Goal: Information Seeking & Learning: Compare options

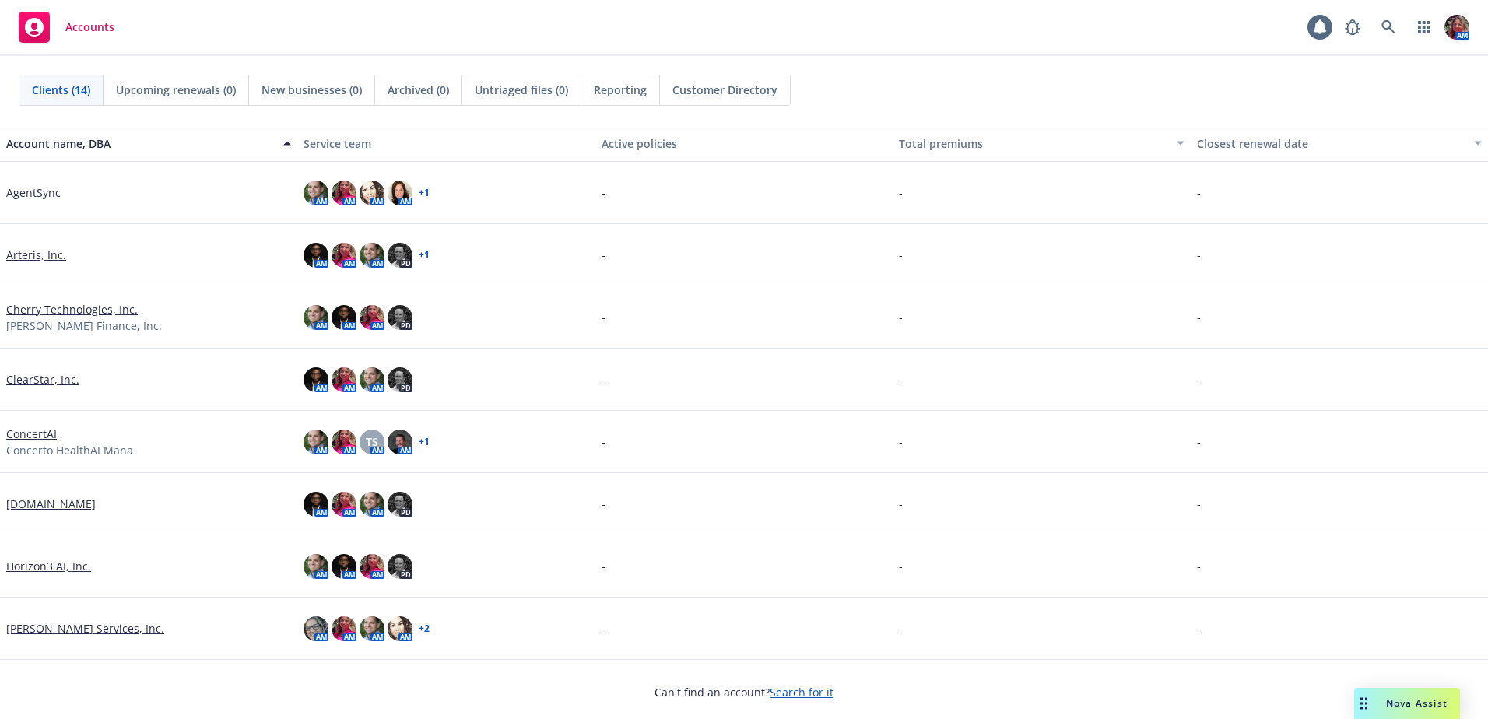
click at [30, 194] on link "AgentSync" at bounding box center [33, 193] width 54 height 16
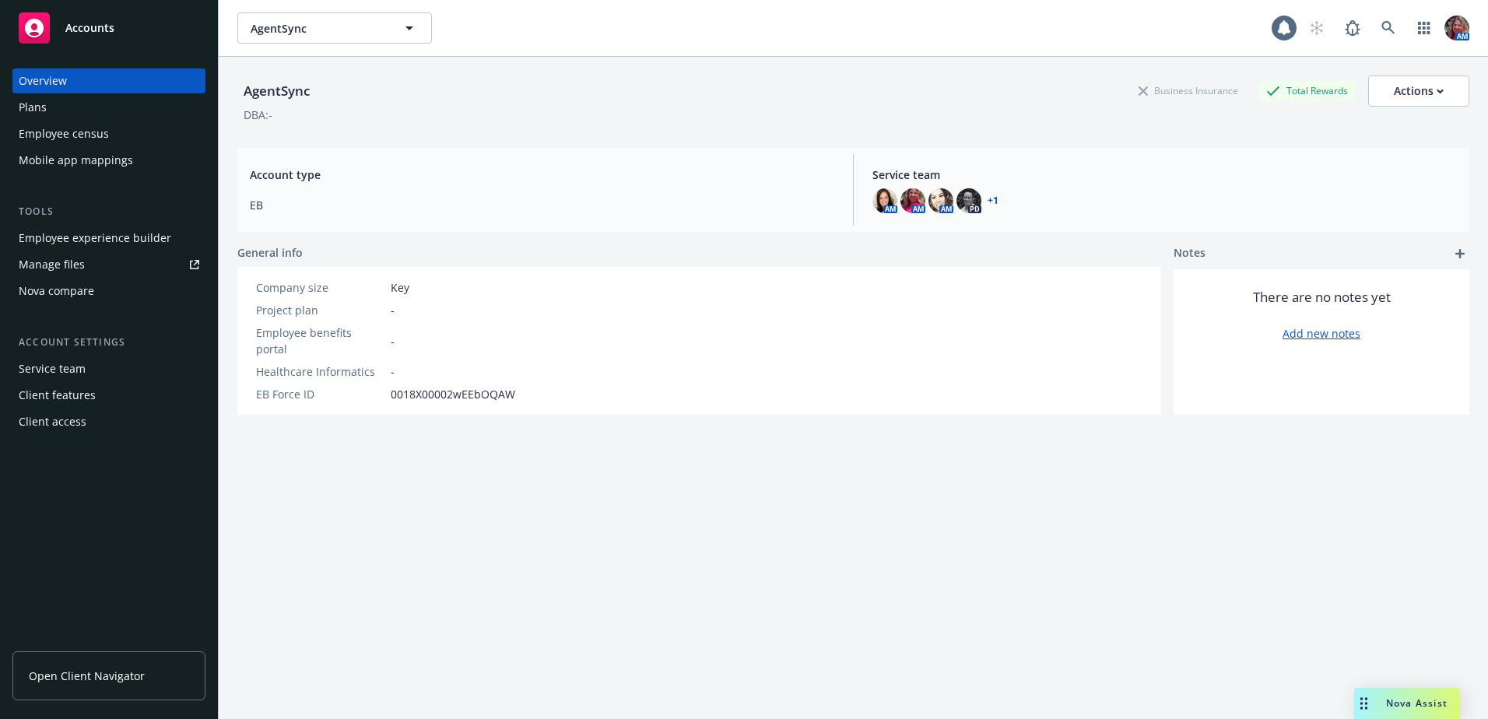
click at [62, 292] on div "Nova compare" at bounding box center [57, 291] width 76 height 25
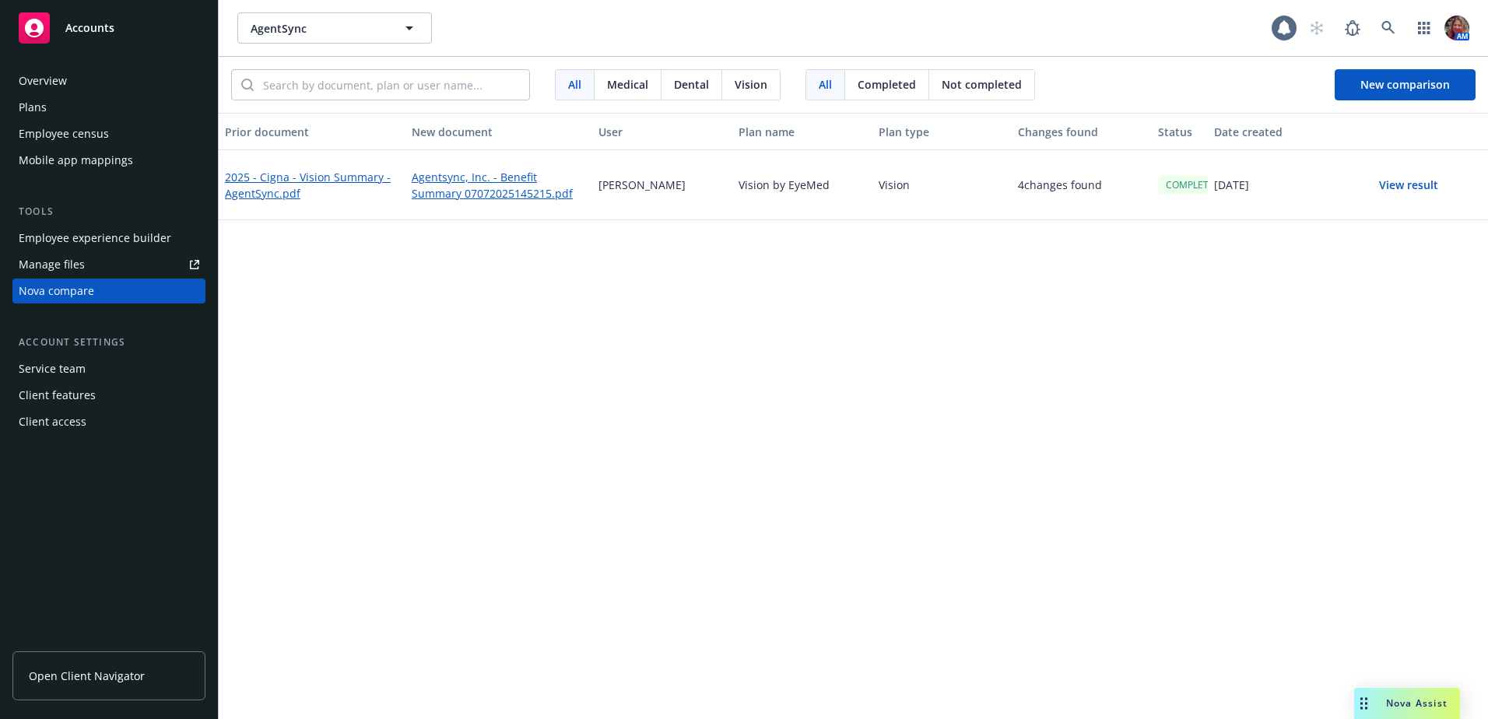
click at [1455, 107] on div "All Medical Dental Vision All Completed Not completed New comparison" at bounding box center [854, 85] width 1270 height 56
click at [1453, 93] on button "New comparison" at bounding box center [1405, 84] width 141 height 31
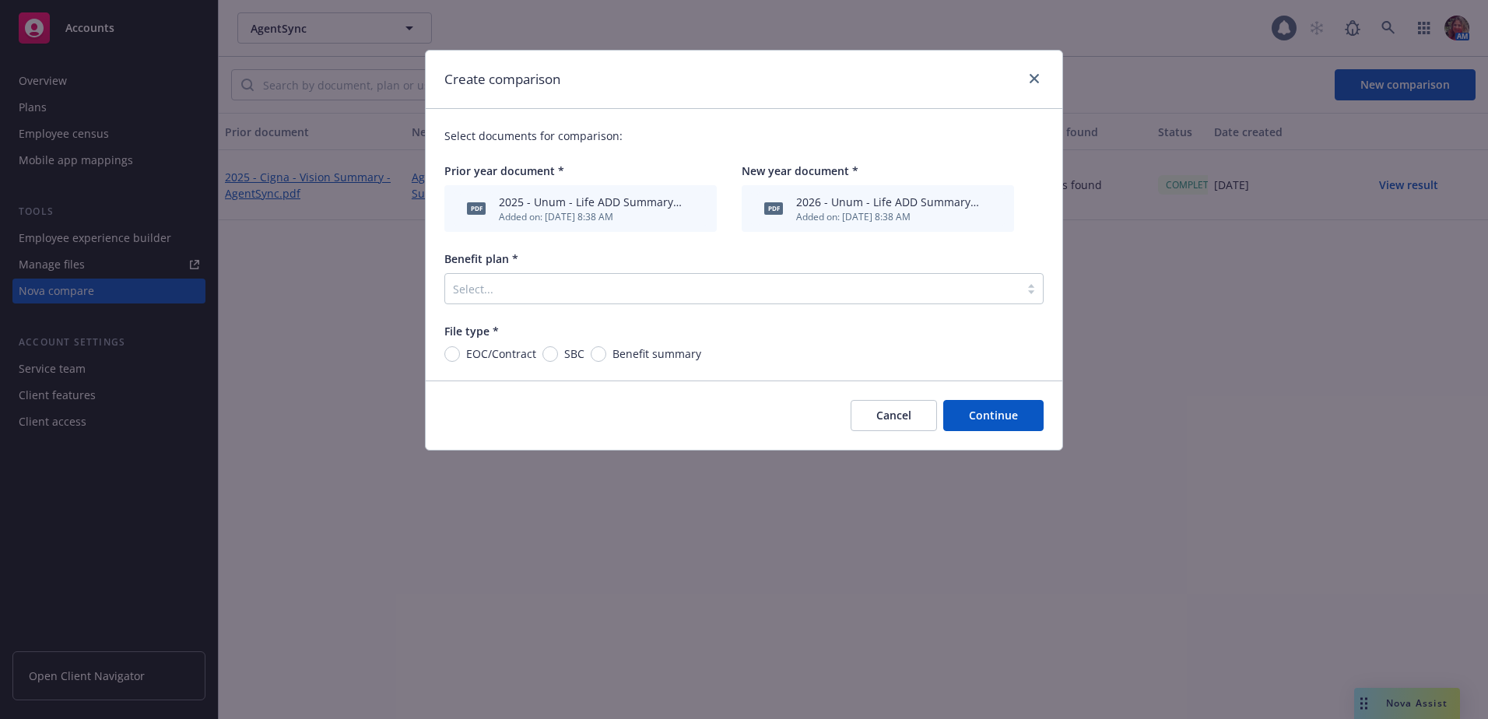
click at [842, 287] on div at bounding box center [732, 288] width 559 height 19
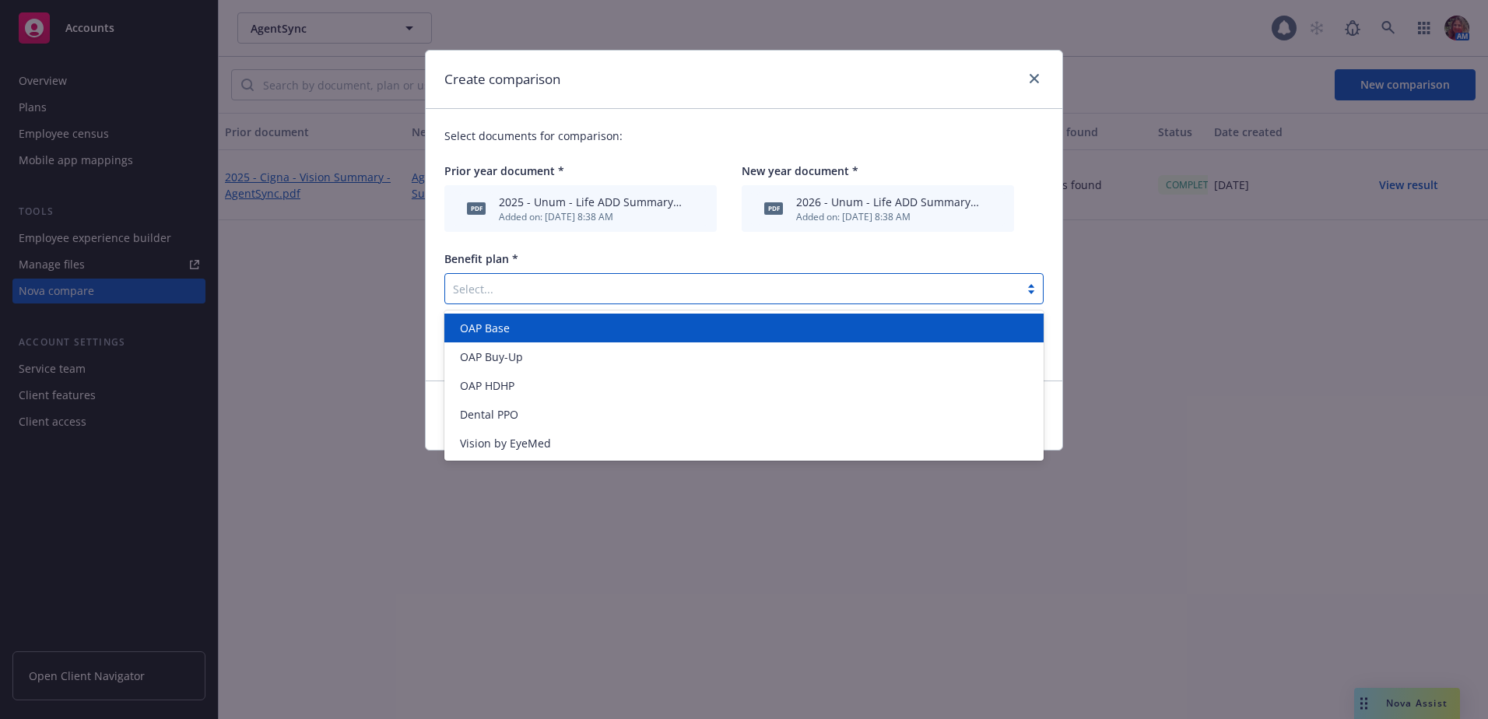
click at [613, 255] on div "Benefit plan *" at bounding box center [744, 259] width 599 height 16
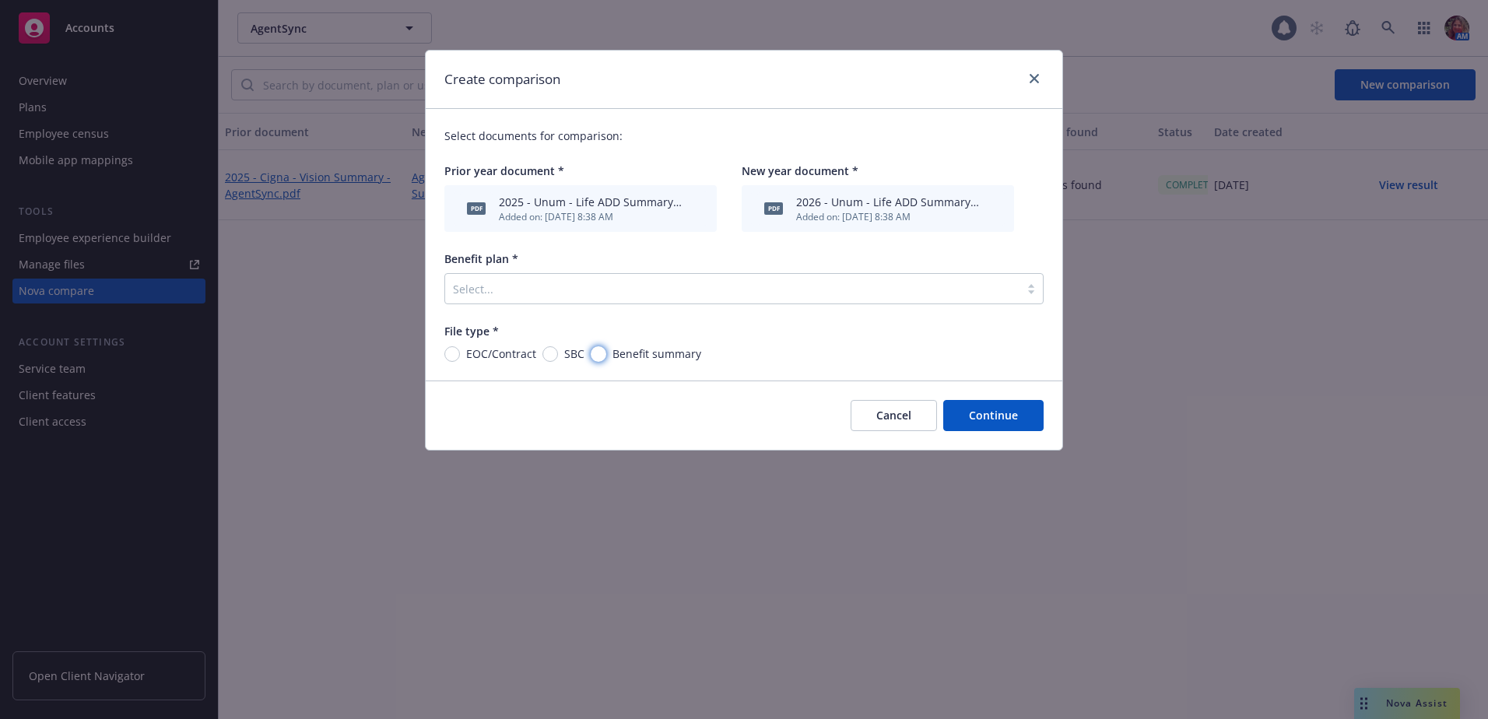
click at [602, 359] on input "Benefit summary" at bounding box center [599, 354] width 16 height 16
radio input "true"
click at [1002, 422] on button "Continue" at bounding box center [994, 415] width 100 height 31
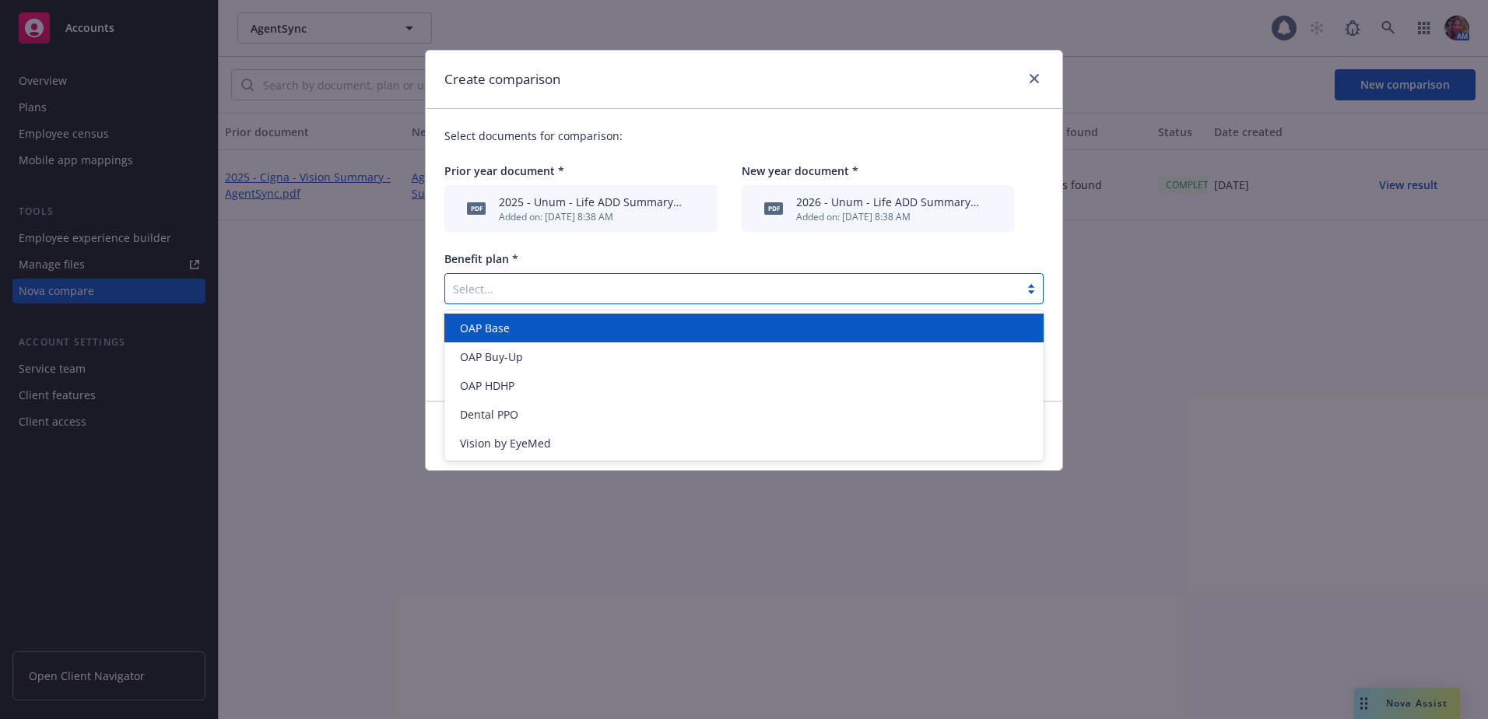
click at [872, 298] on div at bounding box center [732, 288] width 559 height 19
click at [481, 333] on span "OAP Base" at bounding box center [485, 328] width 50 height 16
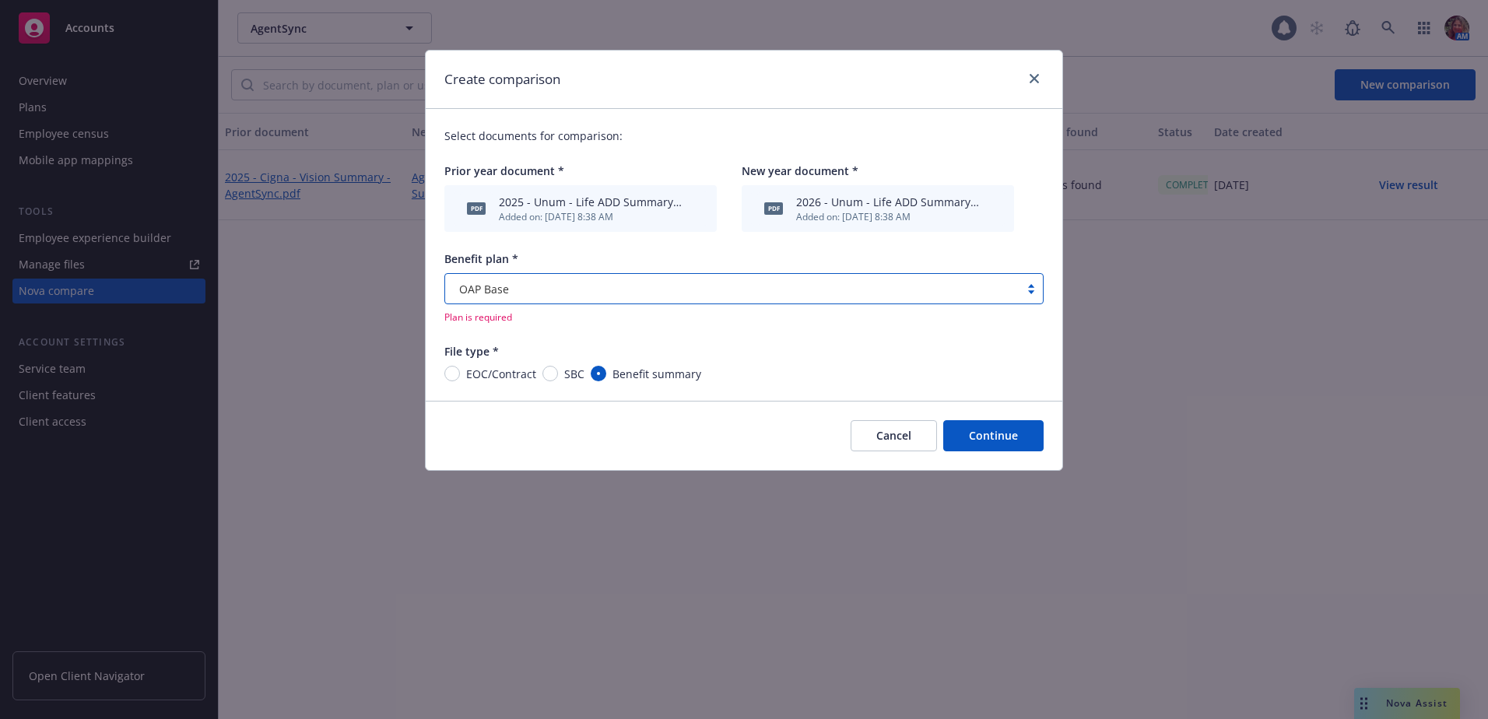
click at [991, 432] on button "Continue" at bounding box center [994, 435] width 100 height 31
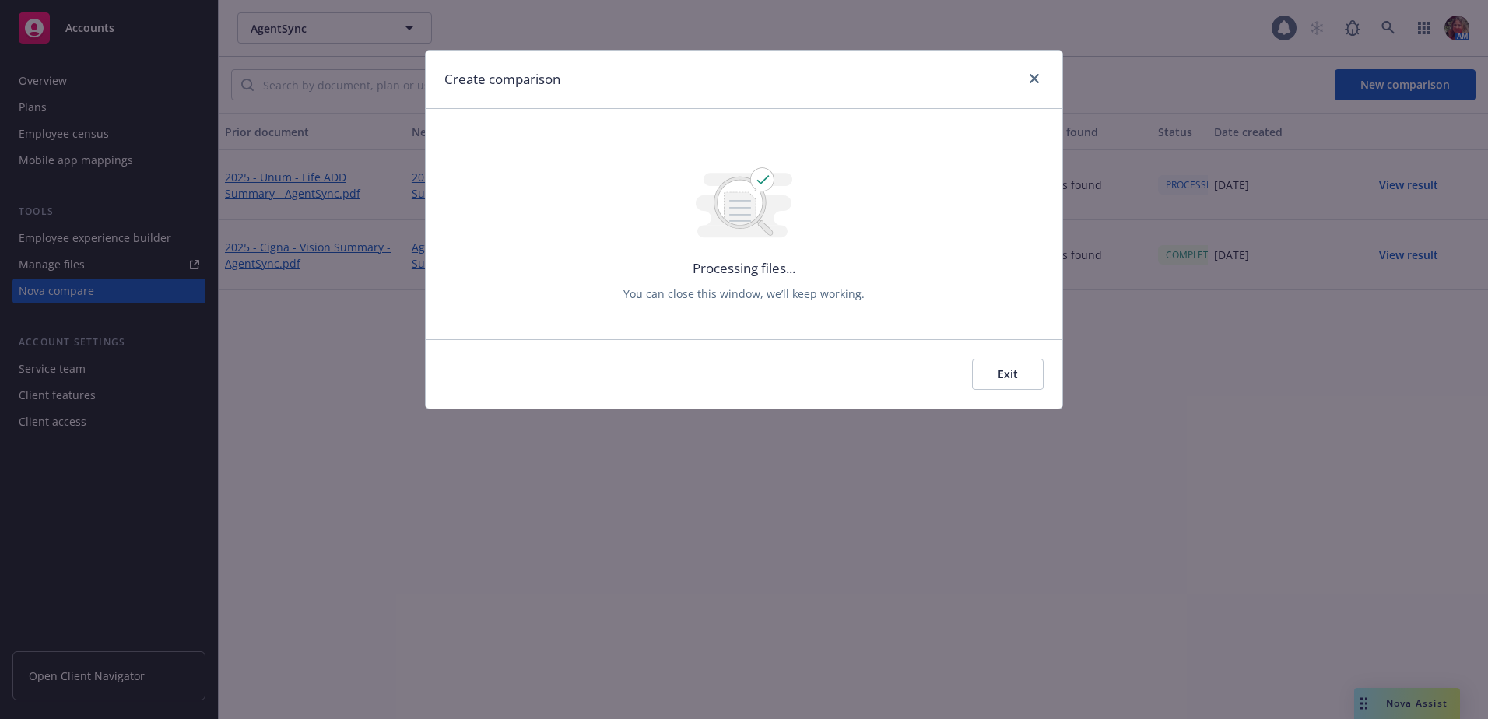
click at [983, 357] on div "Exit" at bounding box center [744, 373] width 637 height 69
click at [982, 368] on button "Exit" at bounding box center [1008, 374] width 72 height 31
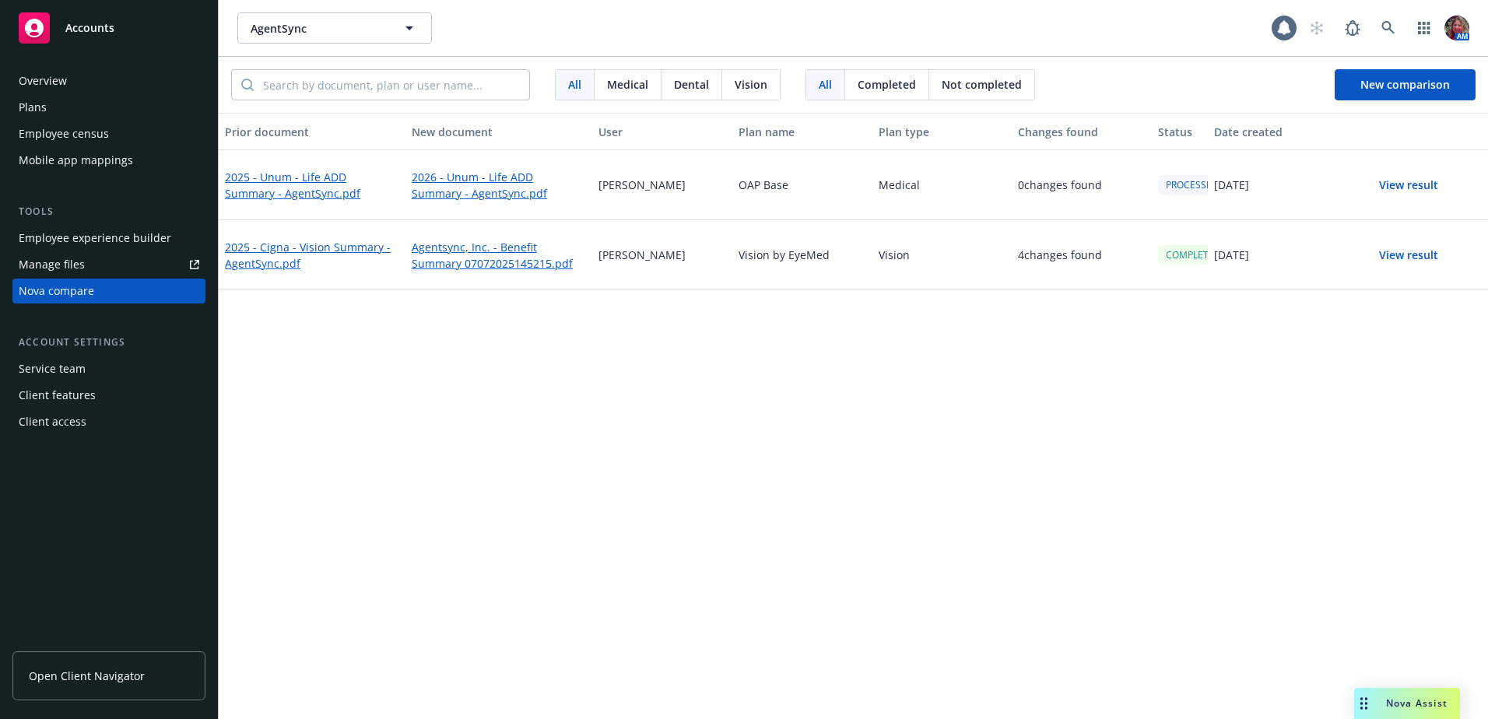
click at [30, 110] on div "Plans" at bounding box center [33, 107] width 28 height 25
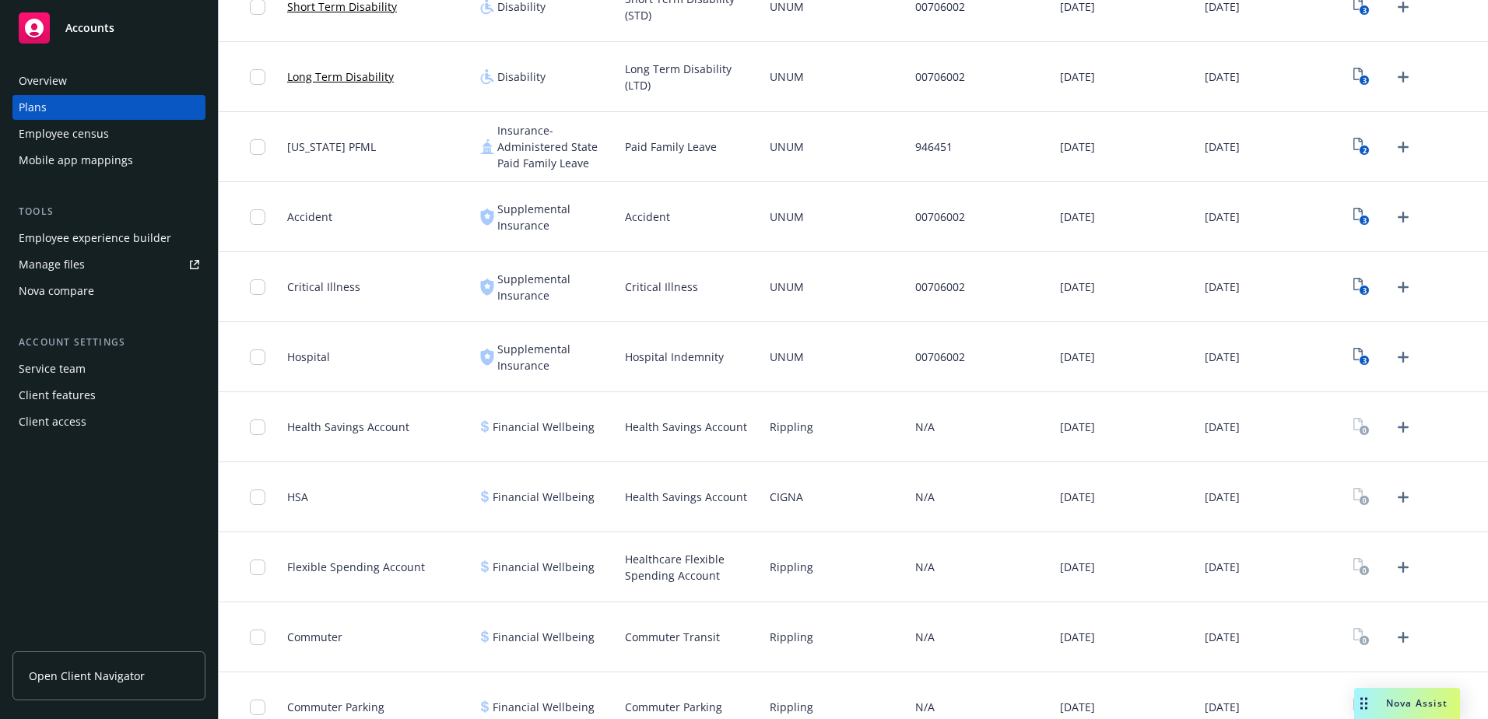
scroll to position [592, 0]
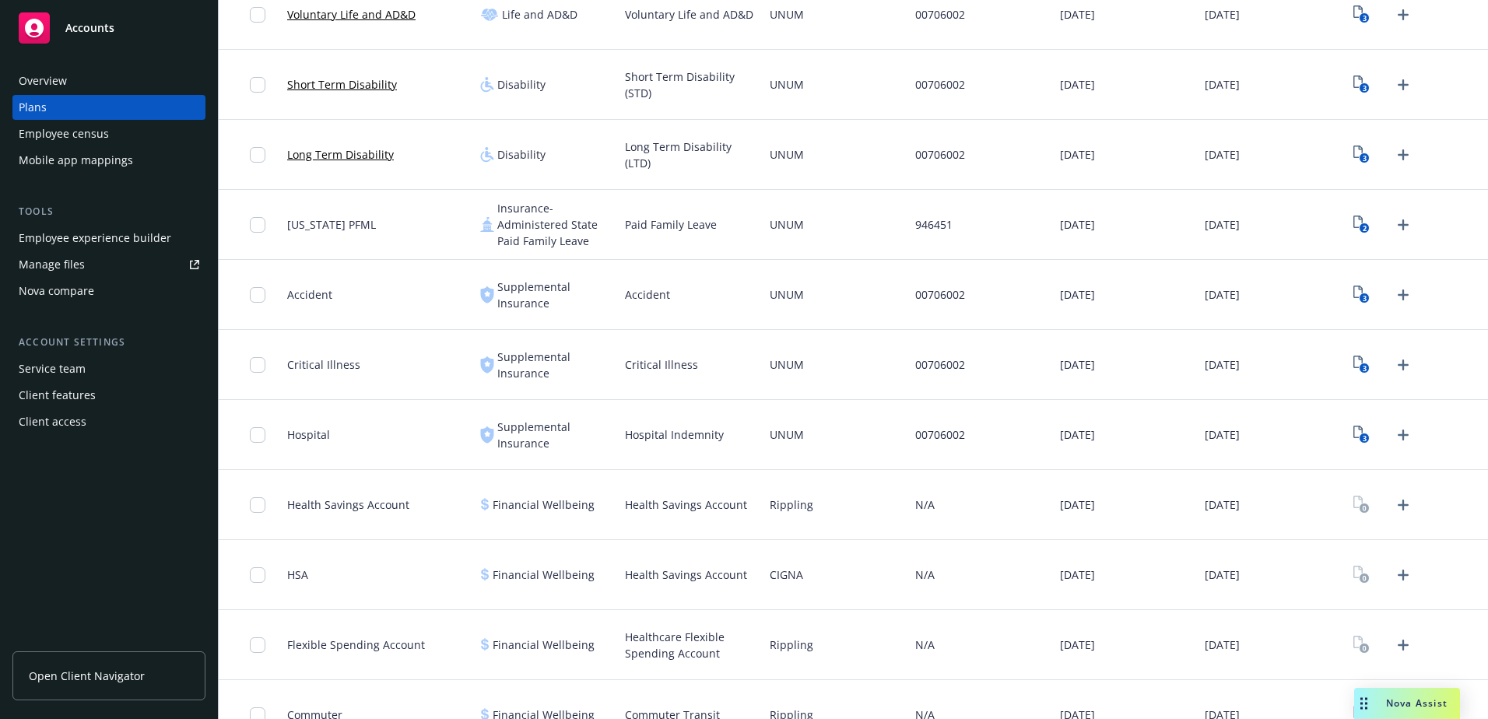
click at [87, 288] on div "Nova compare" at bounding box center [57, 291] width 76 height 25
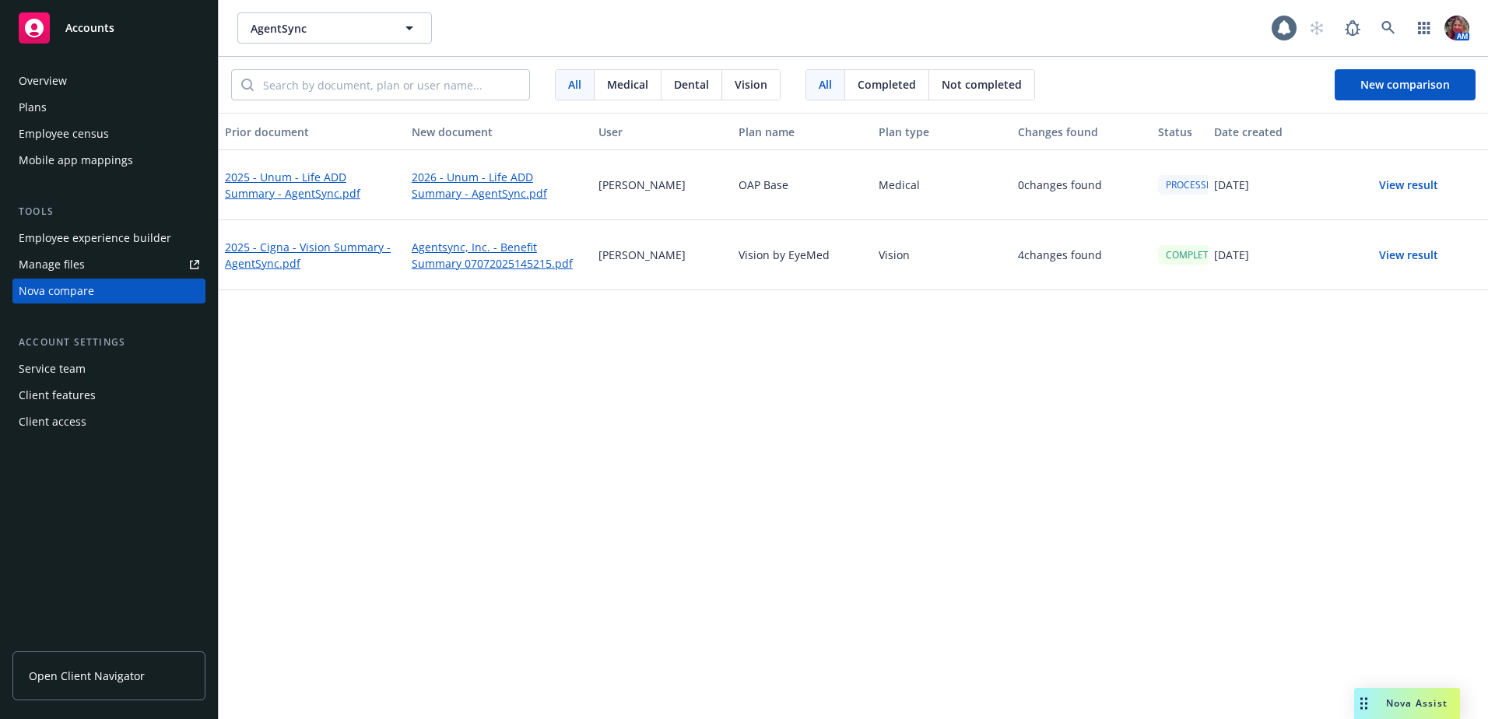
click at [629, 86] on span "Medical" at bounding box center [627, 84] width 41 height 16
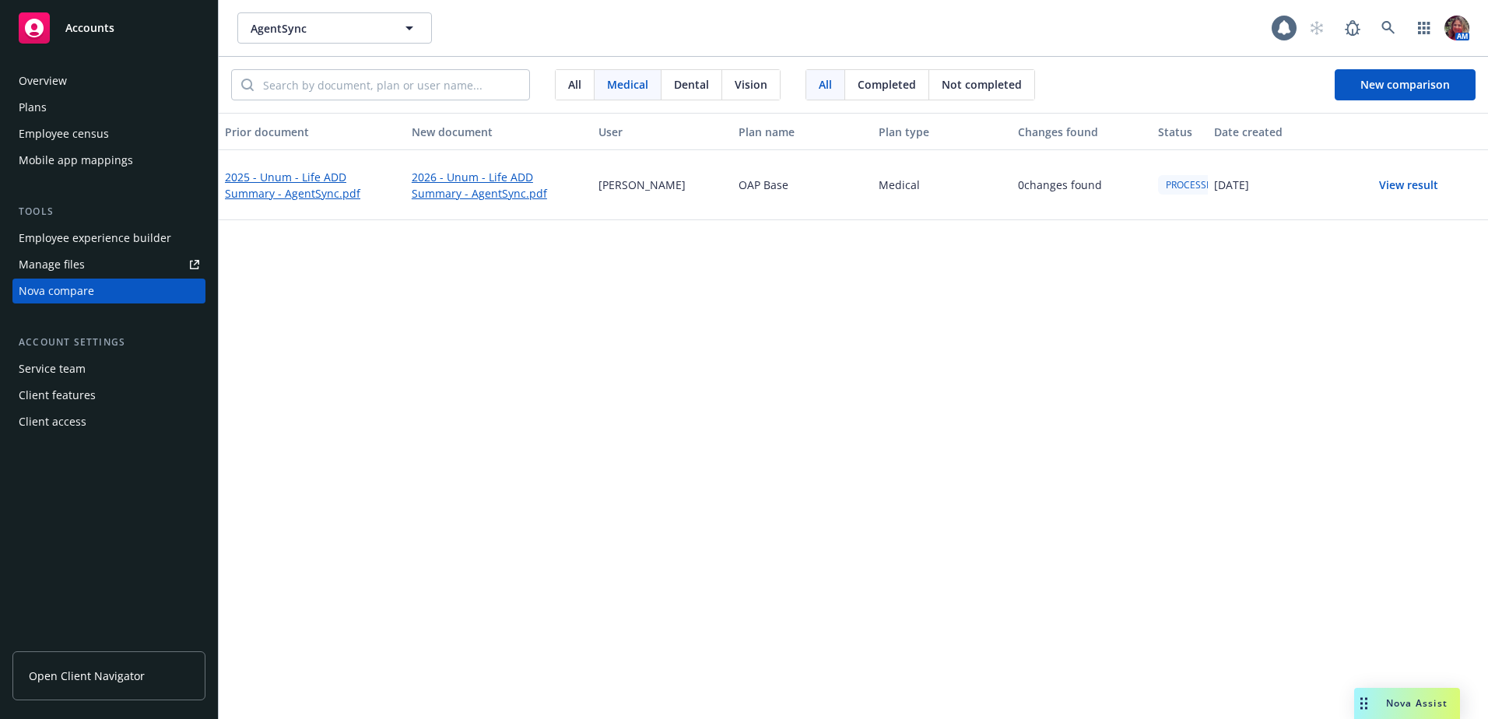
click at [687, 80] on span "Dental" at bounding box center [691, 84] width 35 height 16
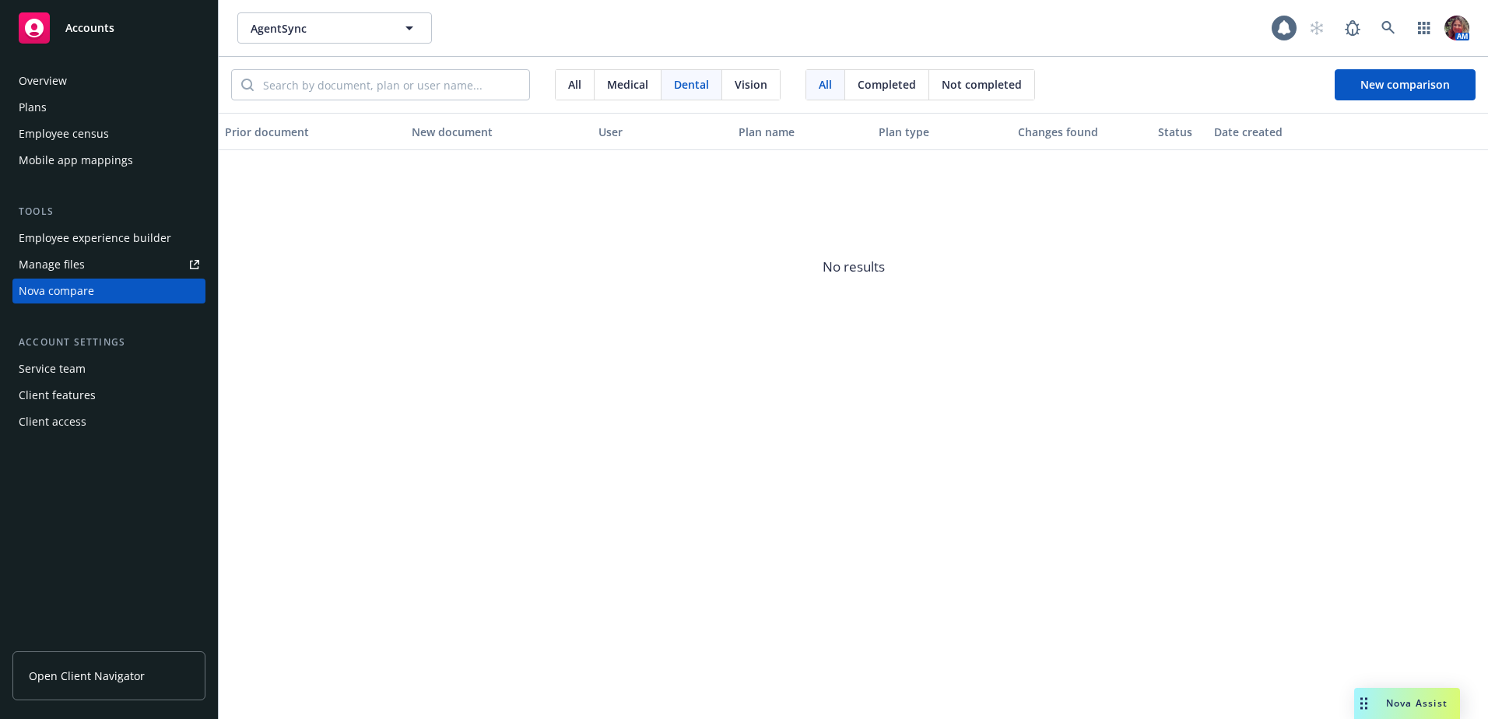
click at [742, 80] on span "Vision" at bounding box center [751, 84] width 33 height 16
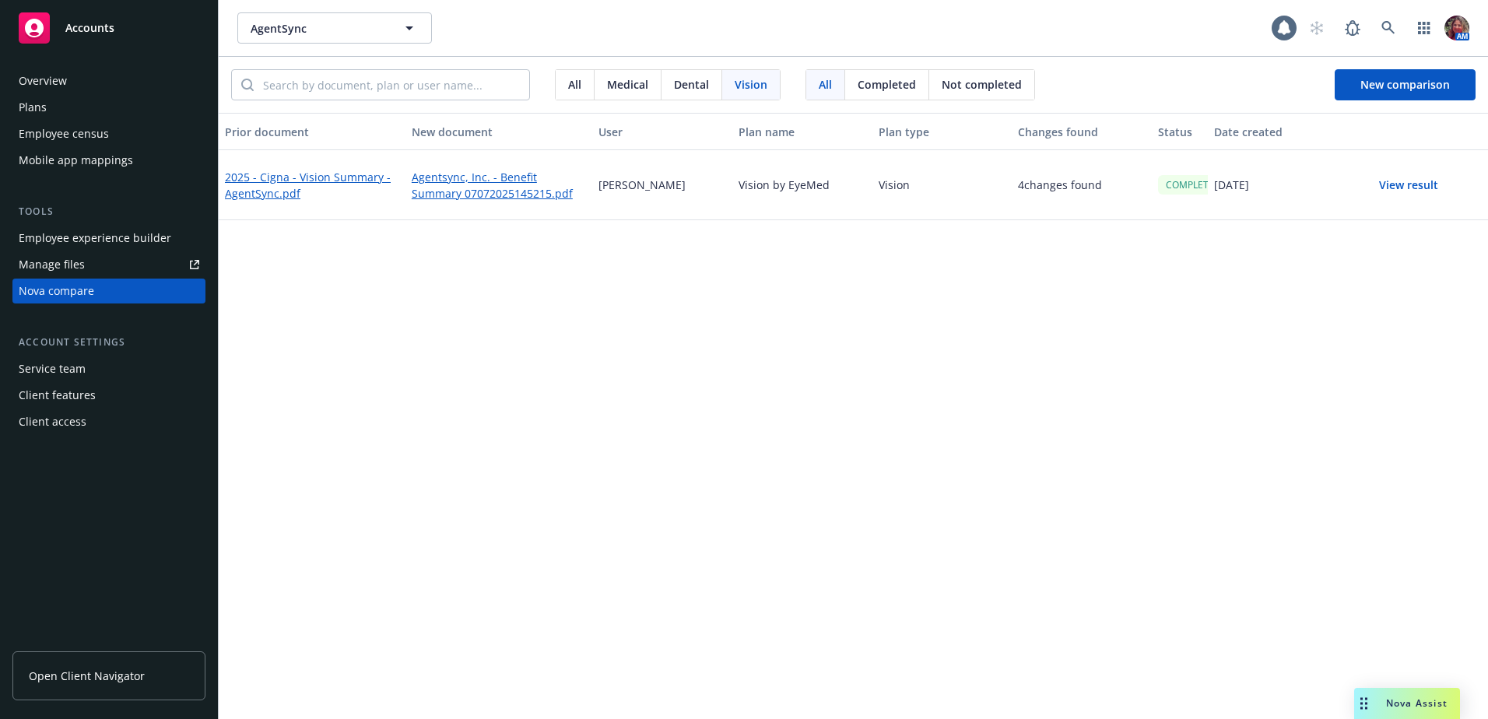
click at [570, 91] on span "All" at bounding box center [574, 84] width 13 height 16
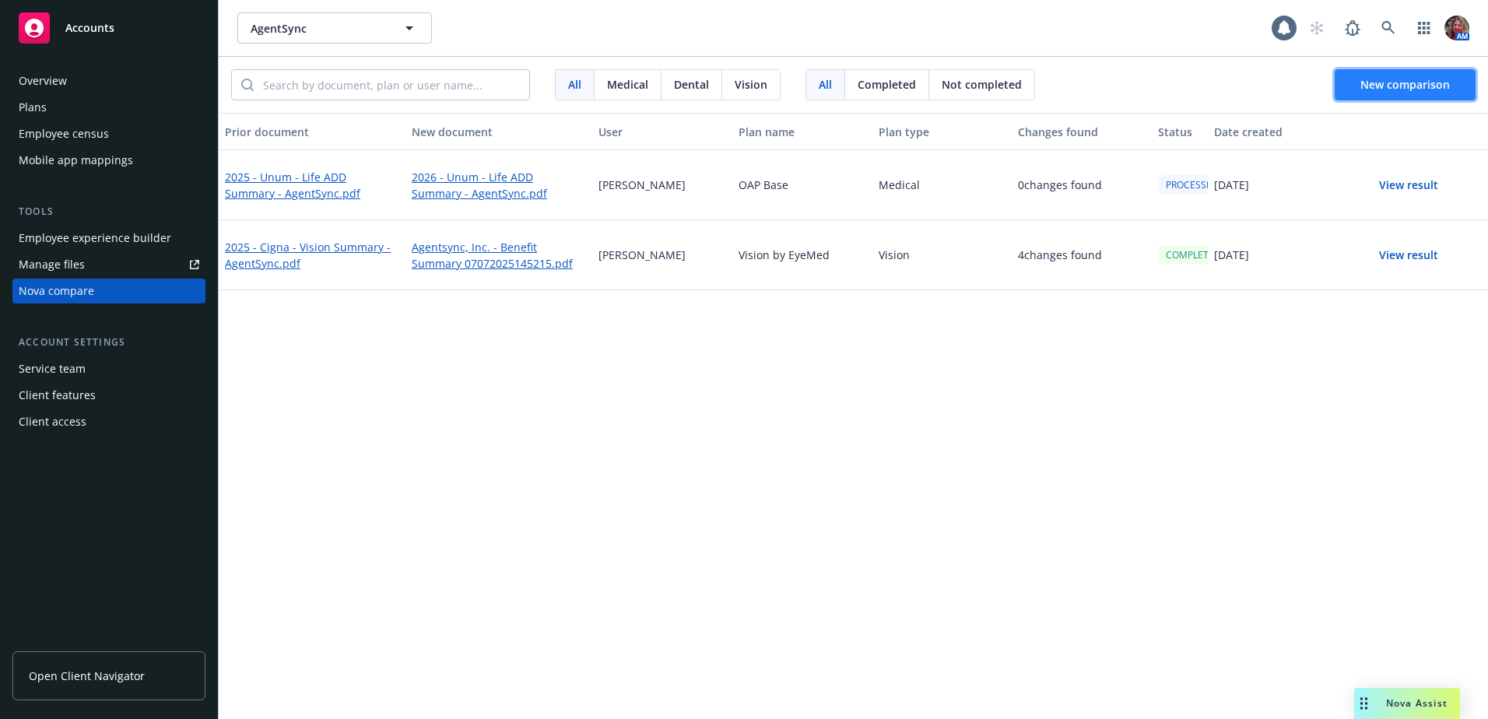
click at [1420, 85] on span "New comparison" at bounding box center [1406, 84] width 90 height 15
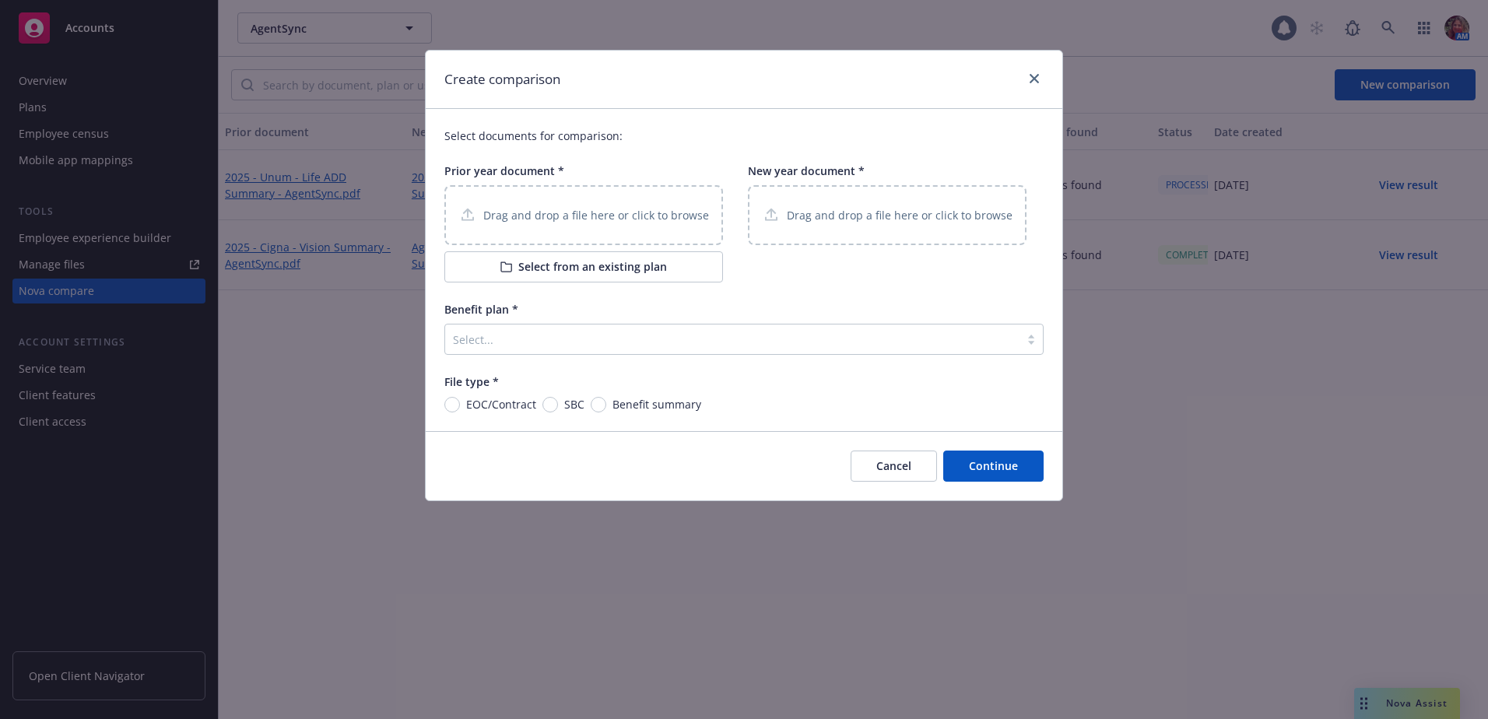
click at [649, 213] on p "Drag and drop a file here or click to browse" at bounding box center [596, 215] width 226 height 16
click at [570, 277] on button "Select from an existing plan" at bounding box center [584, 266] width 279 height 31
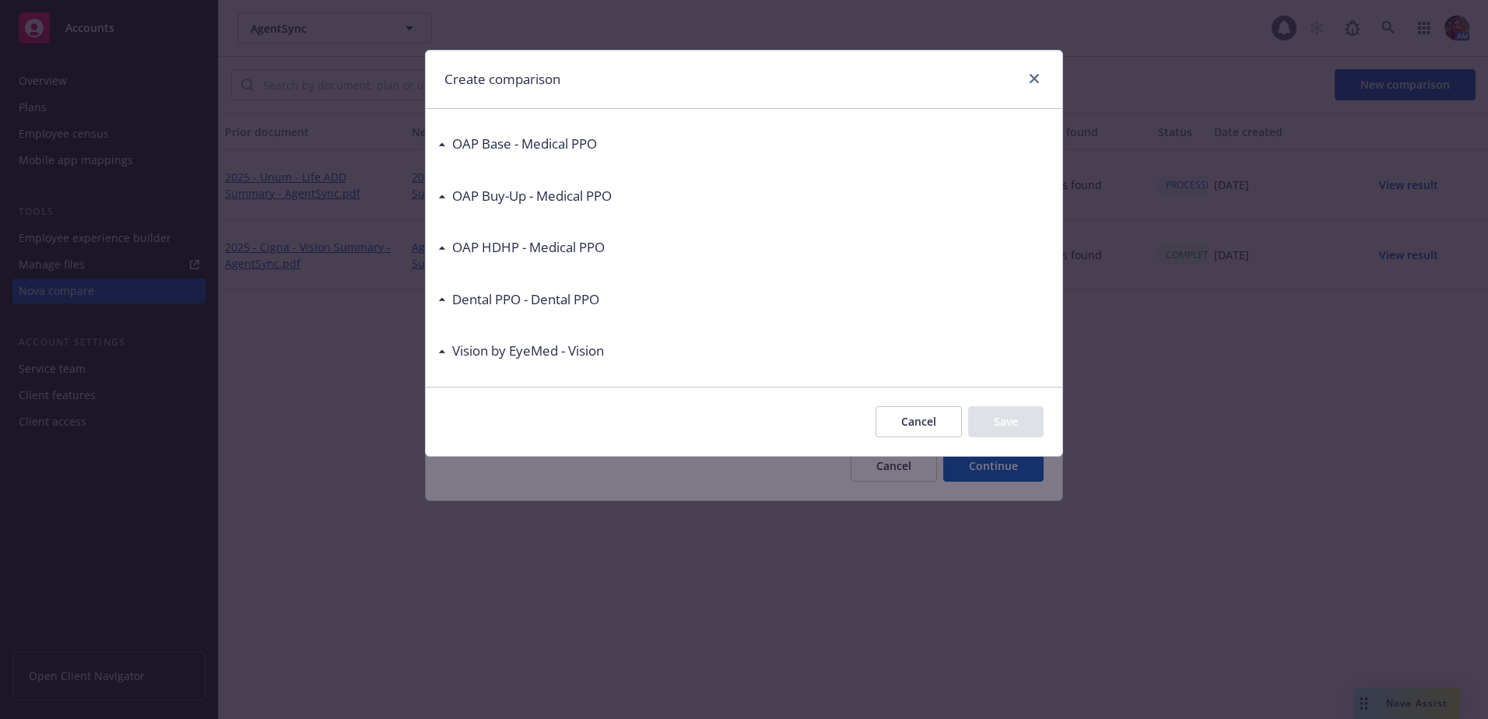
click at [891, 423] on button "Cancel" at bounding box center [919, 421] width 86 height 31
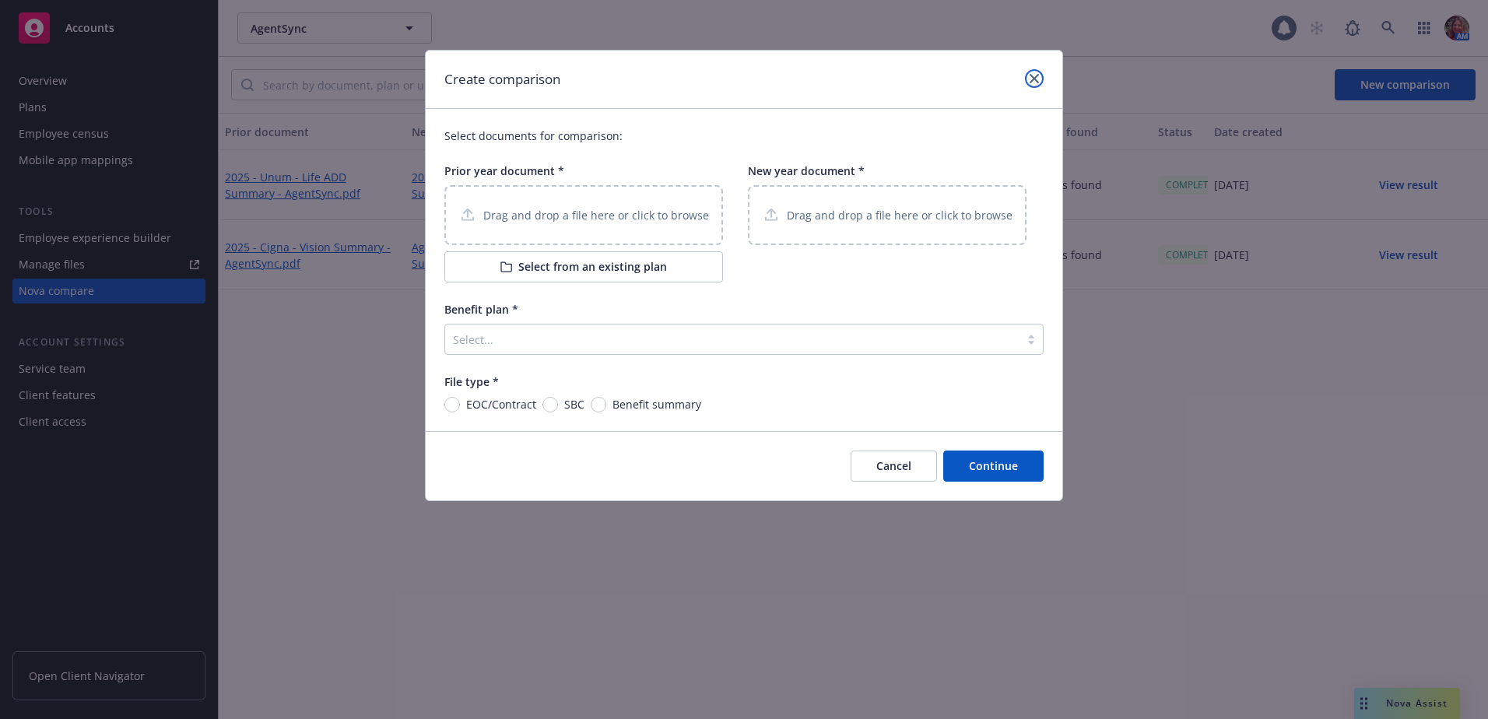
click at [1032, 81] on icon "close" at bounding box center [1034, 78] width 9 height 9
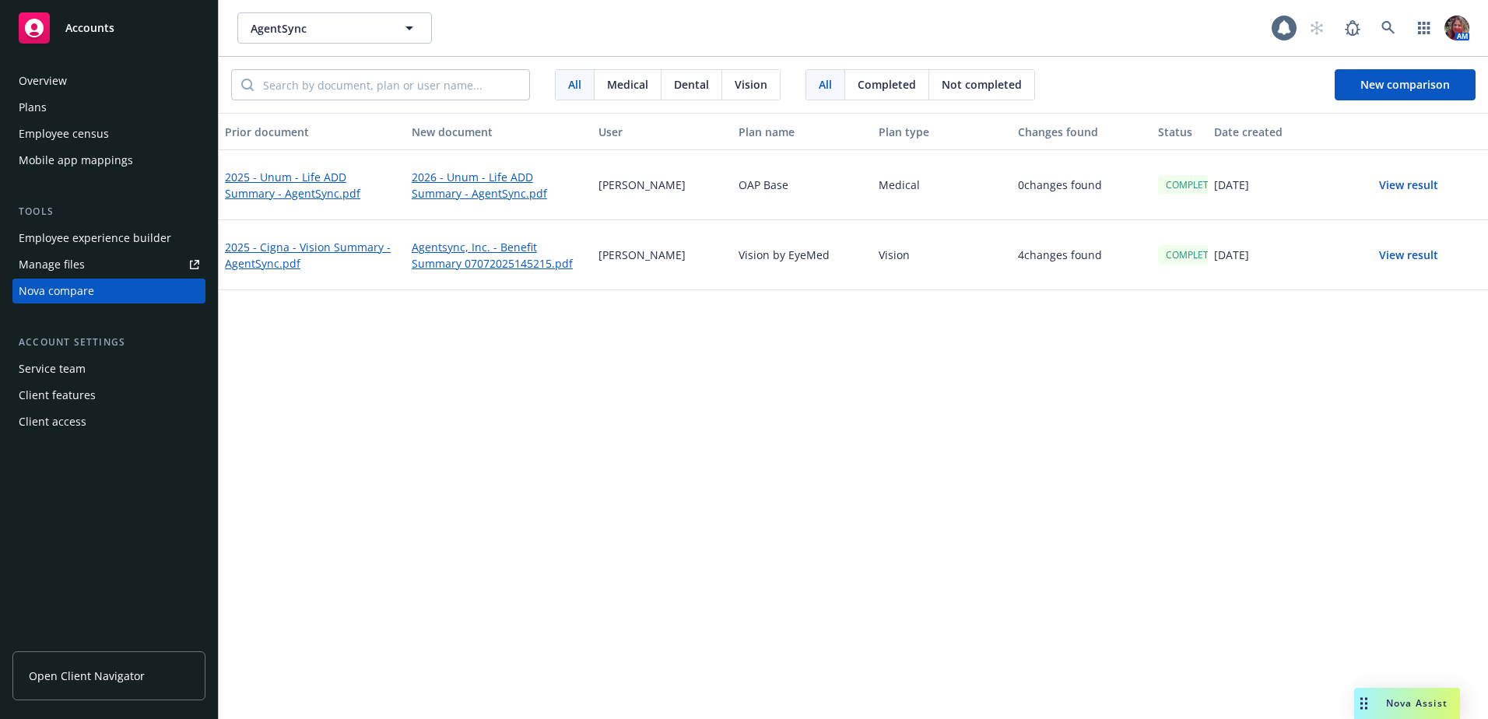
click at [1389, 186] on button "View result" at bounding box center [1409, 185] width 109 height 31
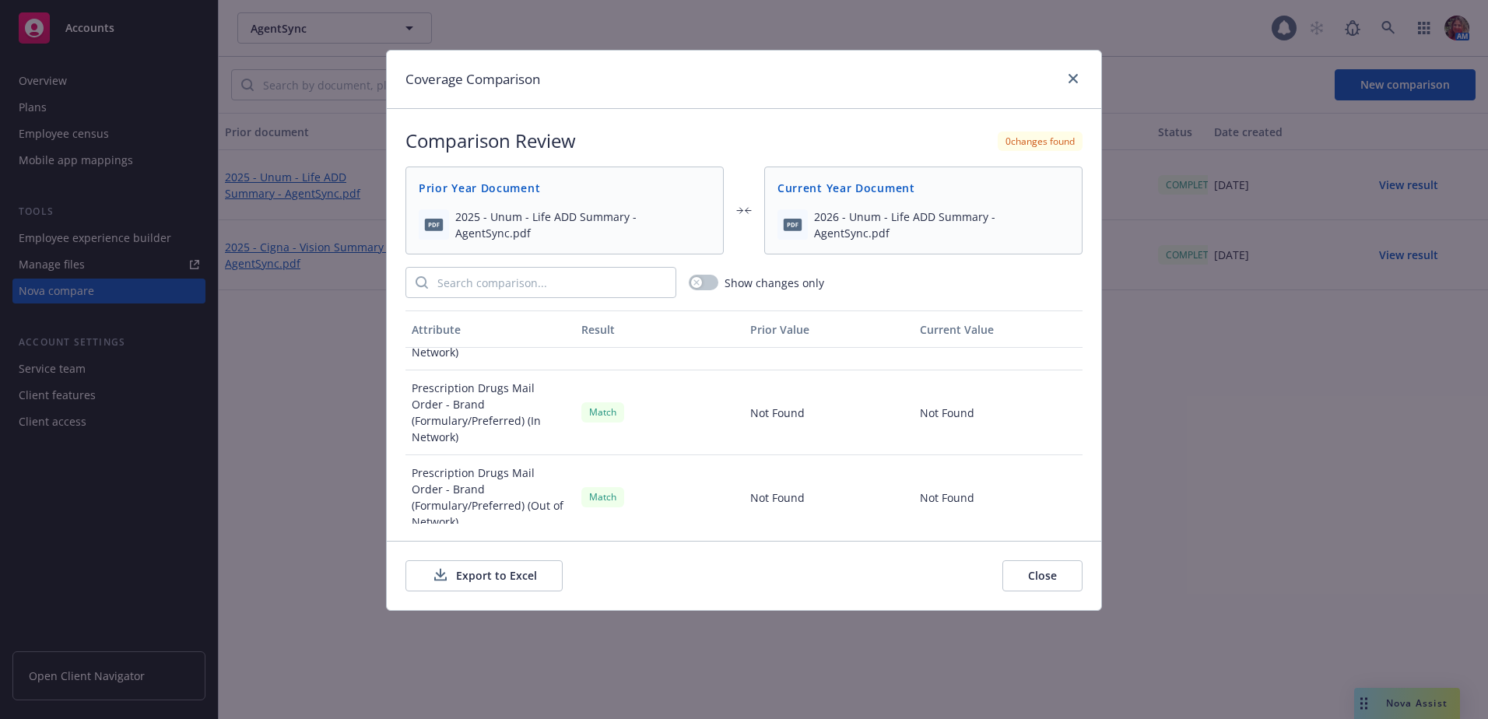
scroll to position [2180, 0]
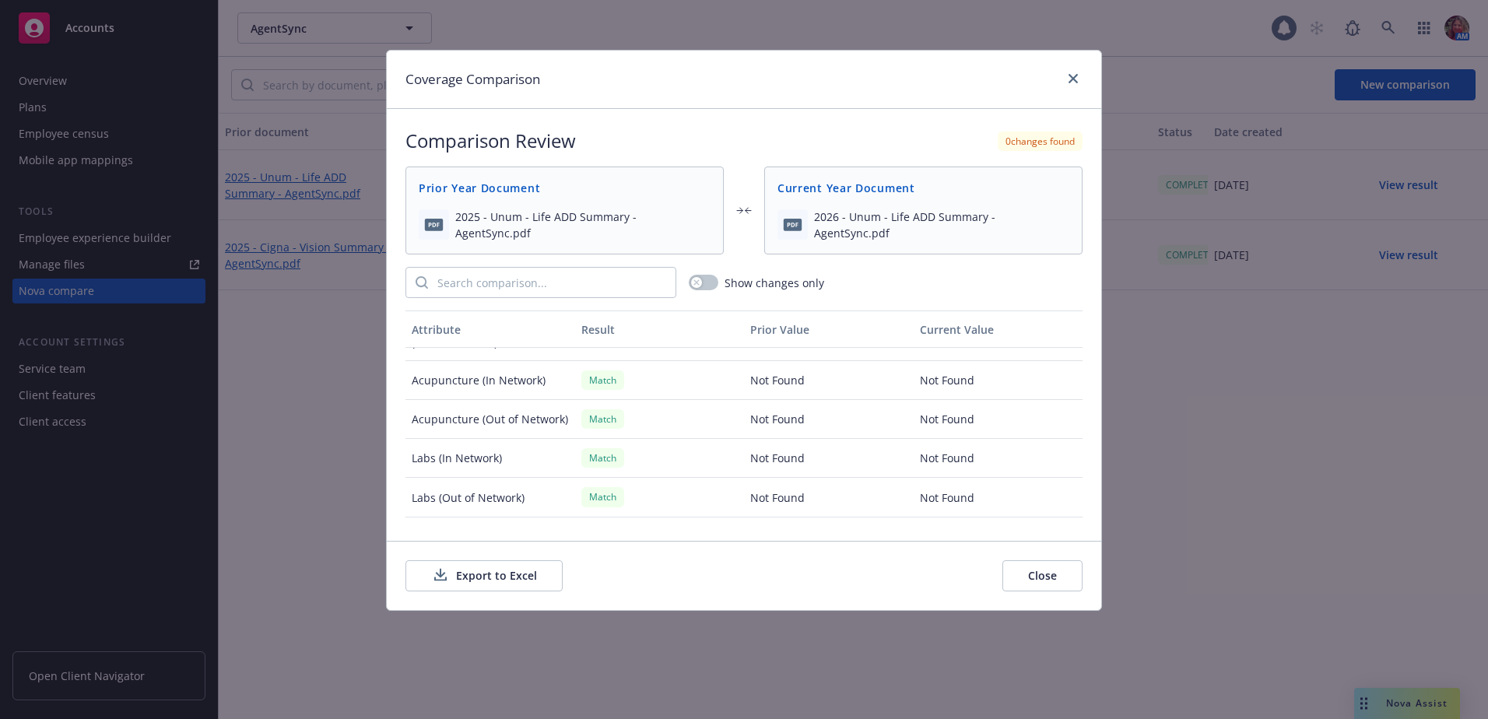
click at [1039, 567] on button "Close" at bounding box center [1043, 576] width 80 height 31
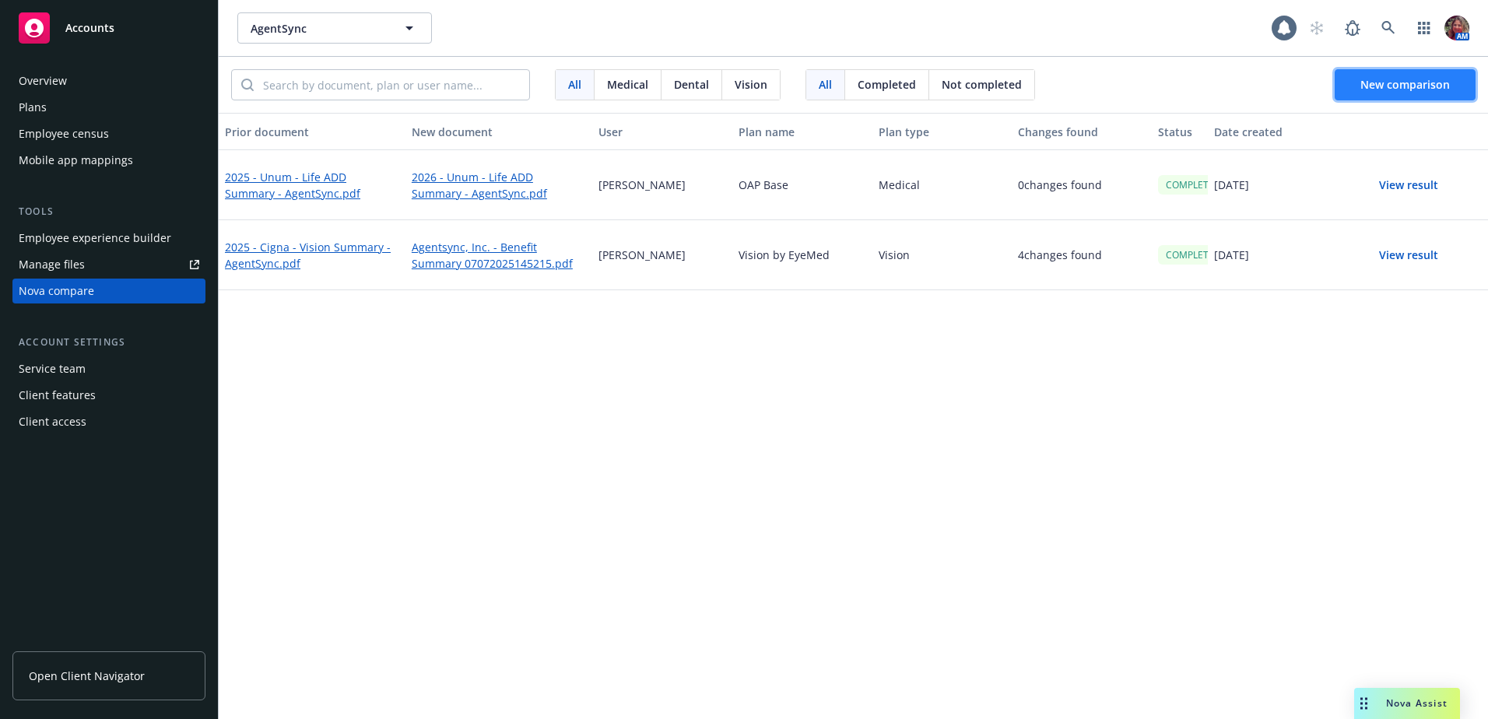
click at [1366, 91] on button "New comparison" at bounding box center [1405, 84] width 141 height 31
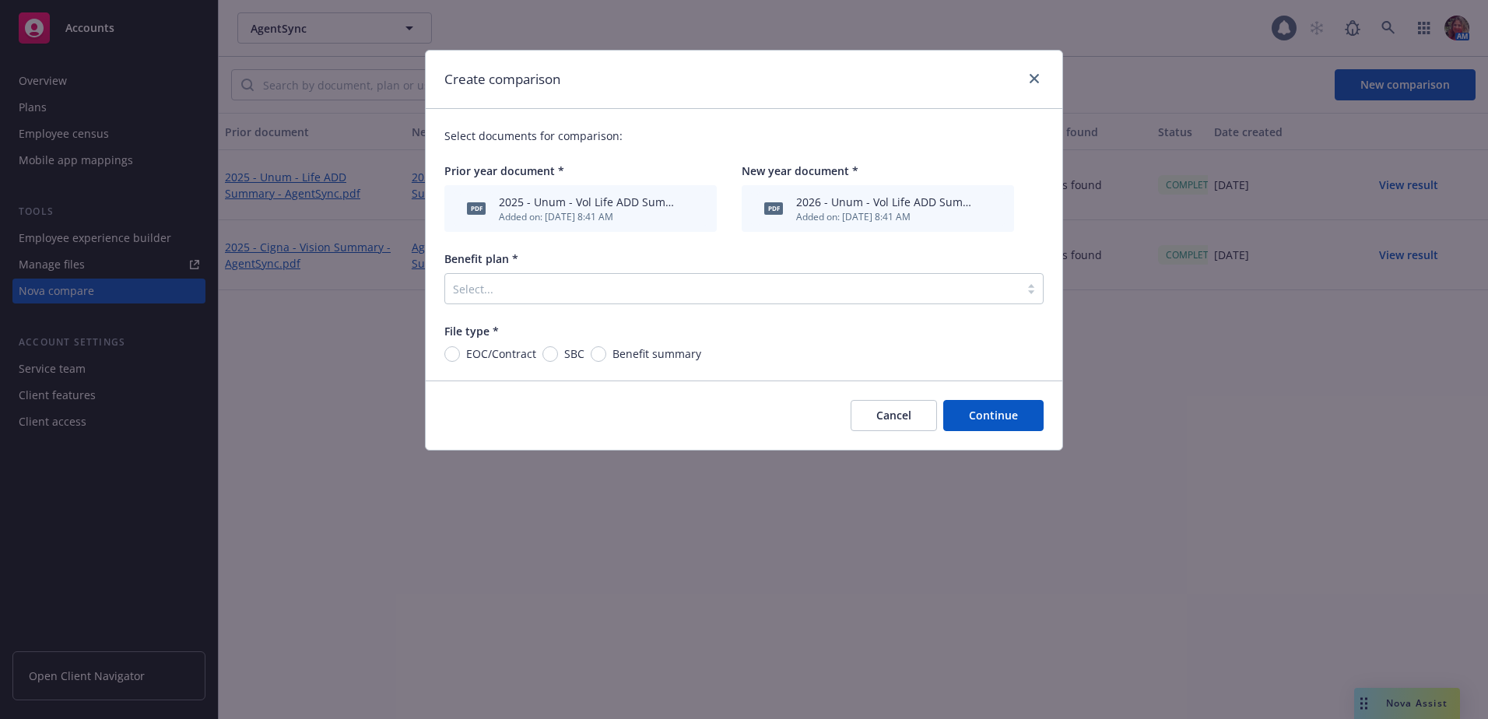
click at [572, 300] on div "Select..." at bounding box center [732, 288] width 575 height 25
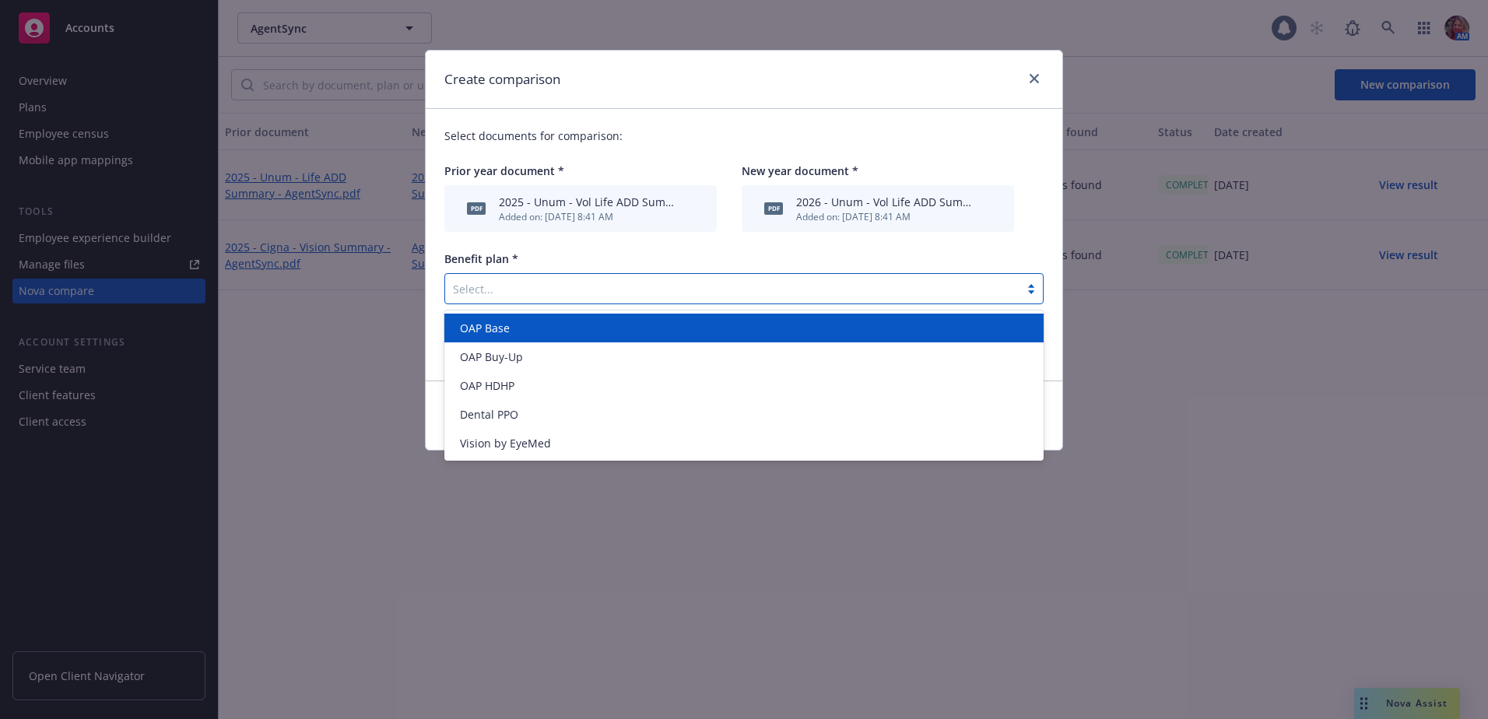
click at [551, 322] on div "OAP Base" at bounding box center [744, 328] width 581 height 16
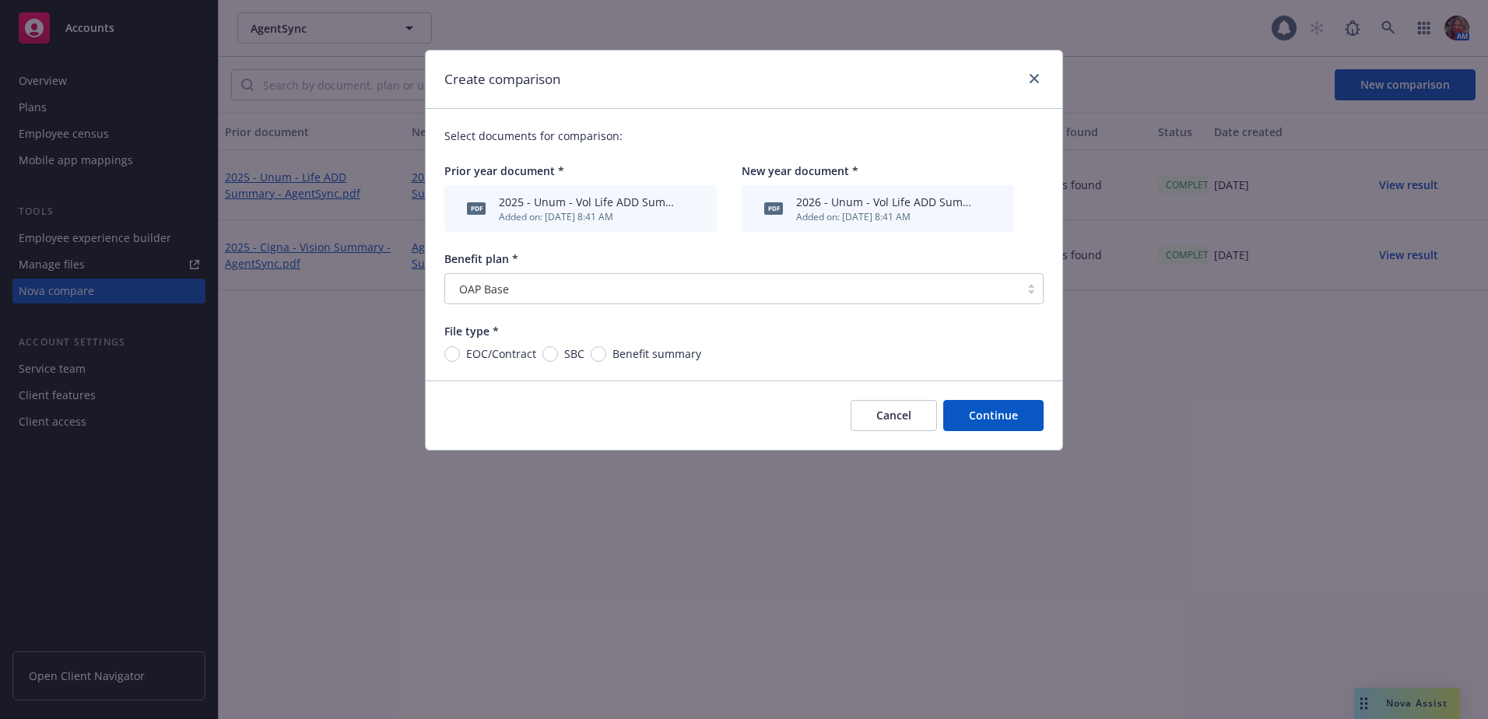
click at [617, 351] on span "Benefit summary" at bounding box center [657, 354] width 89 height 16
click at [606, 351] on input "Benefit summary" at bounding box center [599, 354] width 16 height 16
radio input "true"
click at [1002, 416] on button "Continue" at bounding box center [994, 415] width 100 height 31
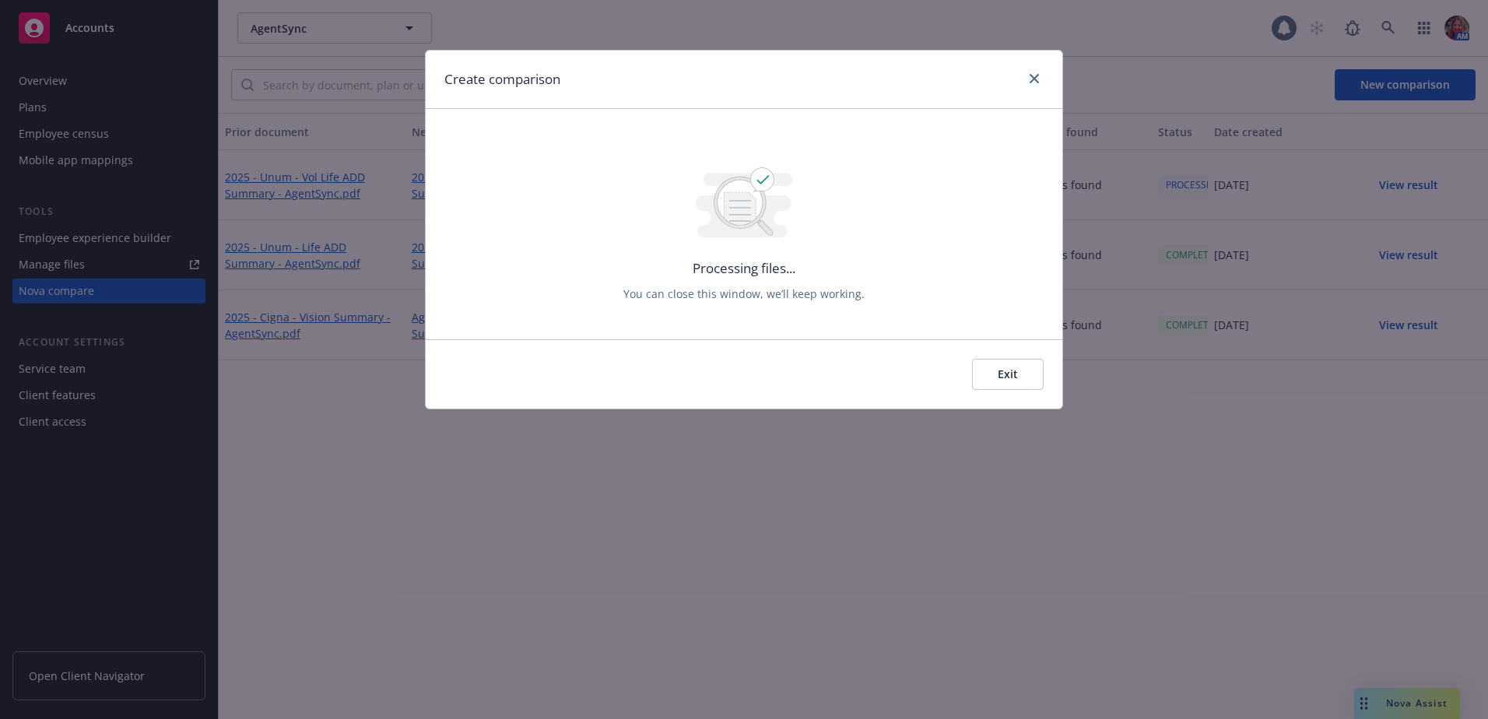
click at [1000, 367] on button "Exit" at bounding box center [1008, 374] width 72 height 31
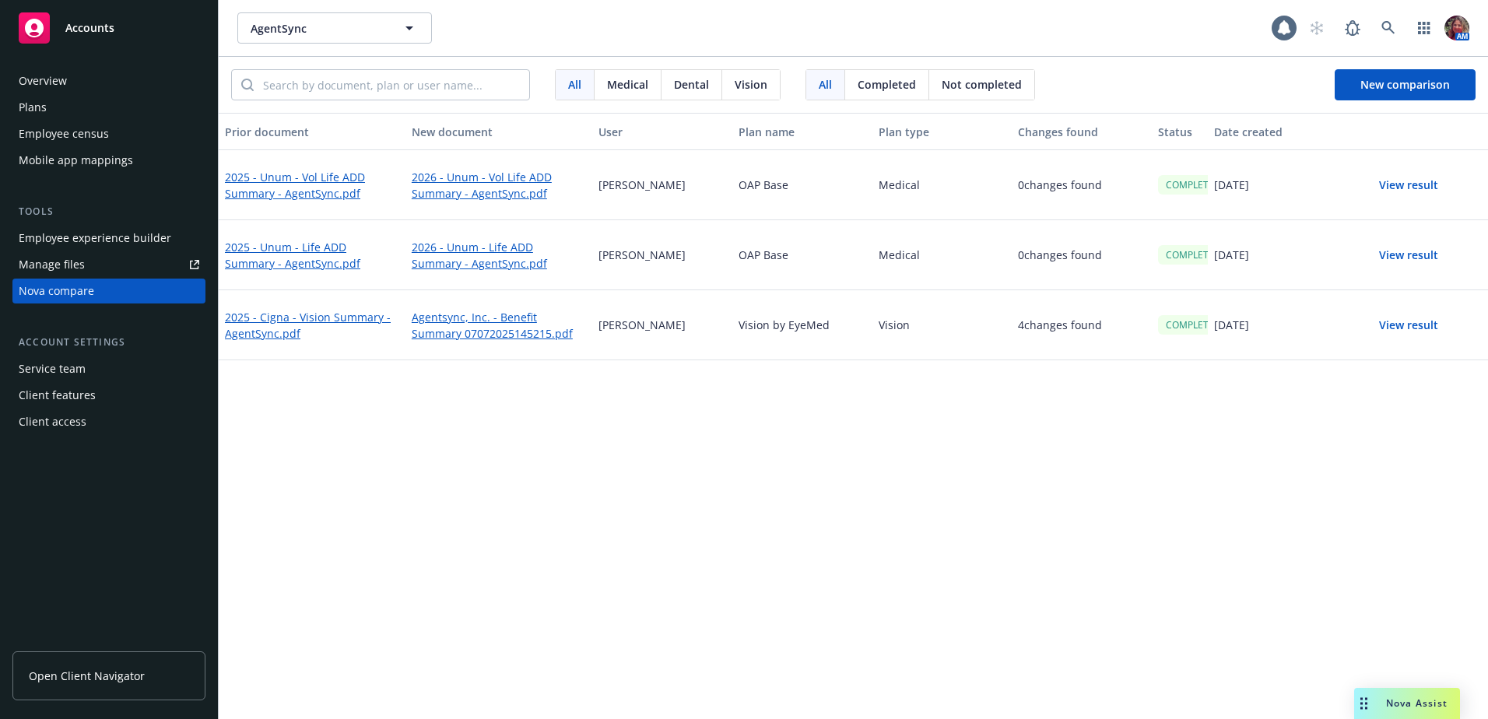
click at [1404, 188] on button "View result" at bounding box center [1409, 185] width 109 height 31
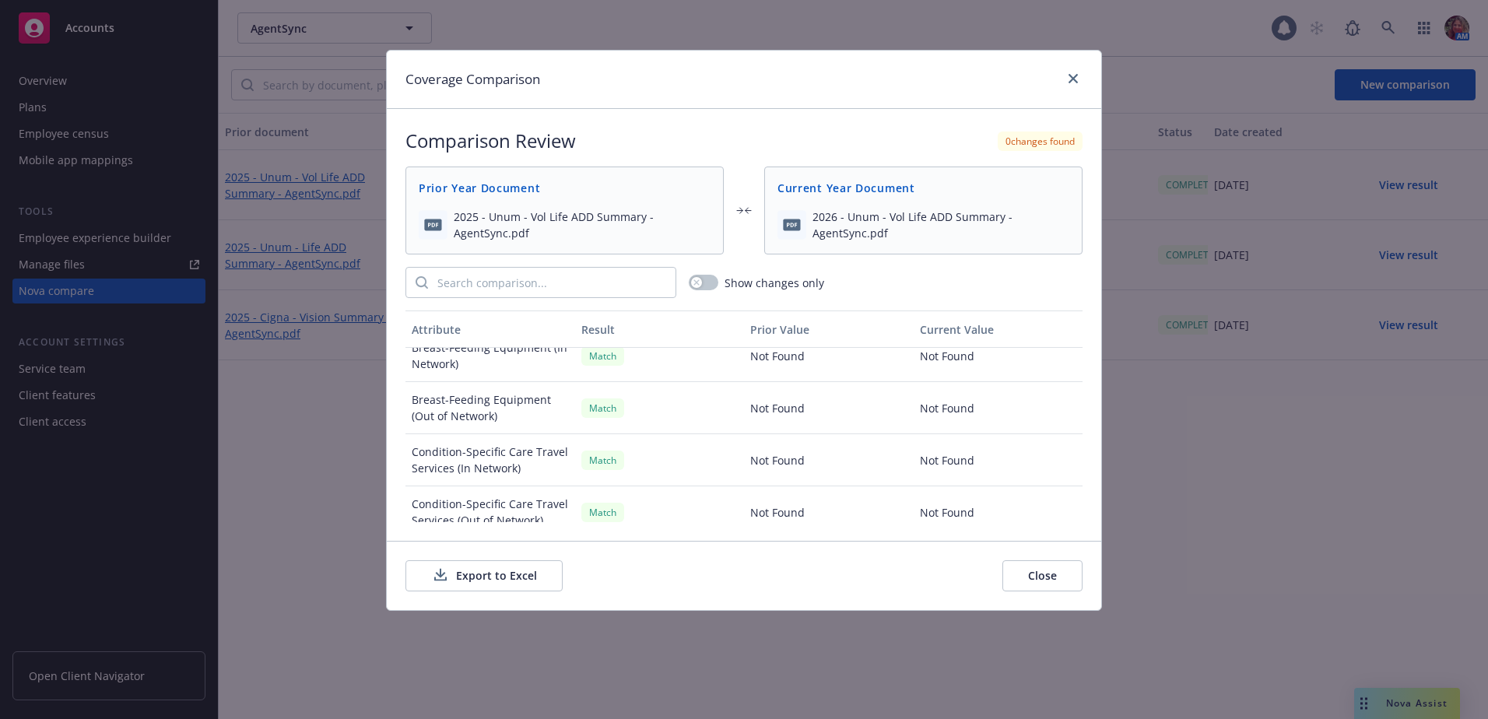
scroll to position [2759, 0]
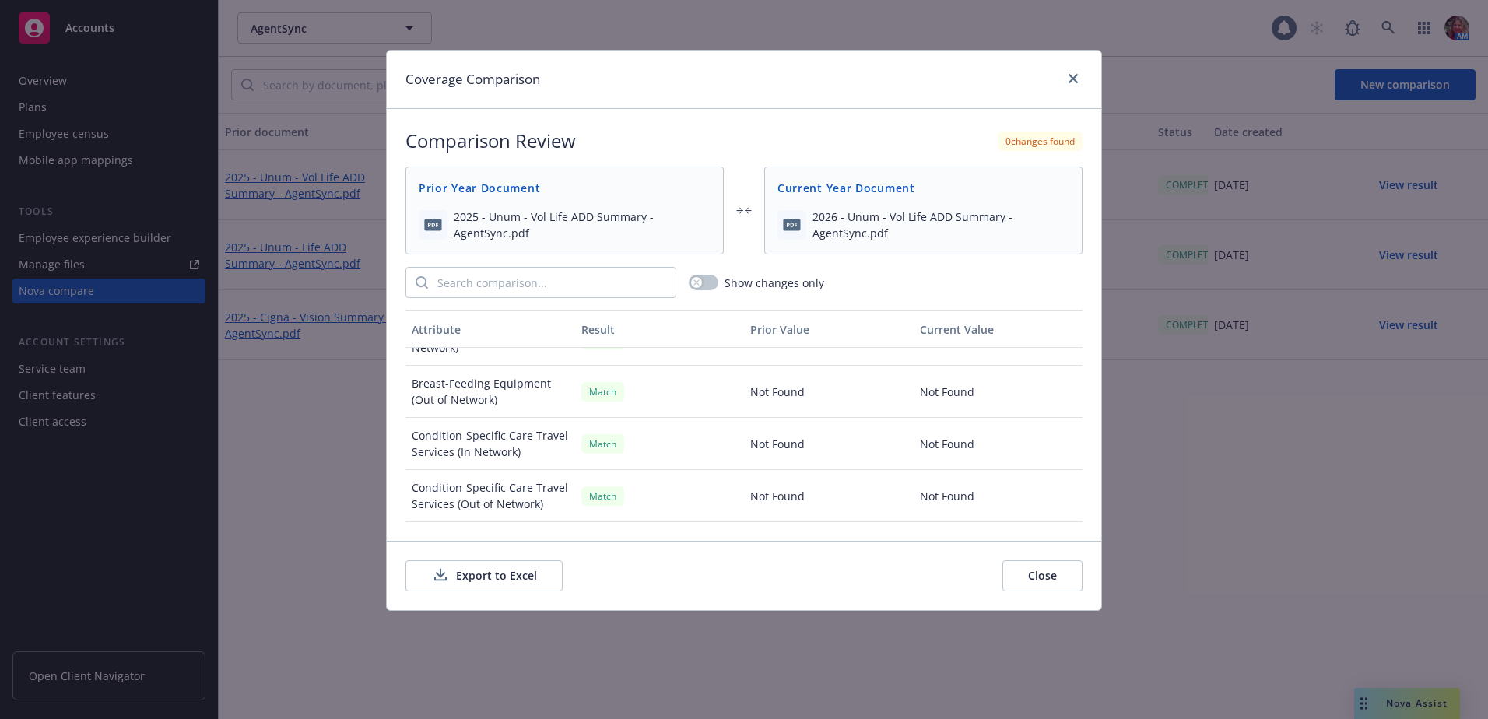
click at [1023, 572] on button "Close" at bounding box center [1043, 576] width 80 height 31
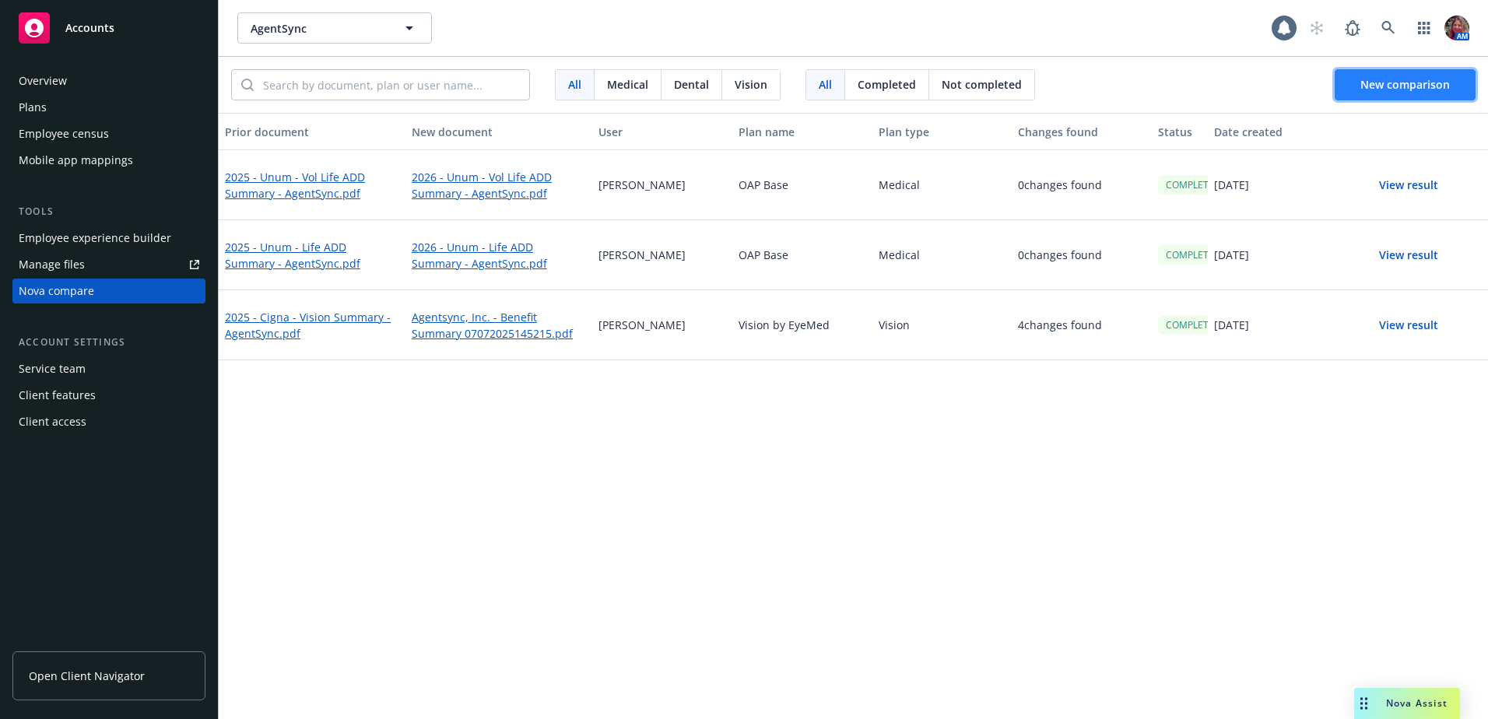
click at [1385, 97] on button "New comparison" at bounding box center [1405, 84] width 141 height 31
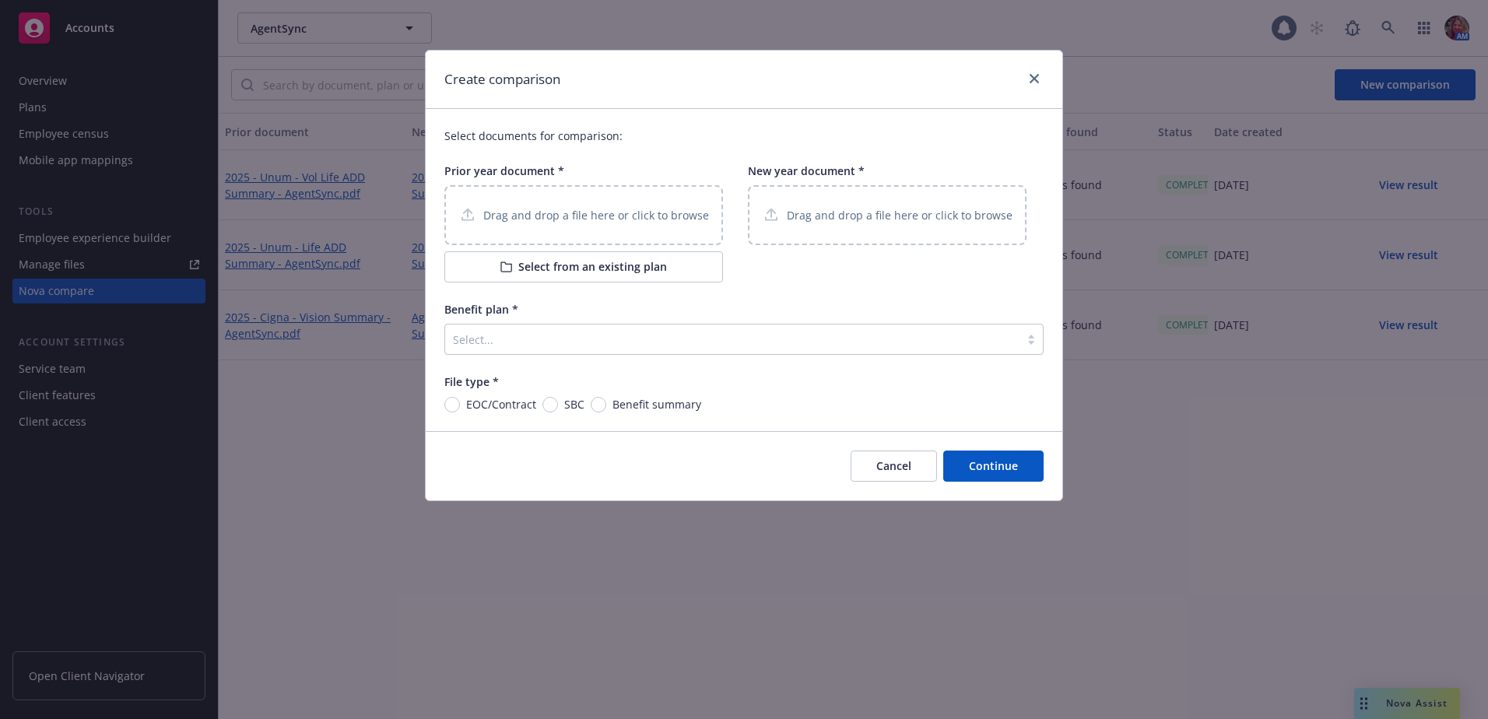
click at [541, 209] on p "Drag and drop a file here or click to browse" at bounding box center [596, 215] width 226 height 16
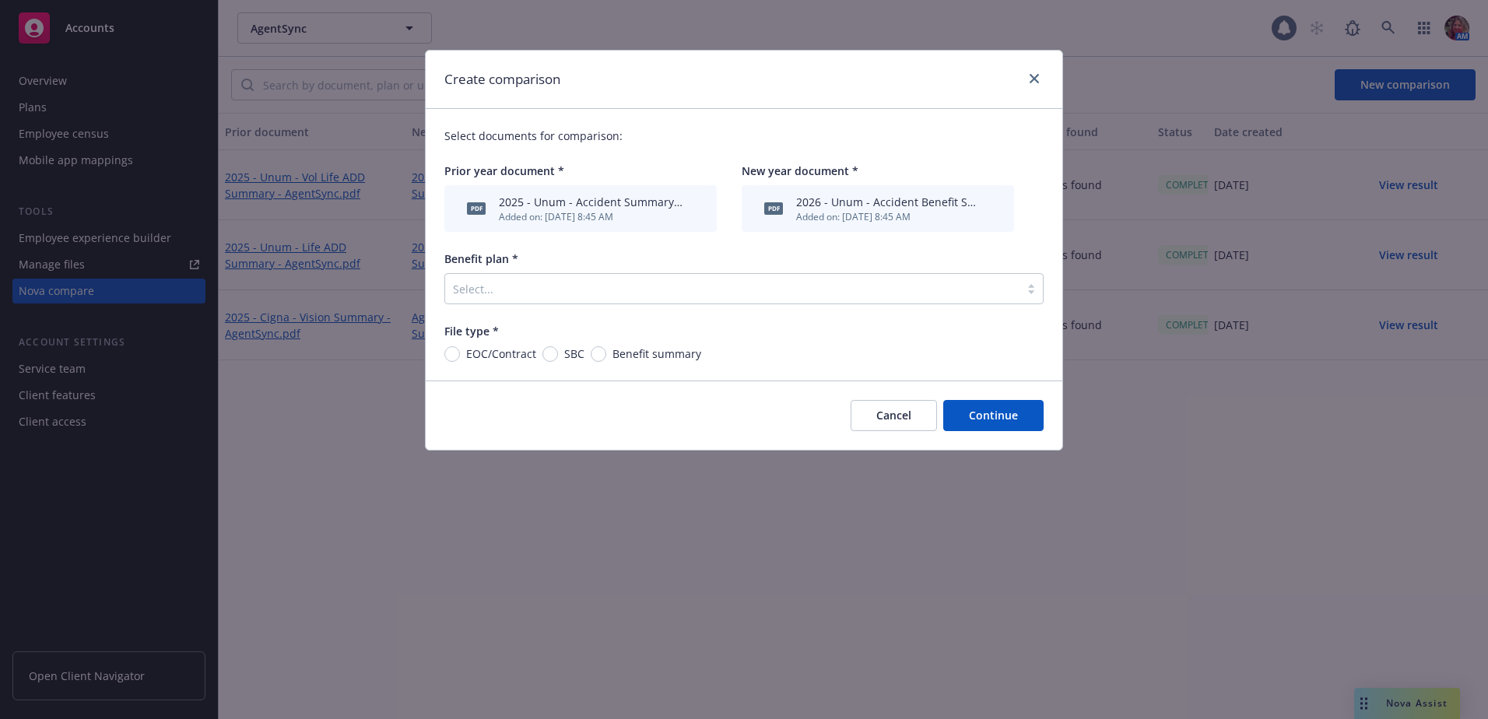
click at [548, 297] on div at bounding box center [732, 288] width 559 height 19
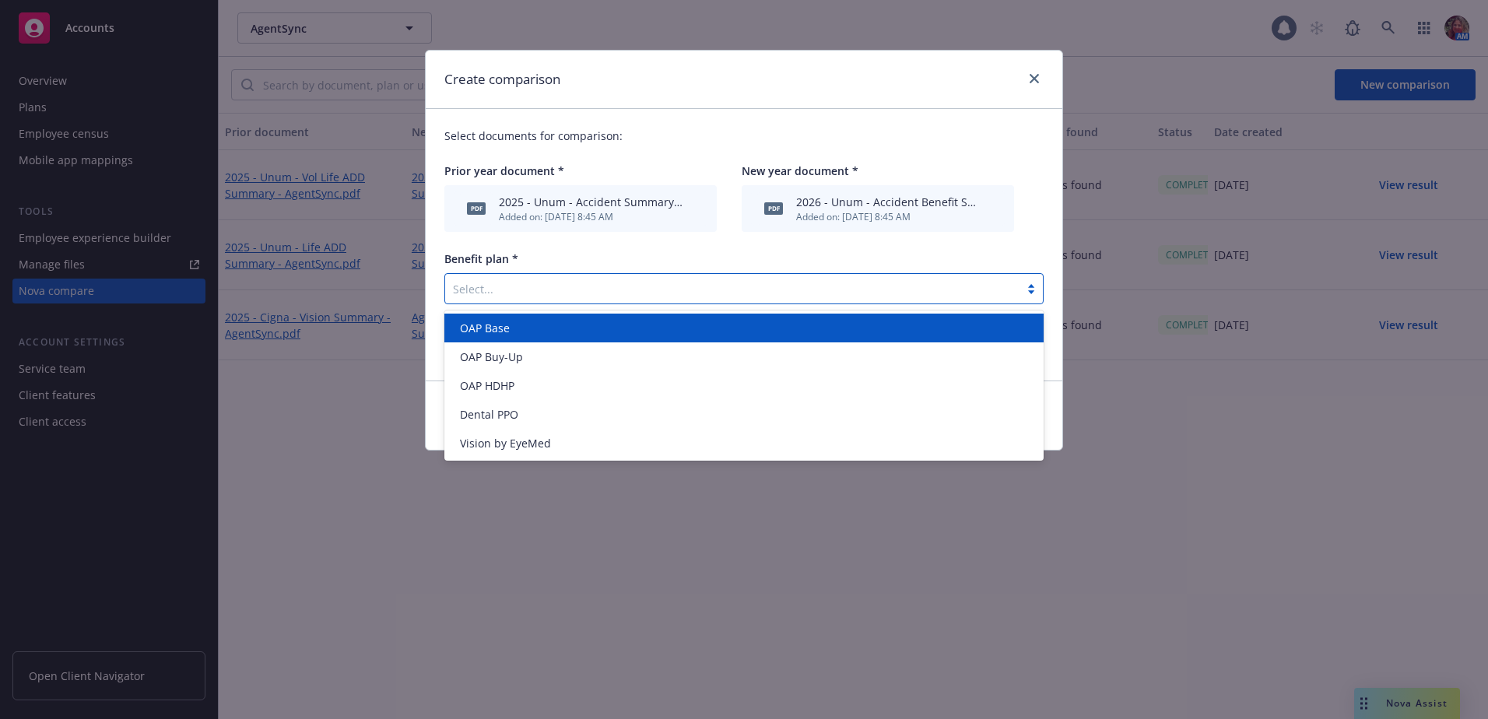
click at [532, 332] on div "OAP Base" at bounding box center [744, 328] width 581 height 16
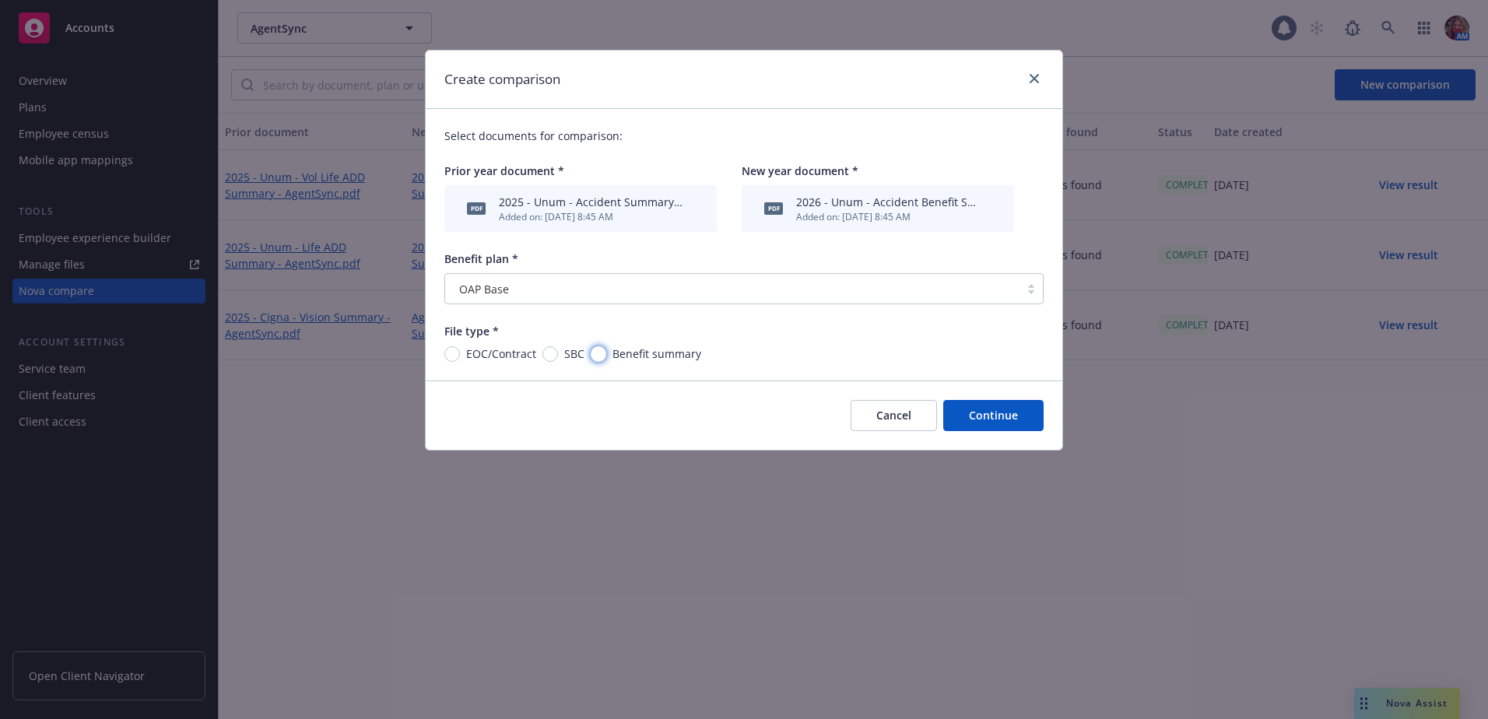
click at [602, 353] on input "Benefit summary" at bounding box center [599, 354] width 16 height 16
radio input "true"
click at [974, 416] on button "Continue" at bounding box center [994, 415] width 100 height 31
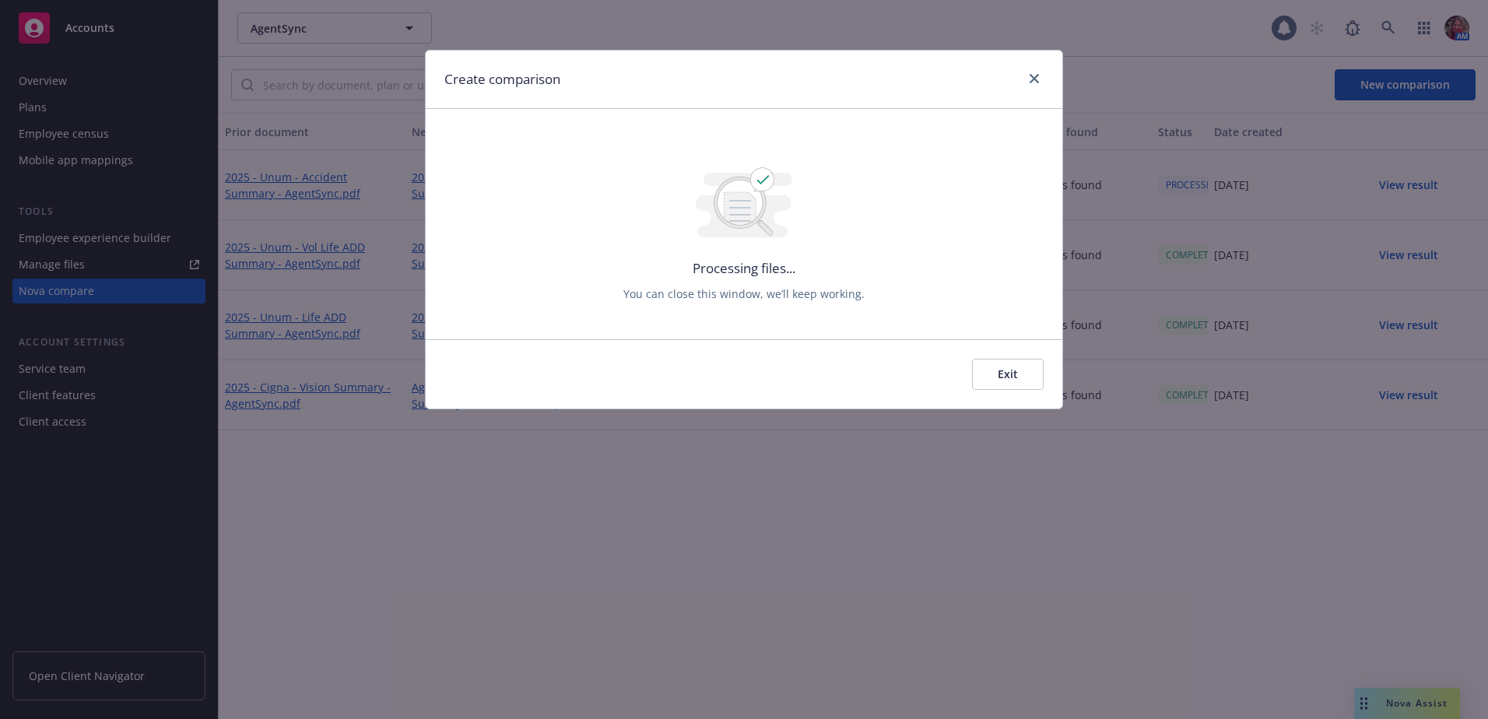
click at [1005, 385] on button "Exit" at bounding box center [1008, 374] width 72 height 31
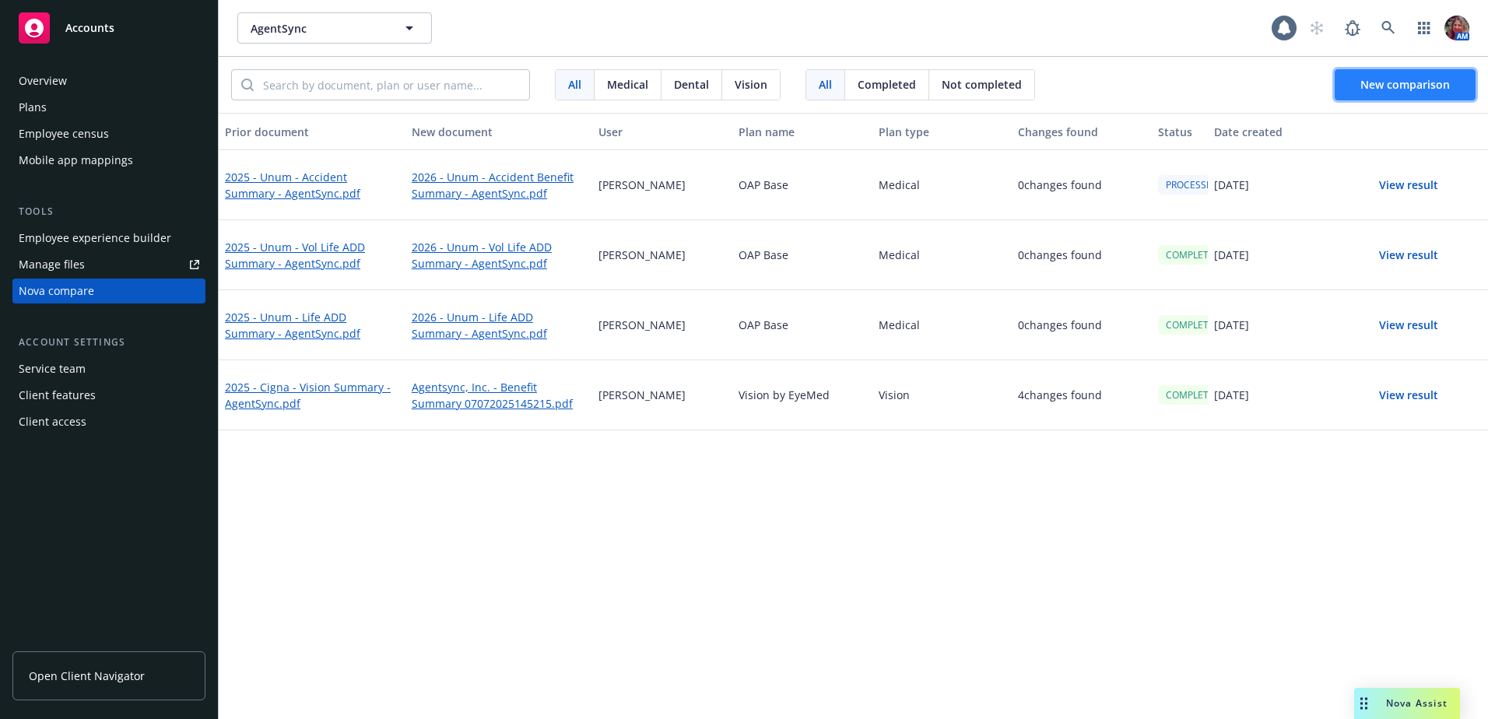
click at [1372, 92] on button "New comparison" at bounding box center [1405, 84] width 141 height 31
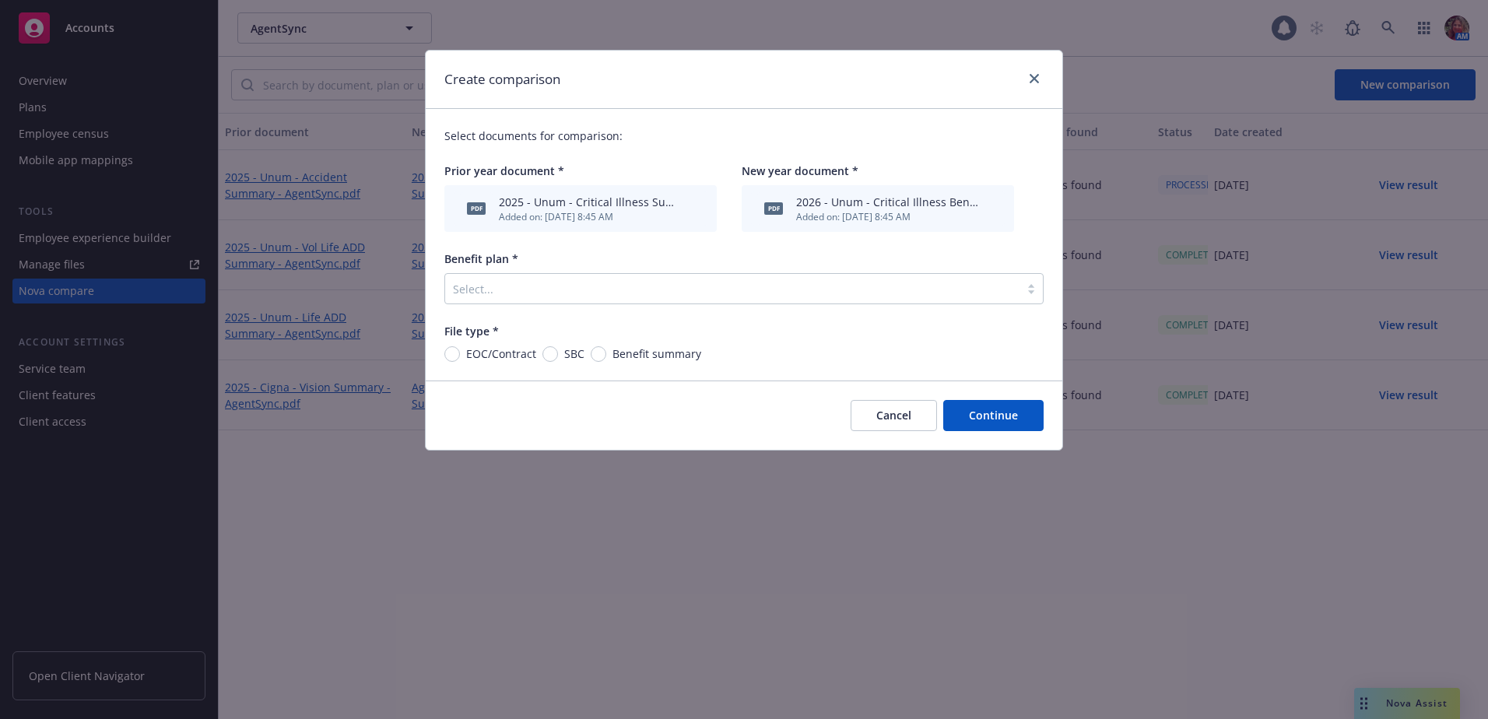
click at [901, 289] on div at bounding box center [732, 288] width 559 height 19
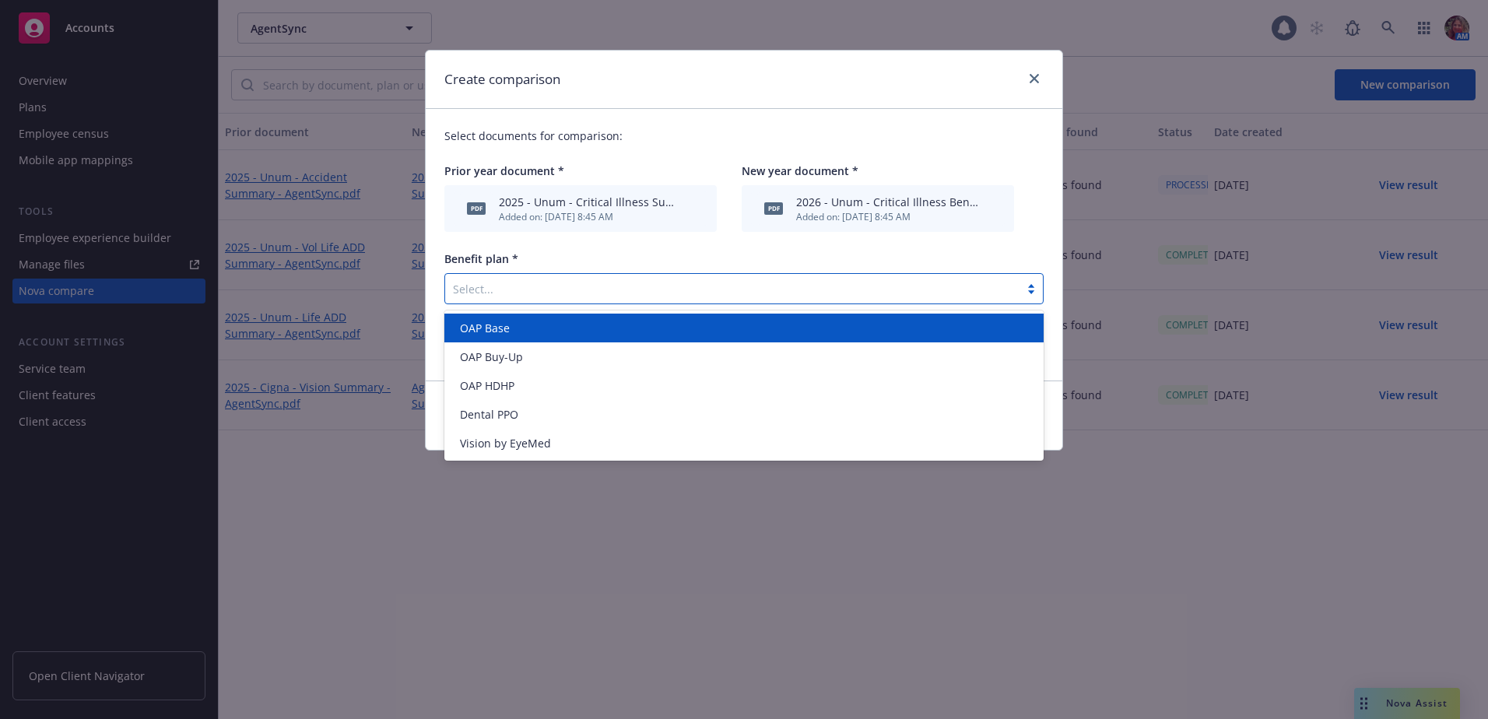
click at [606, 329] on div "OAP Base" at bounding box center [744, 328] width 581 height 16
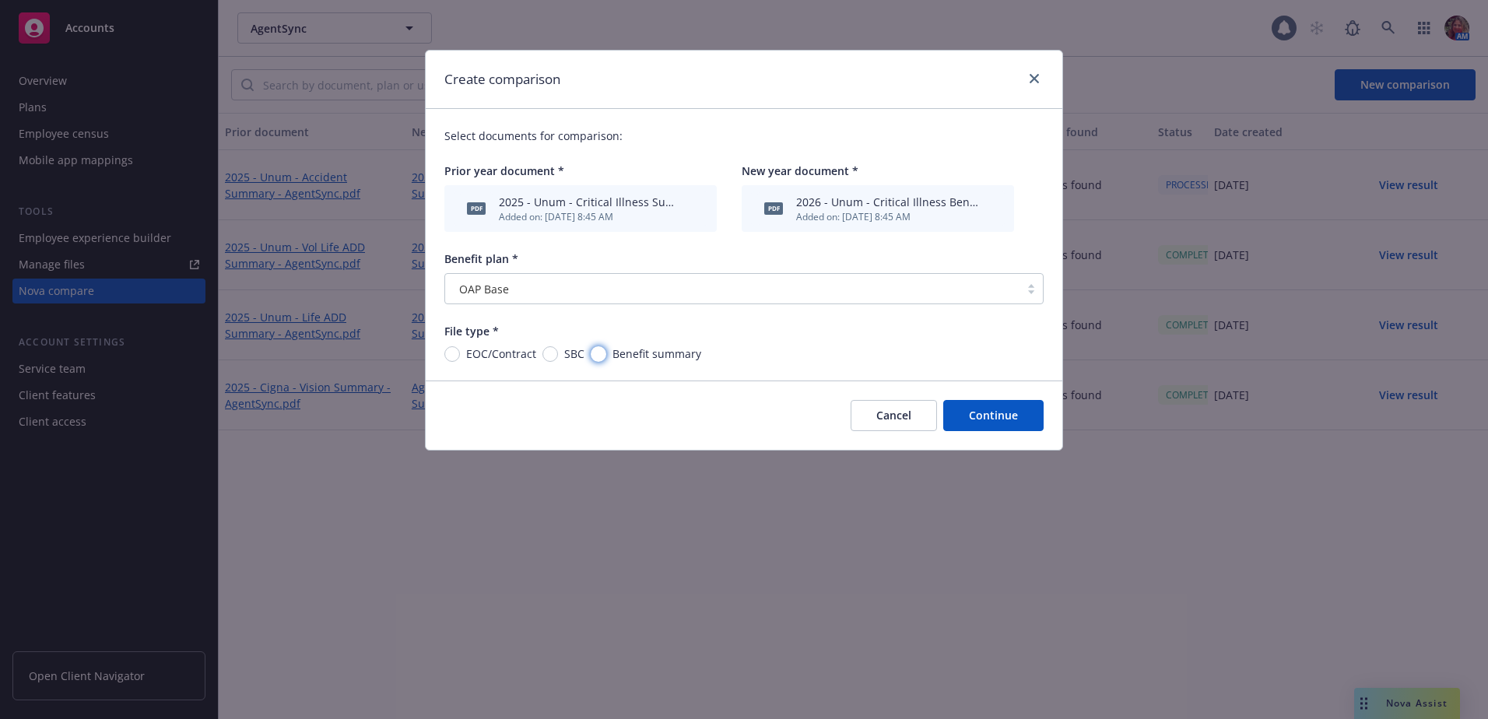
click at [592, 358] on input "Benefit summary" at bounding box center [599, 354] width 16 height 16
radio input "true"
click at [995, 416] on button "Continue" at bounding box center [994, 415] width 100 height 31
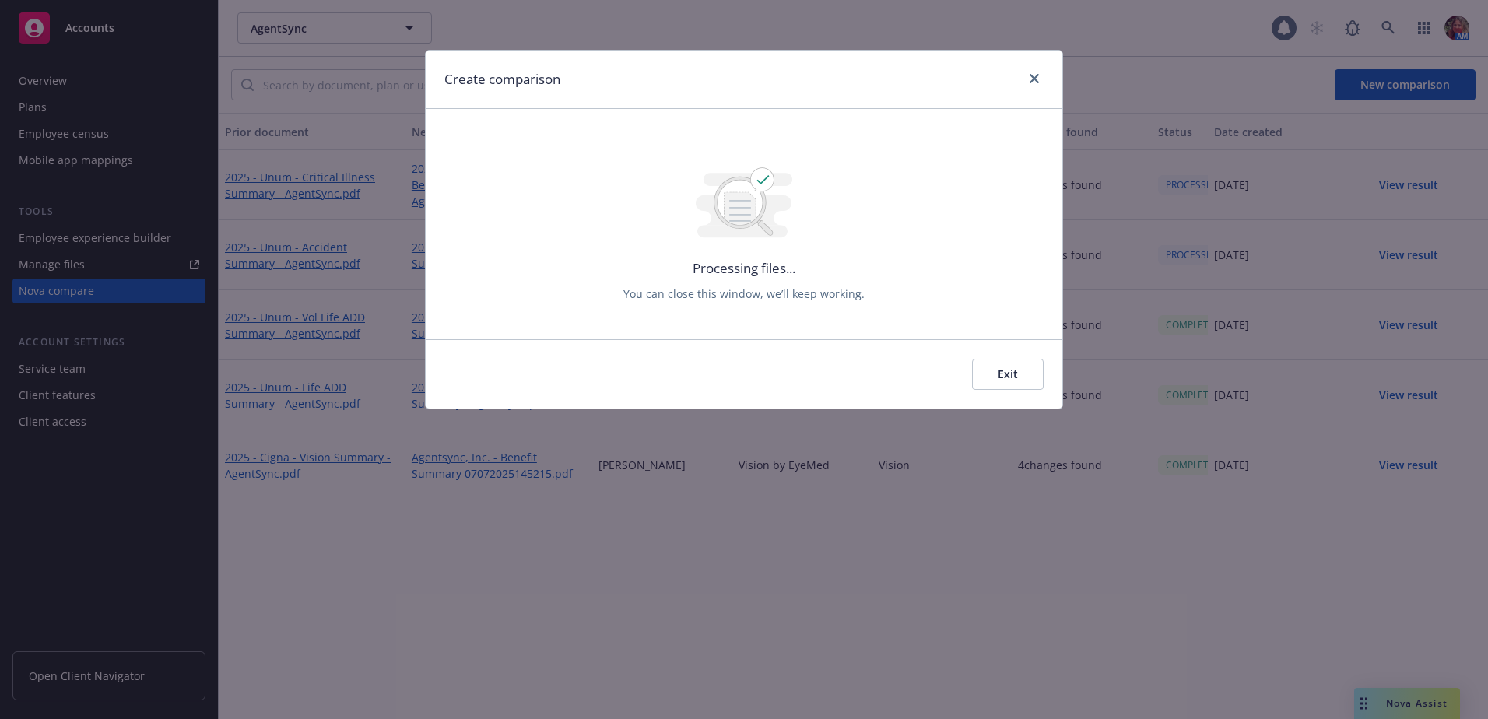
click at [1005, 375] on button "Exit" at bounding box center [1008, 374] width 72 height 31
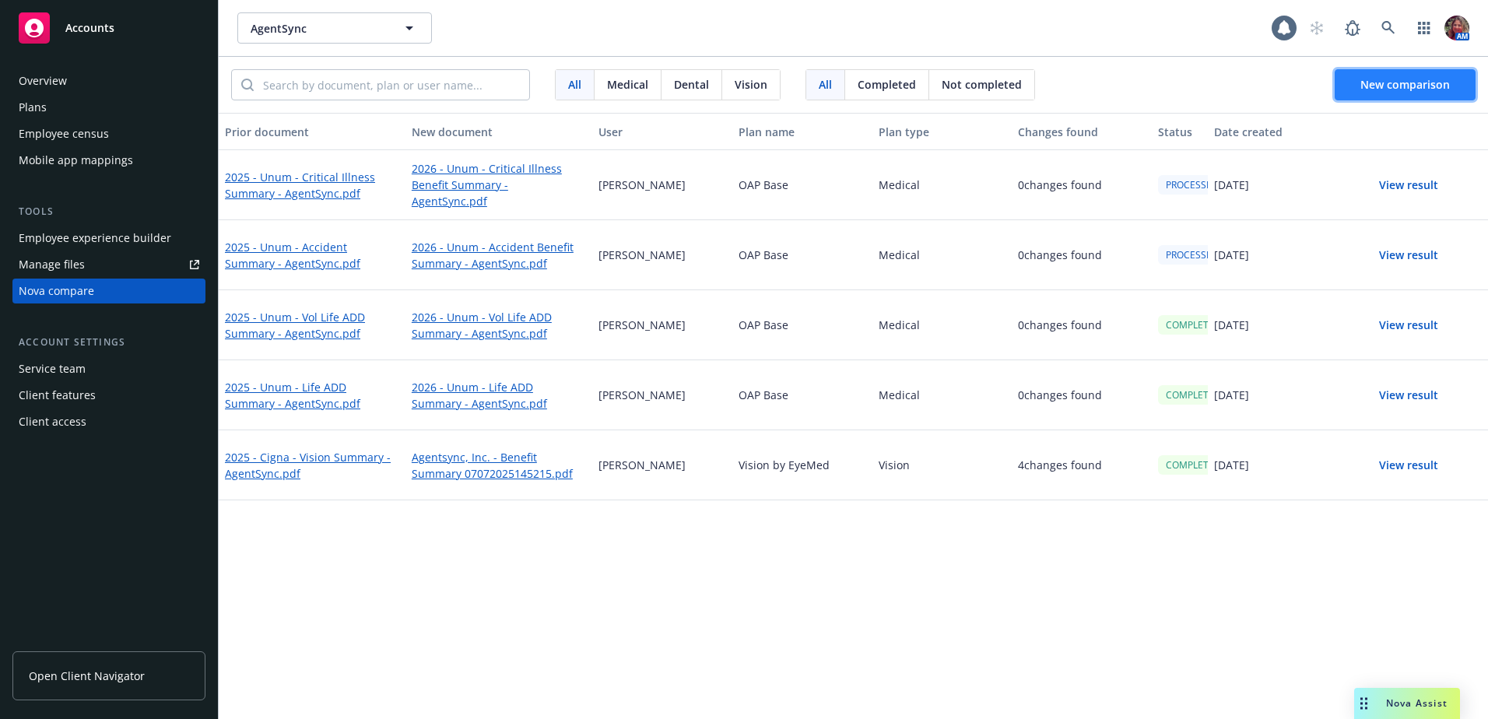
click at [1353, 86] on button "New comparison" at bounding box center [1405, 84] width 141 height 31
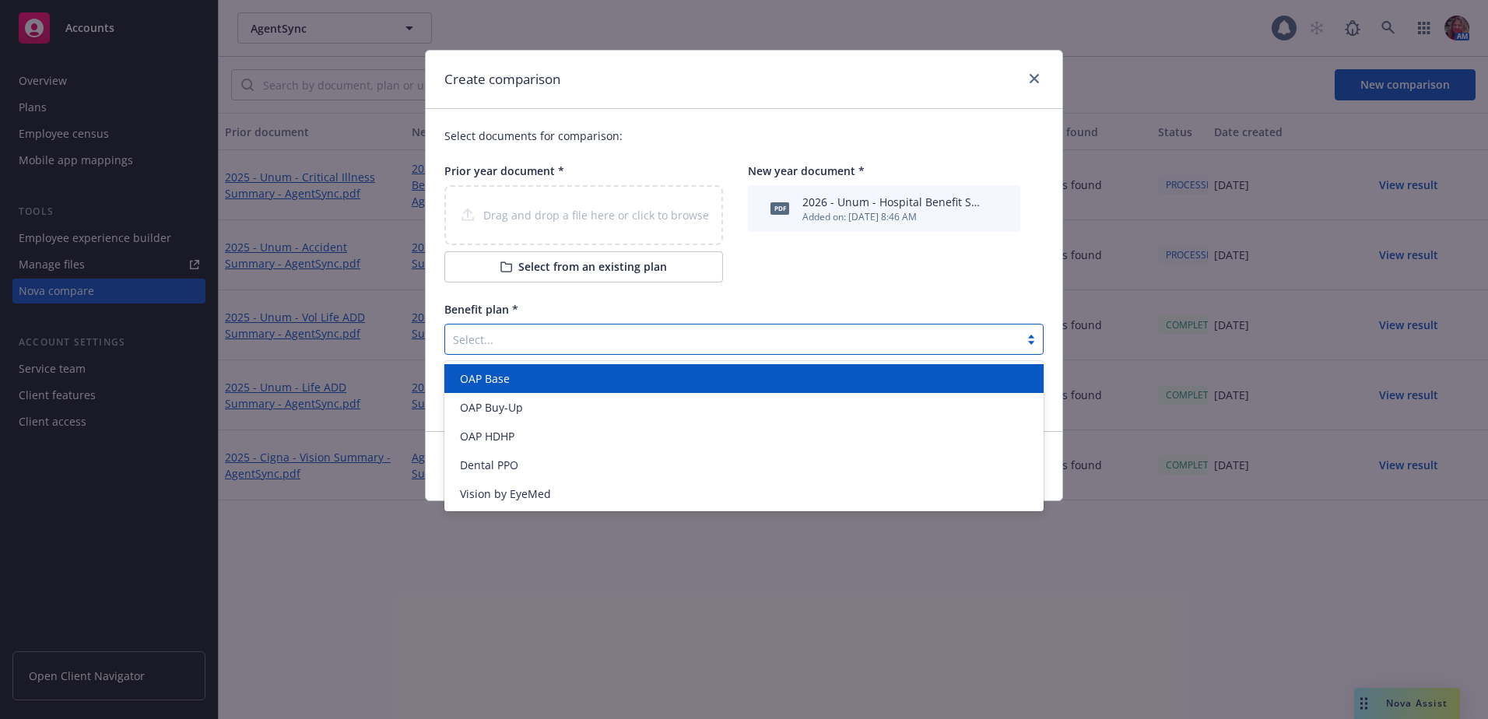
click at [558, 341] on div at bounding box center [732, 339] width 559 height 19
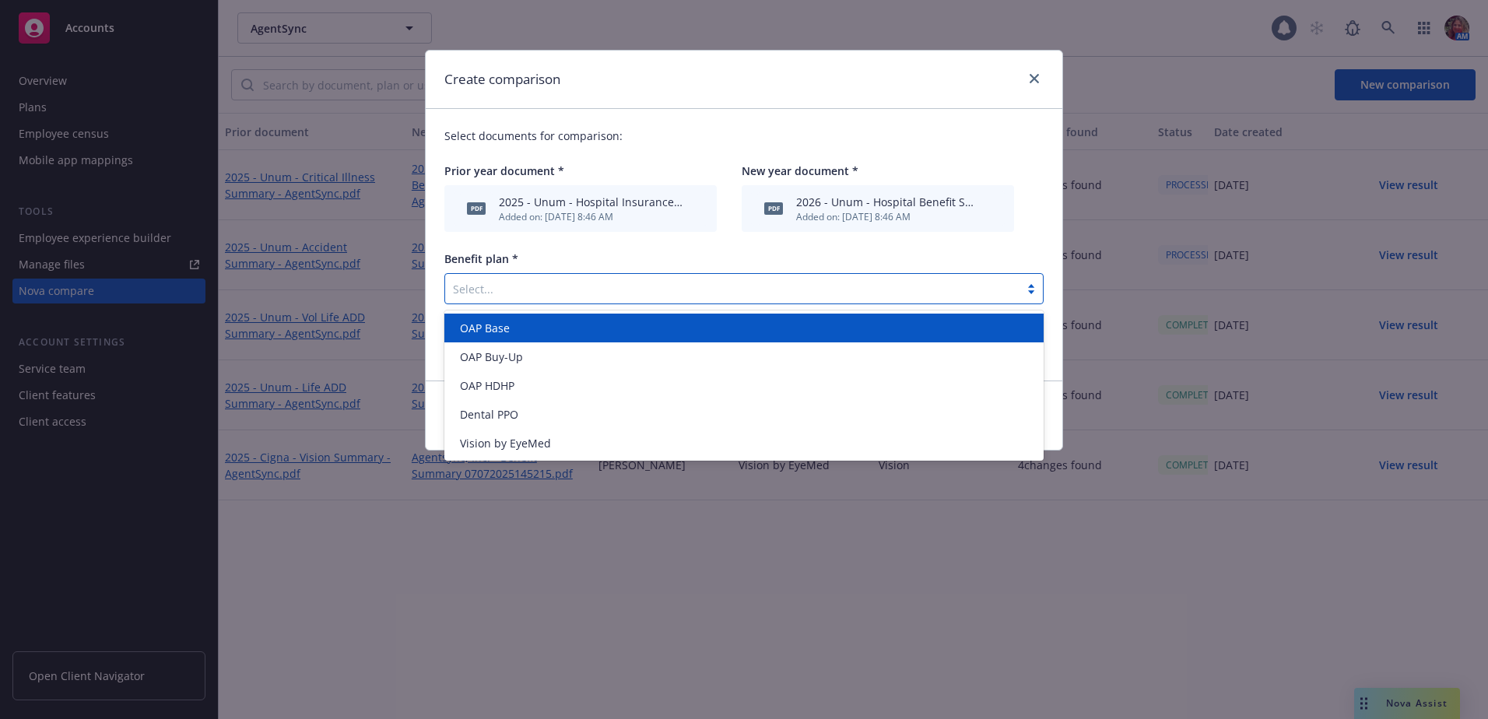
click at [543, 329] on div "OAP Base" at bounding box center [744, 328] width 581 height 16
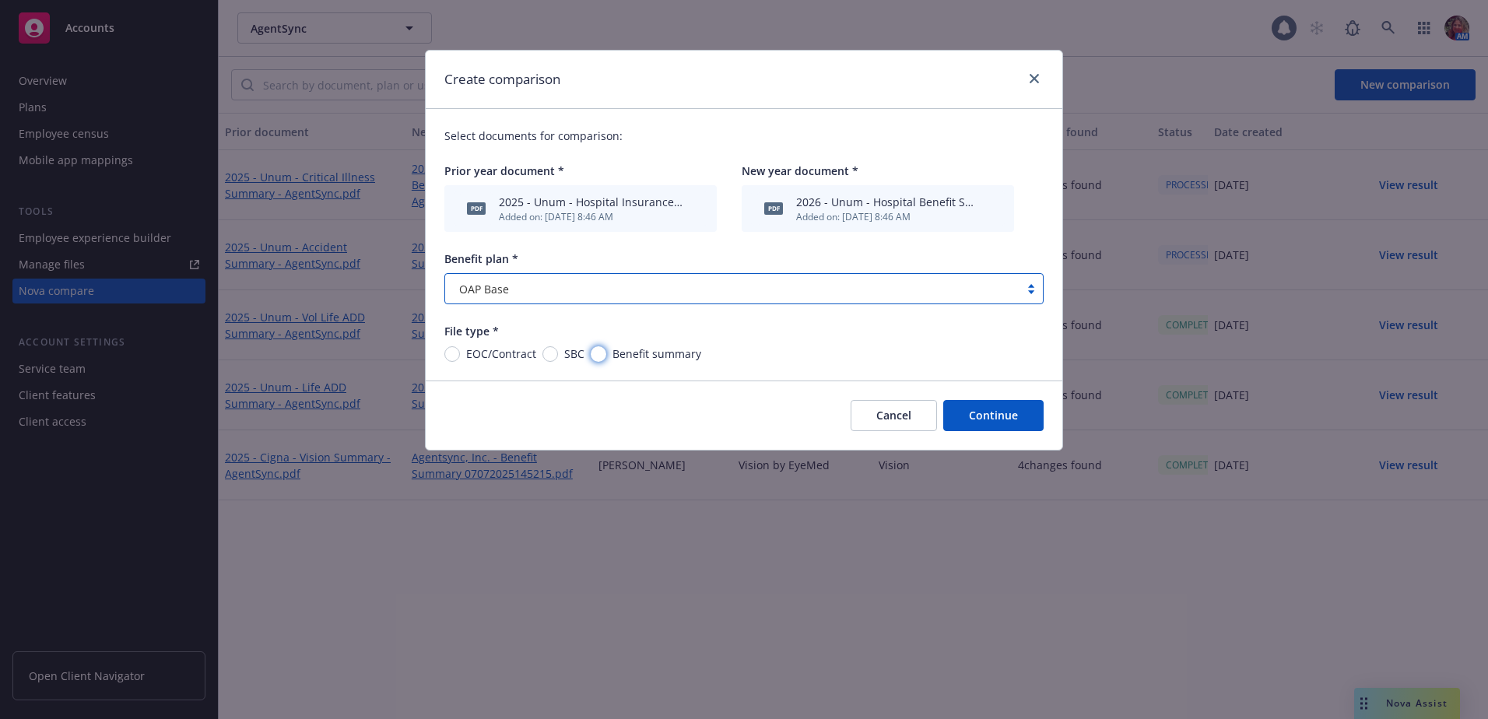
click at [599, 357] on input "Benefit summary" at bounding box center [599, 354] width 16 height 16
radio input "true"
click at [1009, 427] on button "Continue" at bounding box center [994, 415] width 100 height 31
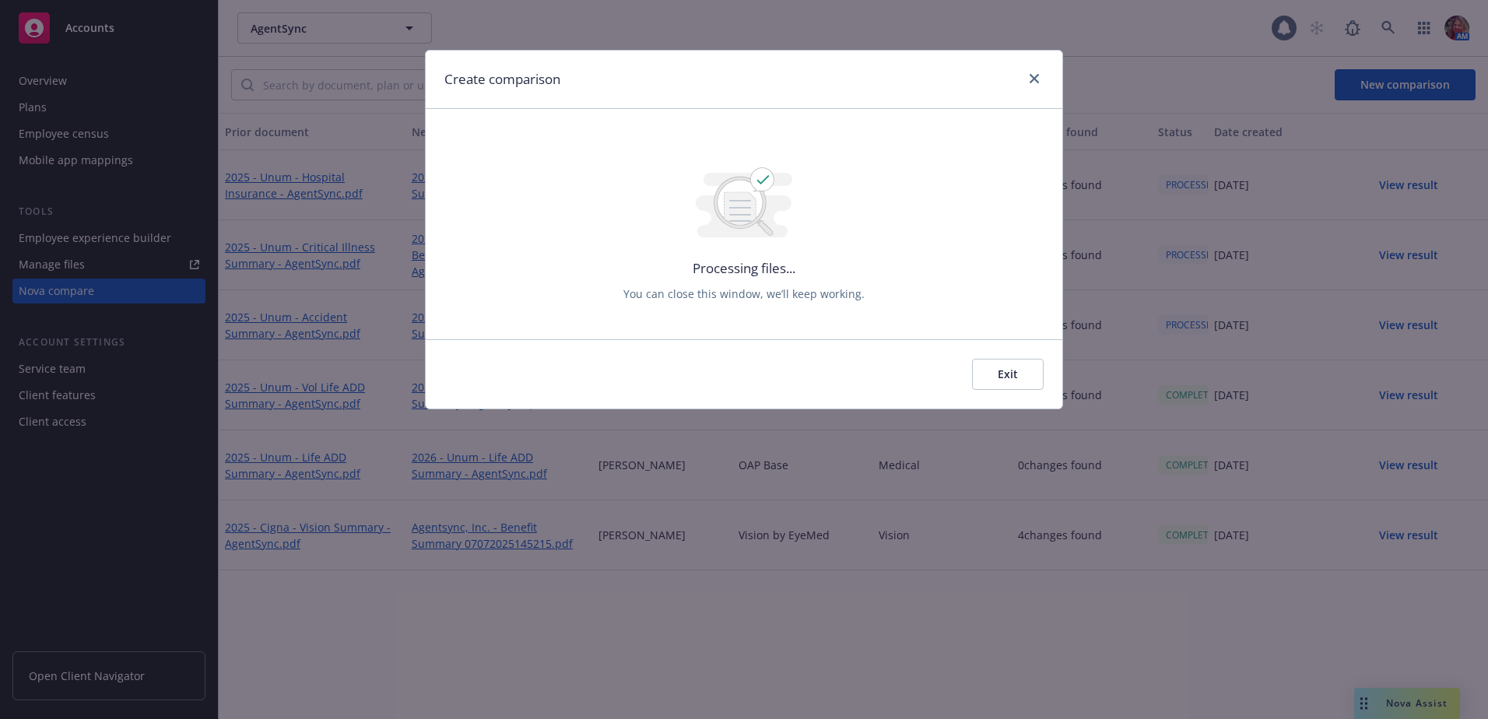
click at [1009, 374] on button "Exit" at bounding box center [1008, 374] width 72 height 31
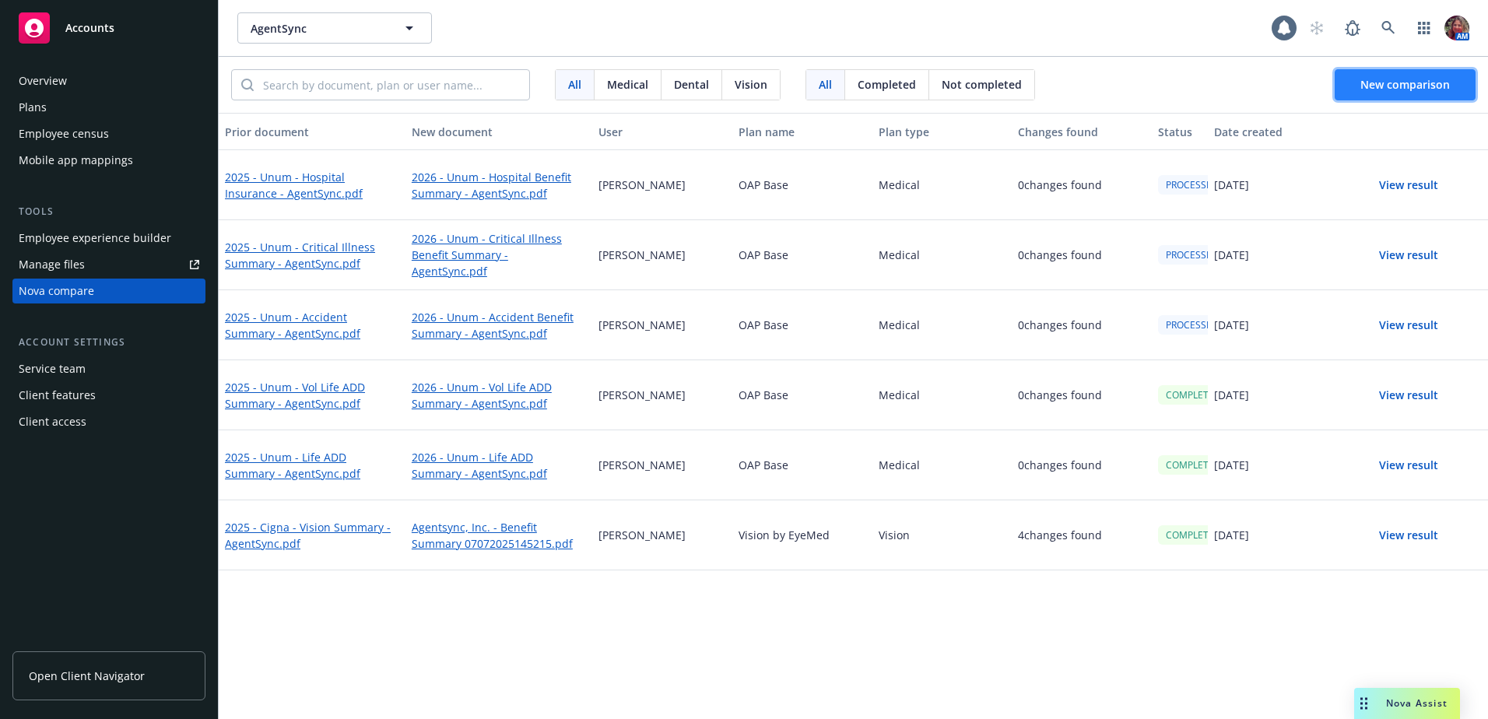
click at [1428, 91] on span "New comparison" at bounding box center [1406, 84] width 90 height 15
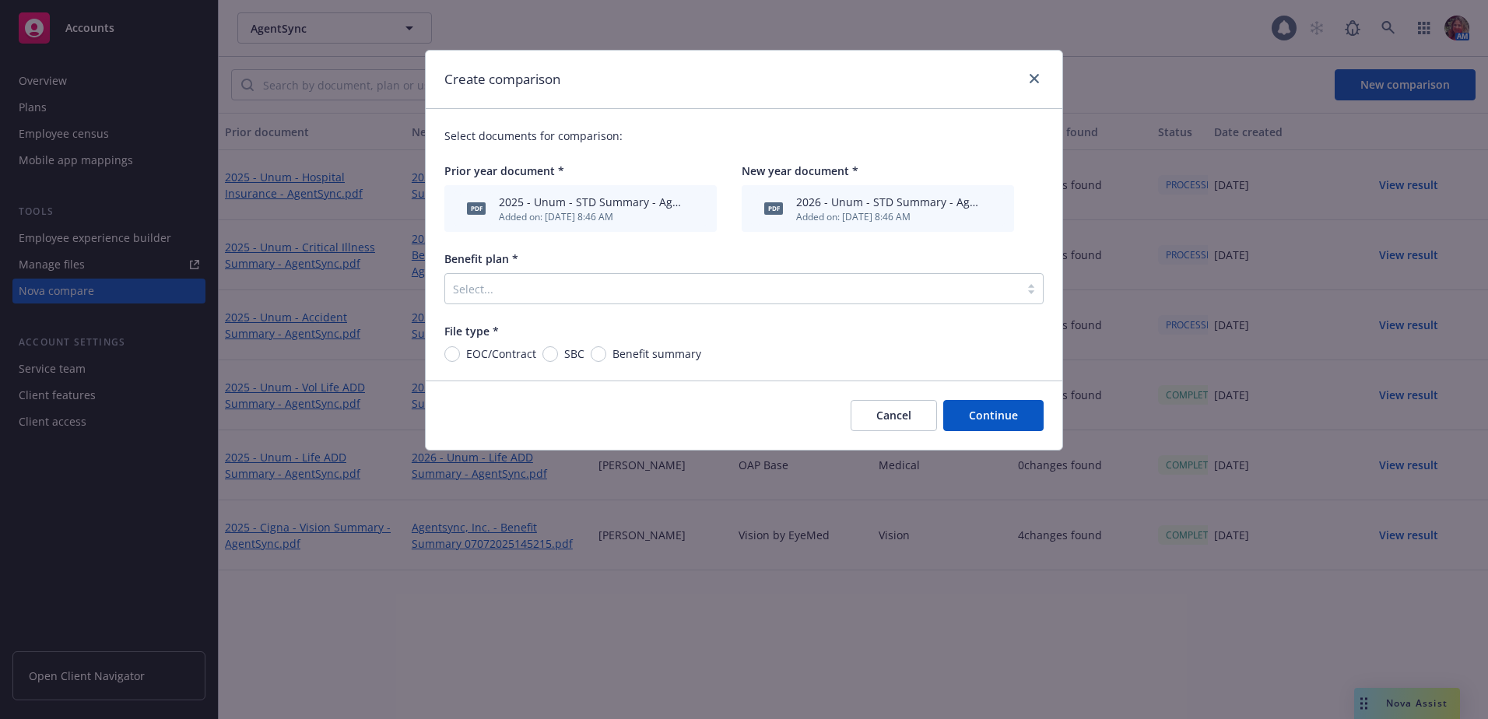
click at [641, 302] on div "Select..." at bounding box center [744, 288] width 599 height 31
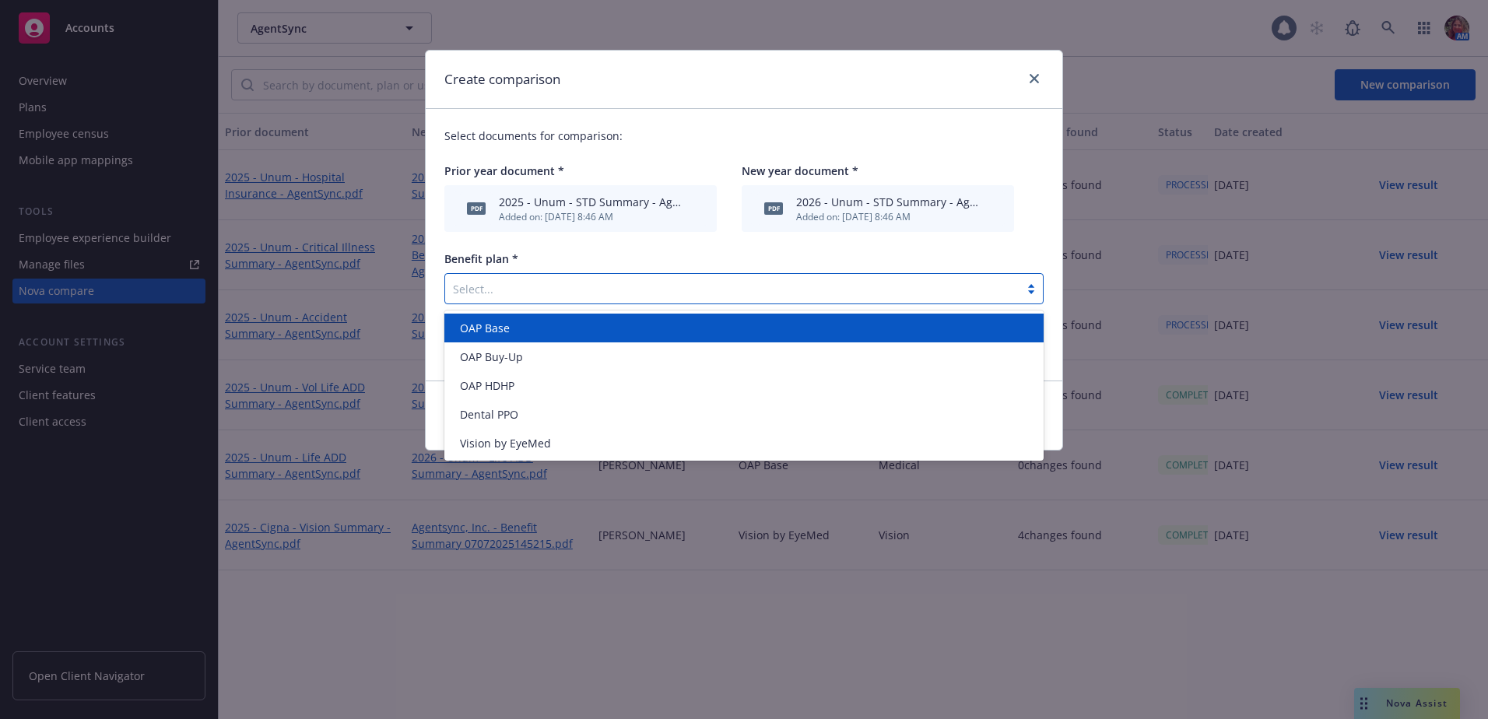
click at [608, 330] on div "OAP Base" at bounding box center [744, 328] width 581 height 16
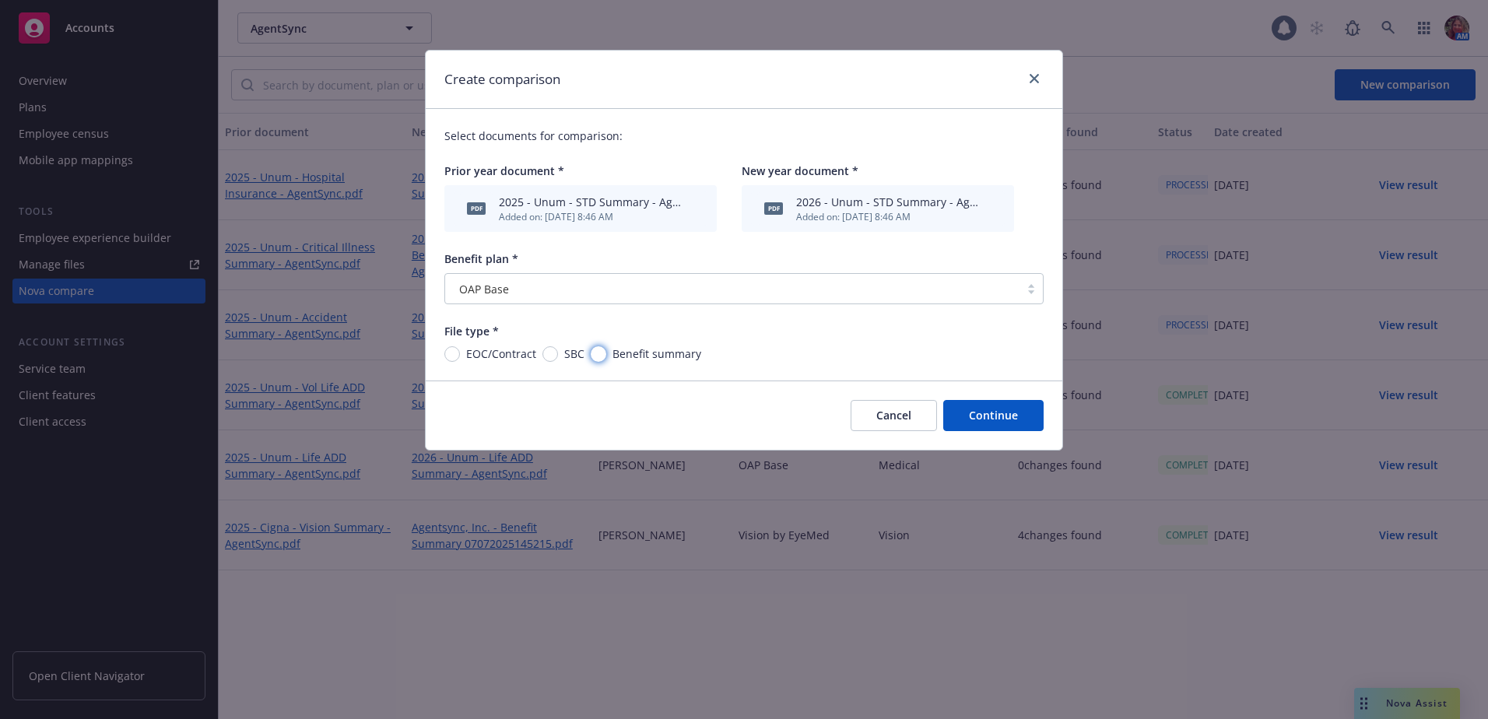
click at [599, 348] on input "Benefit summary" at bounding box center [599, 354] width 16 height 16
radio input "true"
click at [995, 414] on button "Continue" at bounding box center [994, 415] width 100 height 31
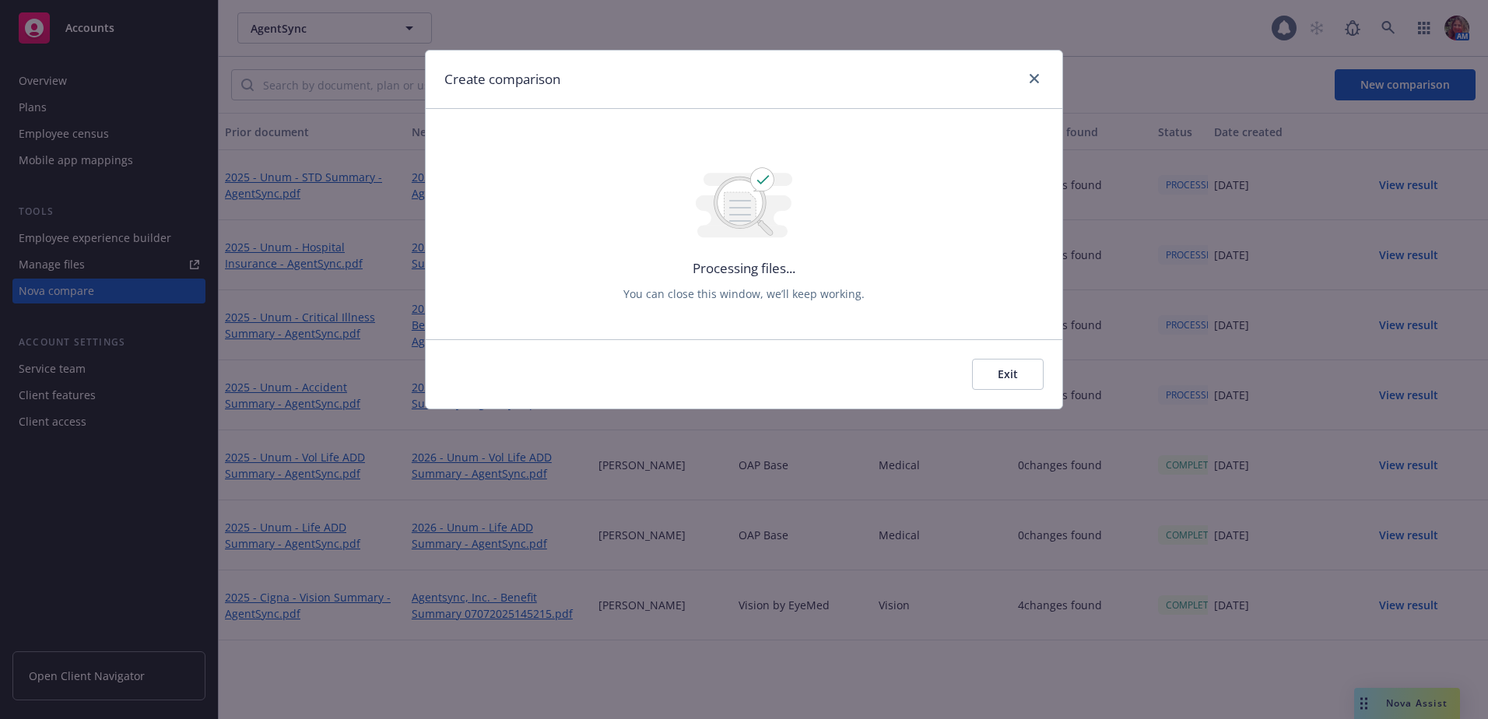
click at [1031, 374] on button "Exit" at bounding box center [1008, 374] width 72 height 31
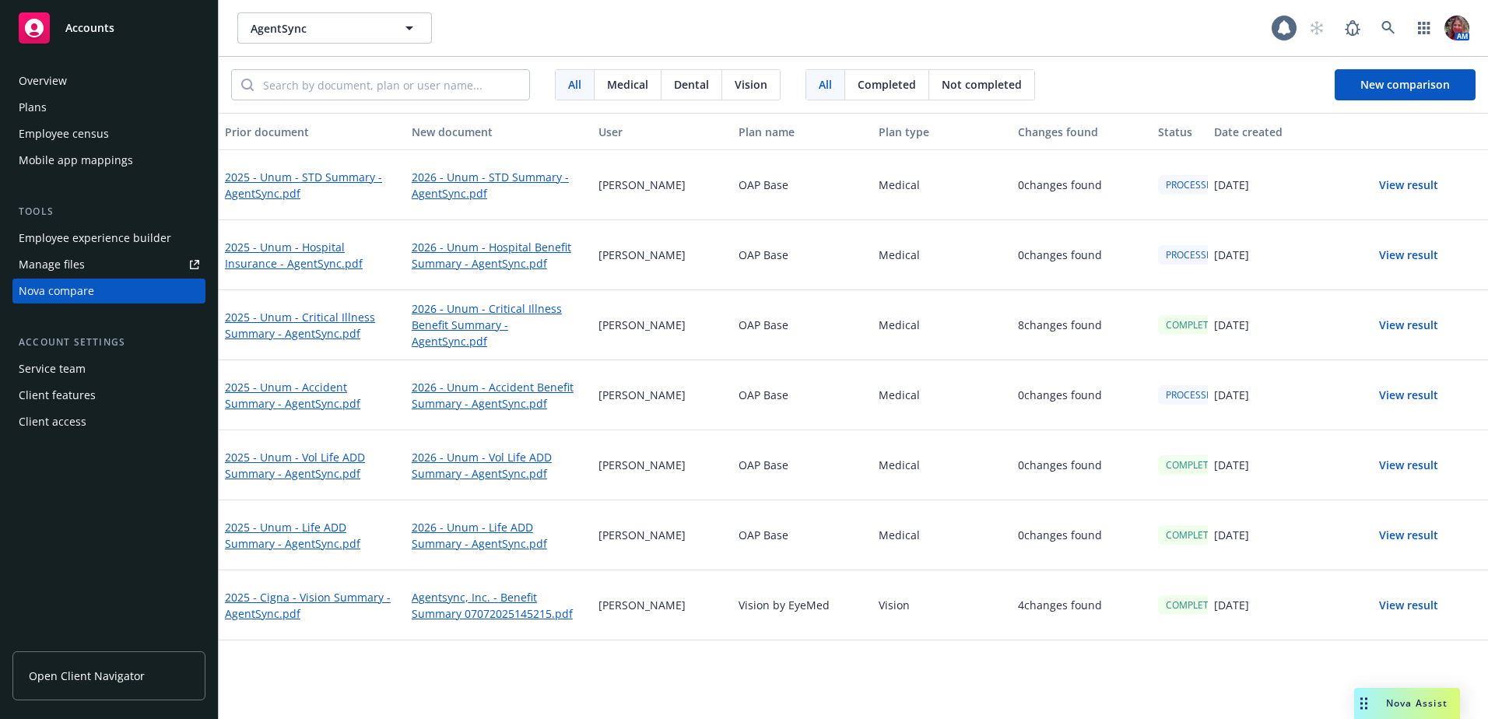
click at [866, 90] on span "Completed" at bounding box center [887, 84] width 58 height 16
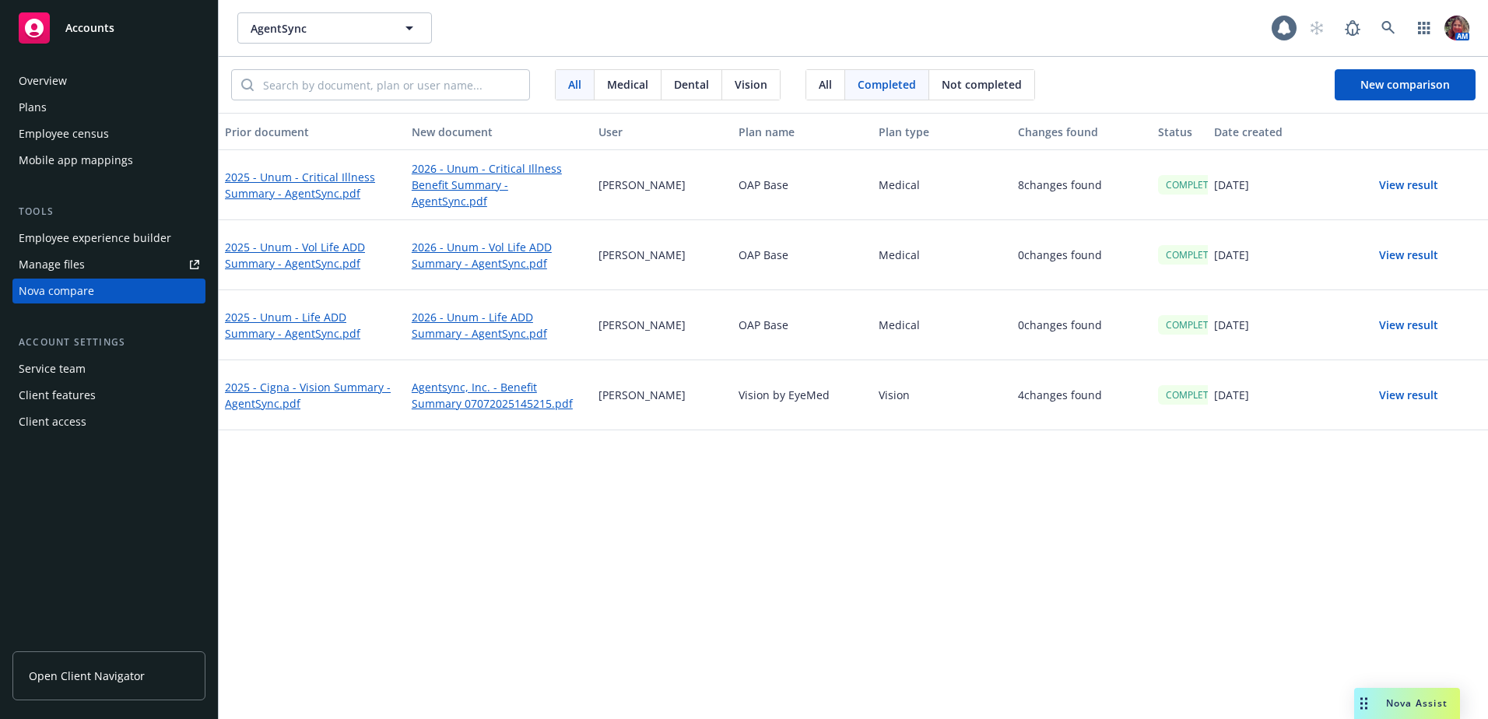
click at [834, 75] on div "All" at bounding box center [826, 85] width 39 height 30
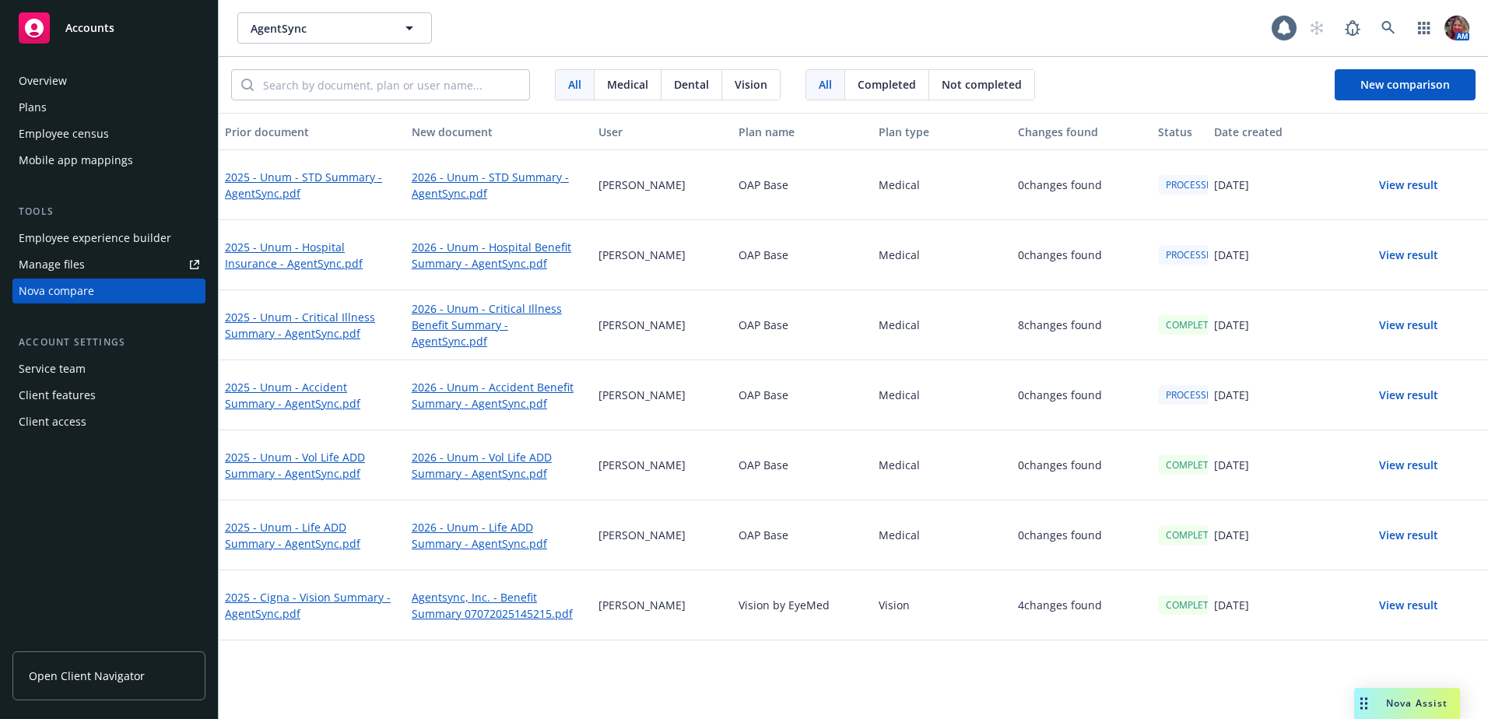
click at [1413, 329] on button "View result" at bounding box center [1409, 325] width 109 height 31
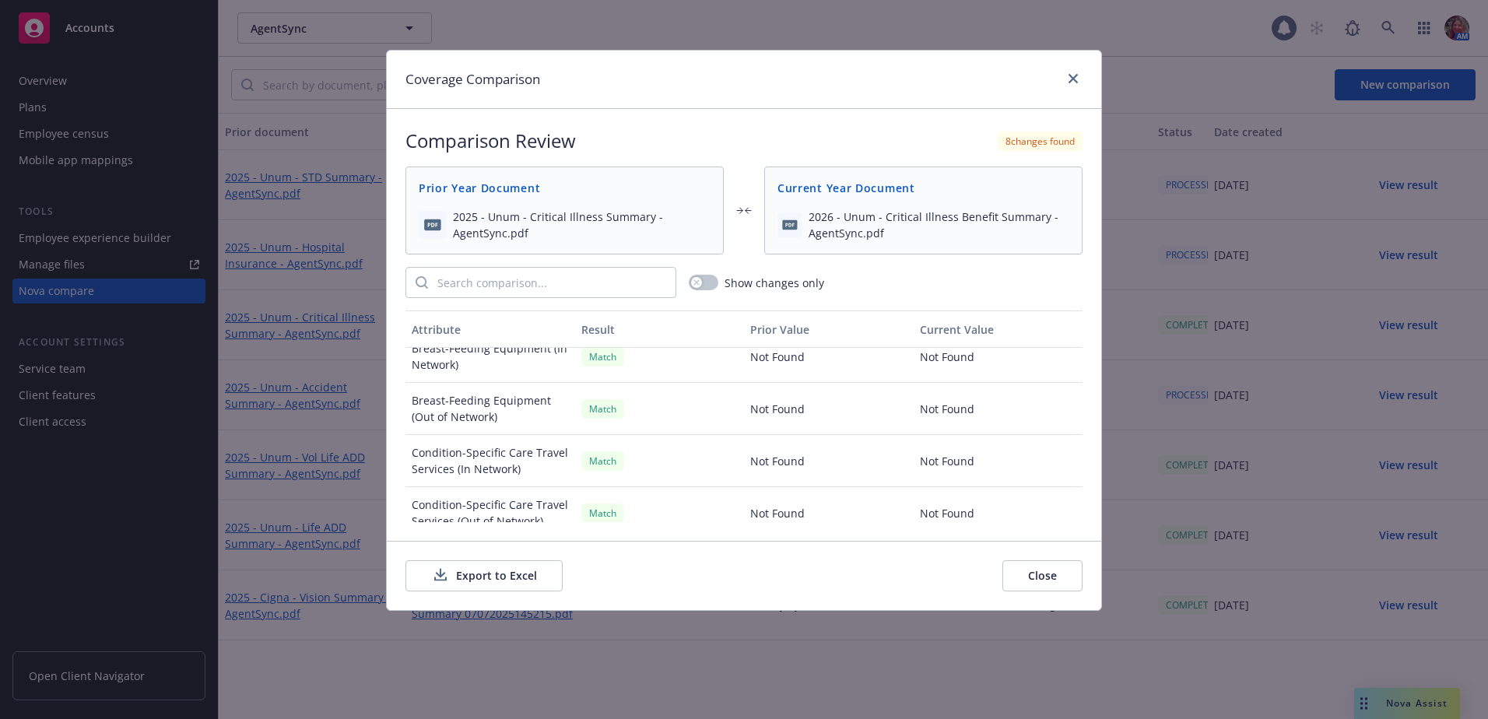
scroll to position [2759, 0]
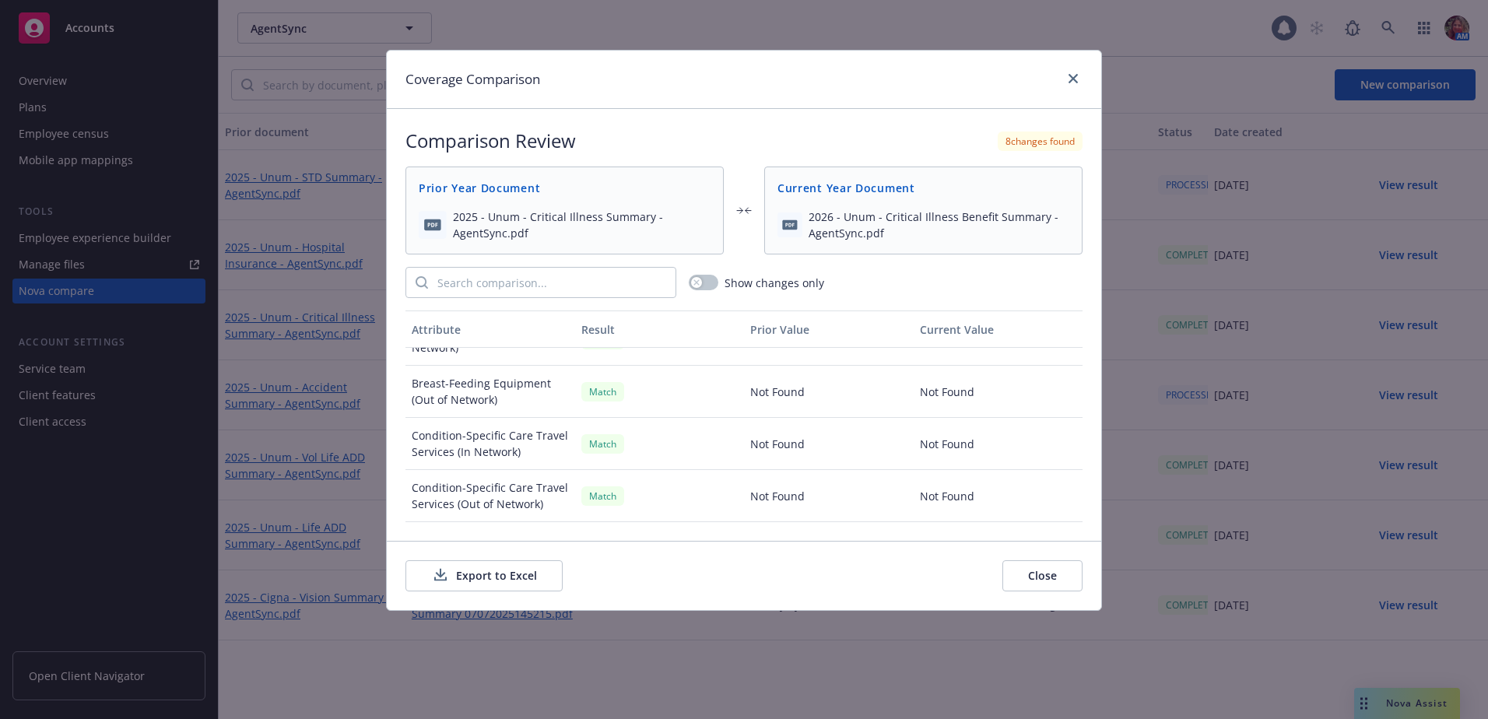
click at [1026, 569] on button "Close" at bounding box center [1043, 576] width 80 height 31
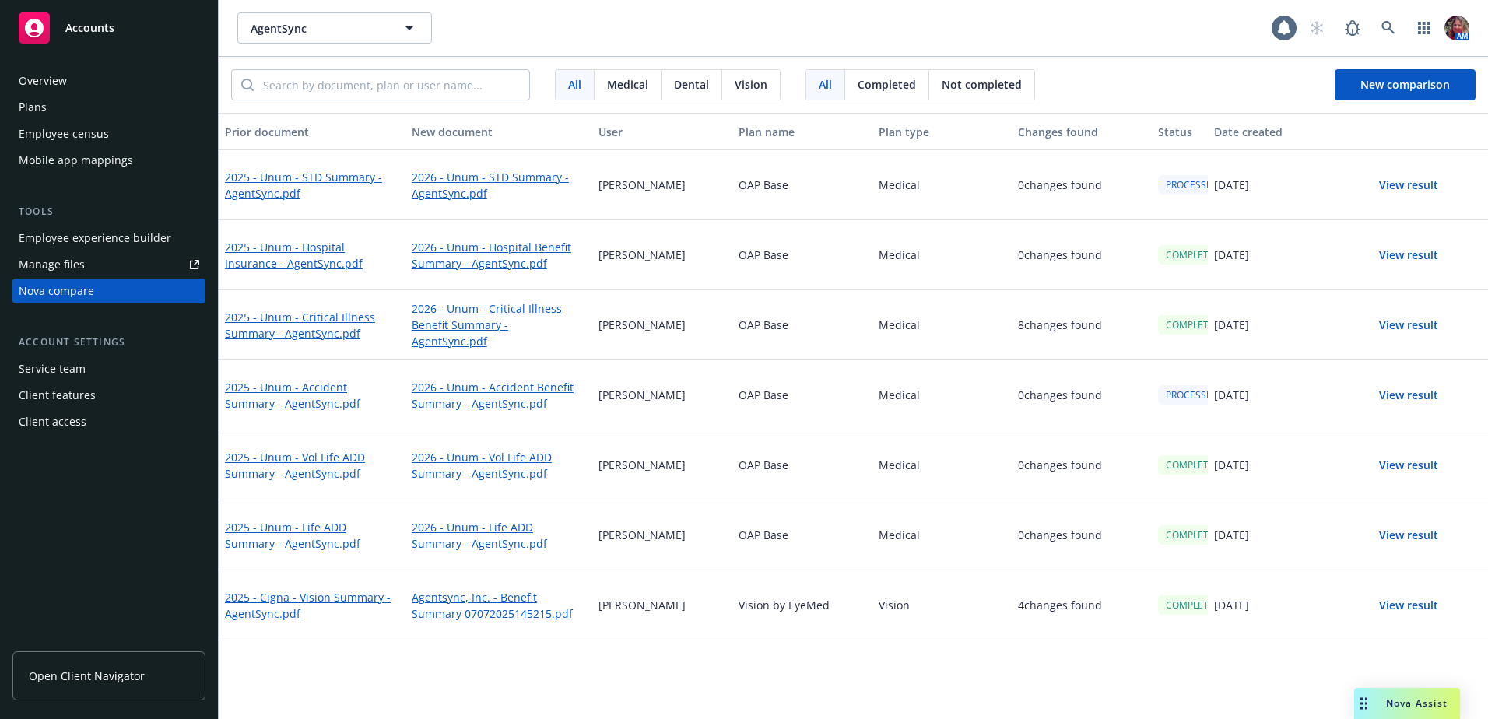
click at [862, 79] on span "Completed" at bounding box center [887, 84] width 58 height 16
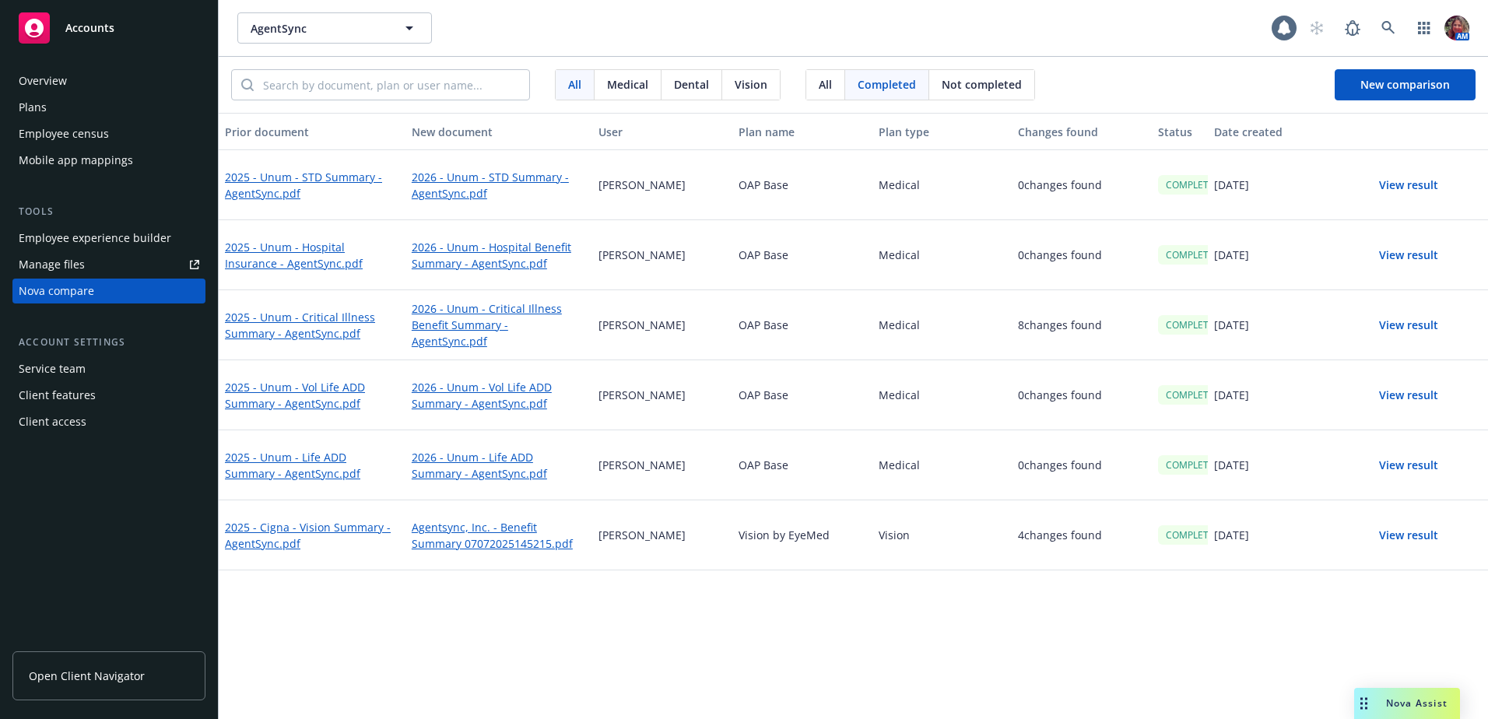
click at [807, 86] on div "All" at bounding box center [826, 85] width 39 height 30
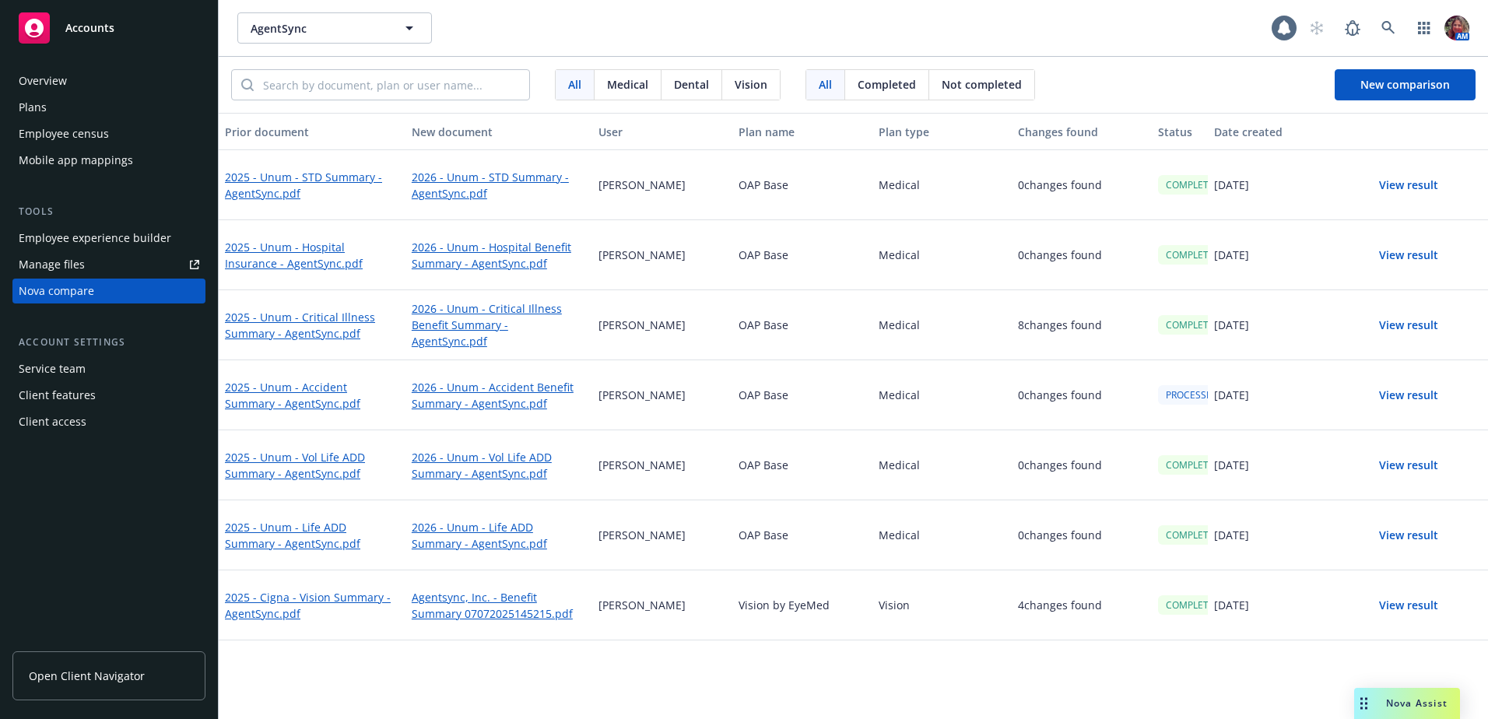
click at [962, 83] on span "Not completed" at bounding box center [982, 84] width 80 height 16
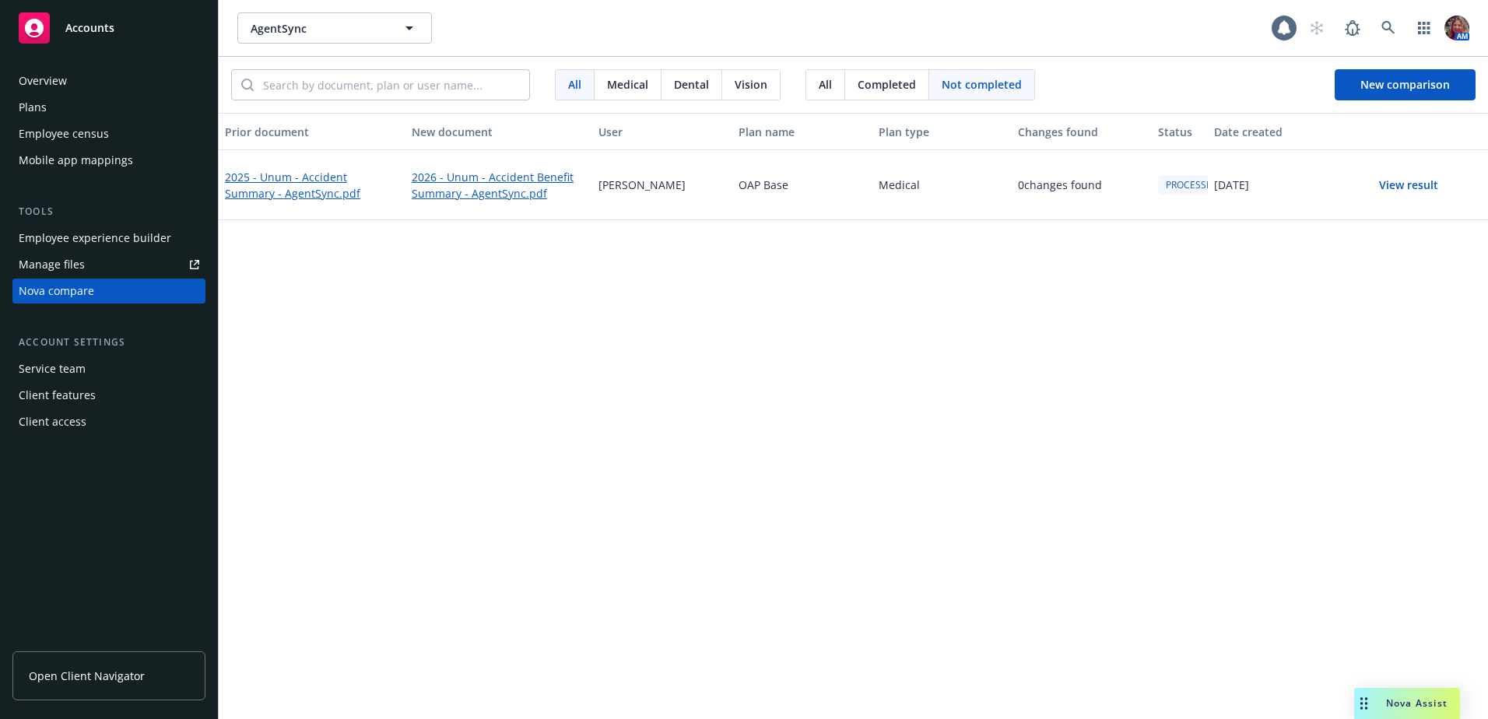
click at [893, 83] on span "Completed" at bounding box center [887, 84] width 58 height 16
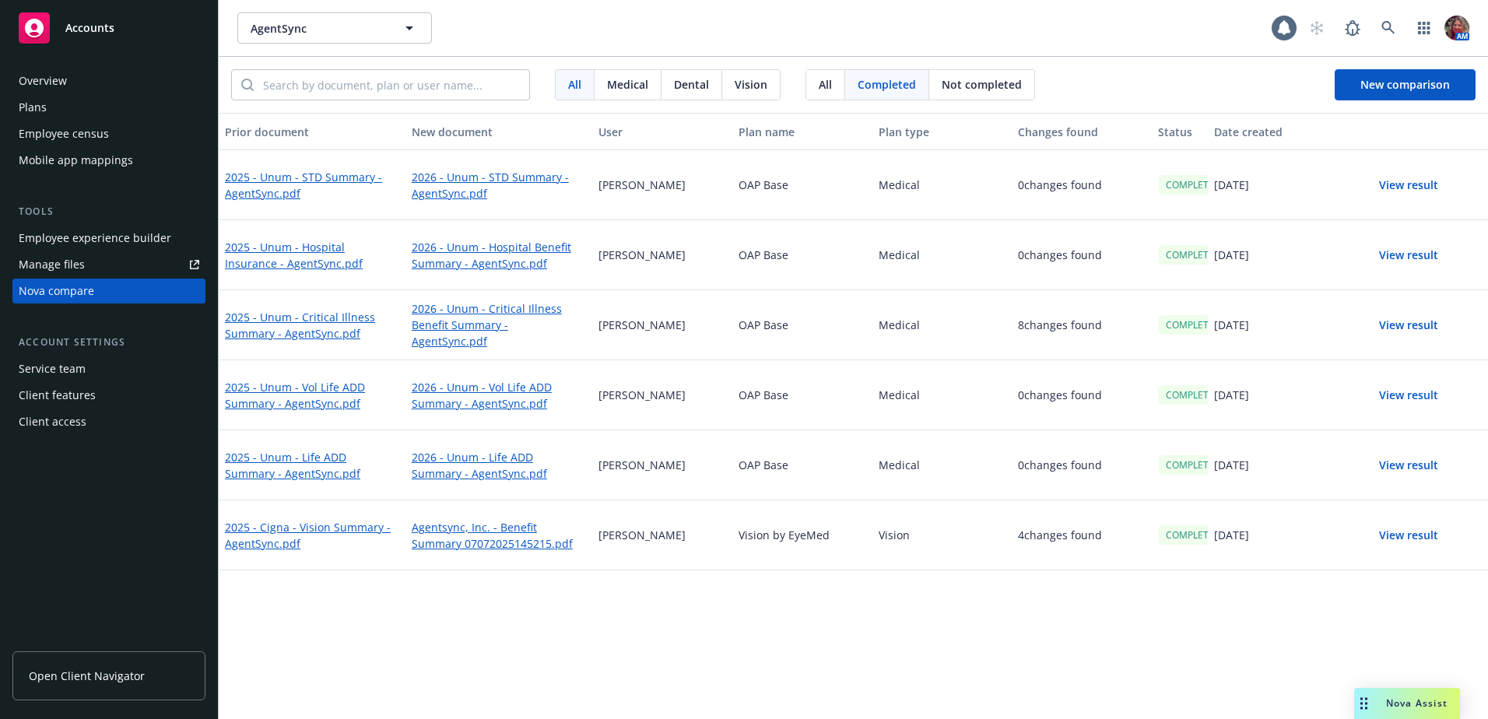
click at [833, 83] on div "All" at bounding box center [826, 85] width 39 height 30
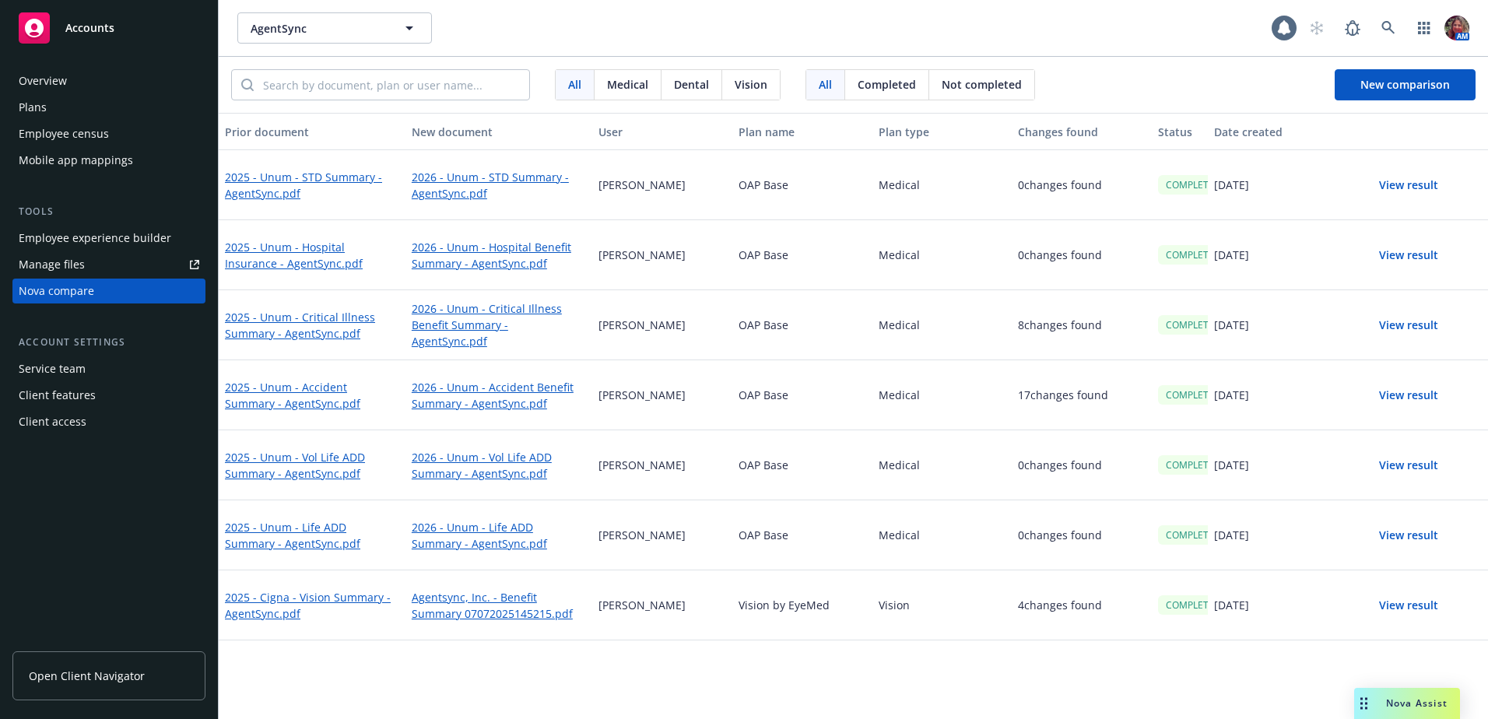
click at [1391, 395] on button "View result" at bounding box center [1409, 395] width 109 height 31
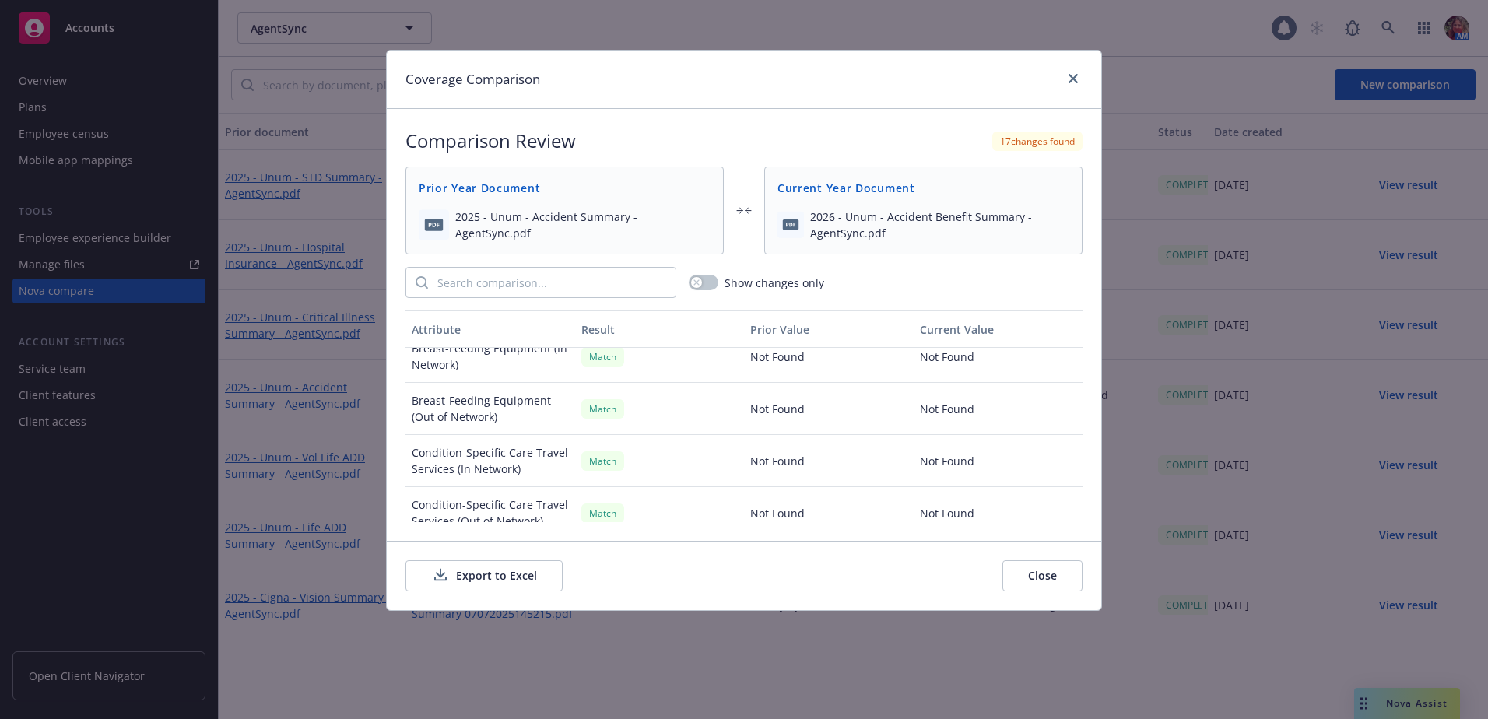
scroll to position [2759, 0]
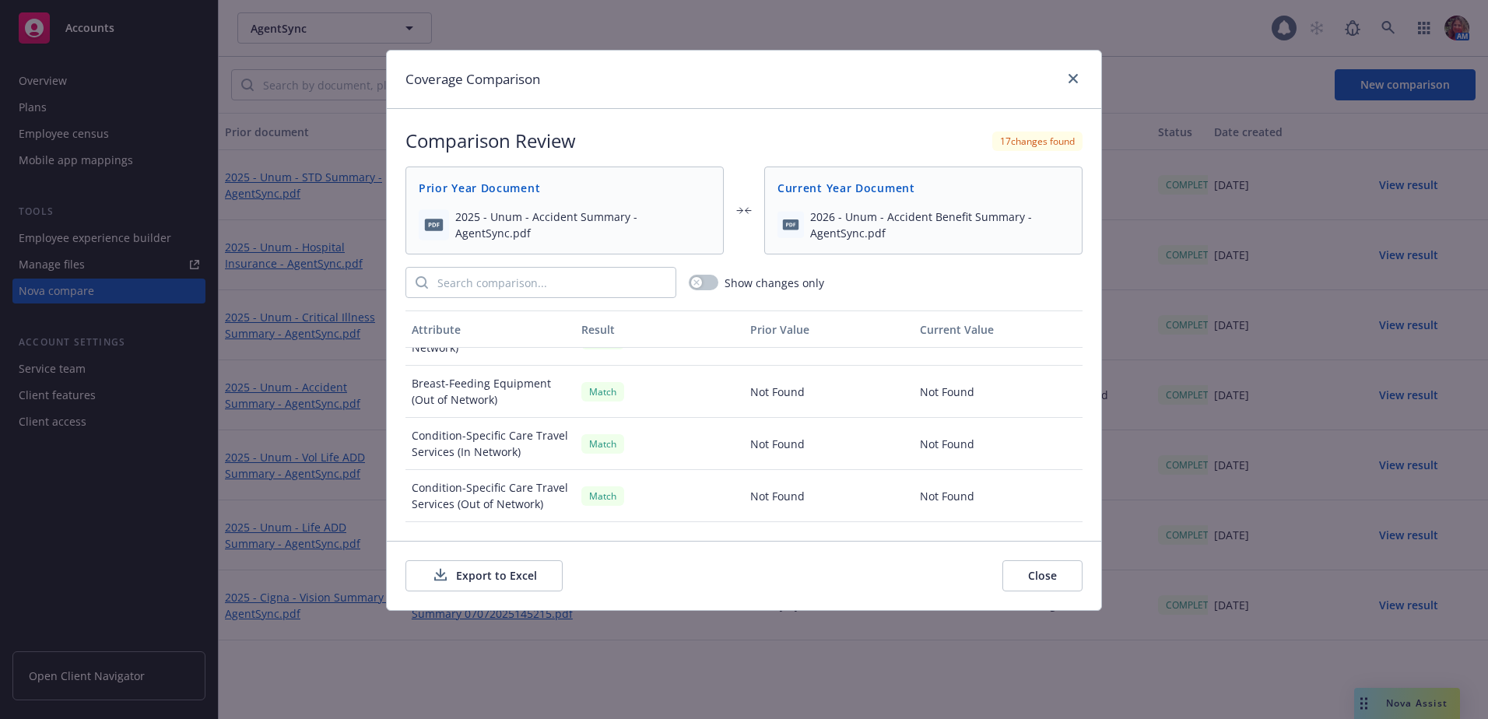
click at [1025, 577] on button "Close" at bounding box center [1043, 576] width 80 height 31
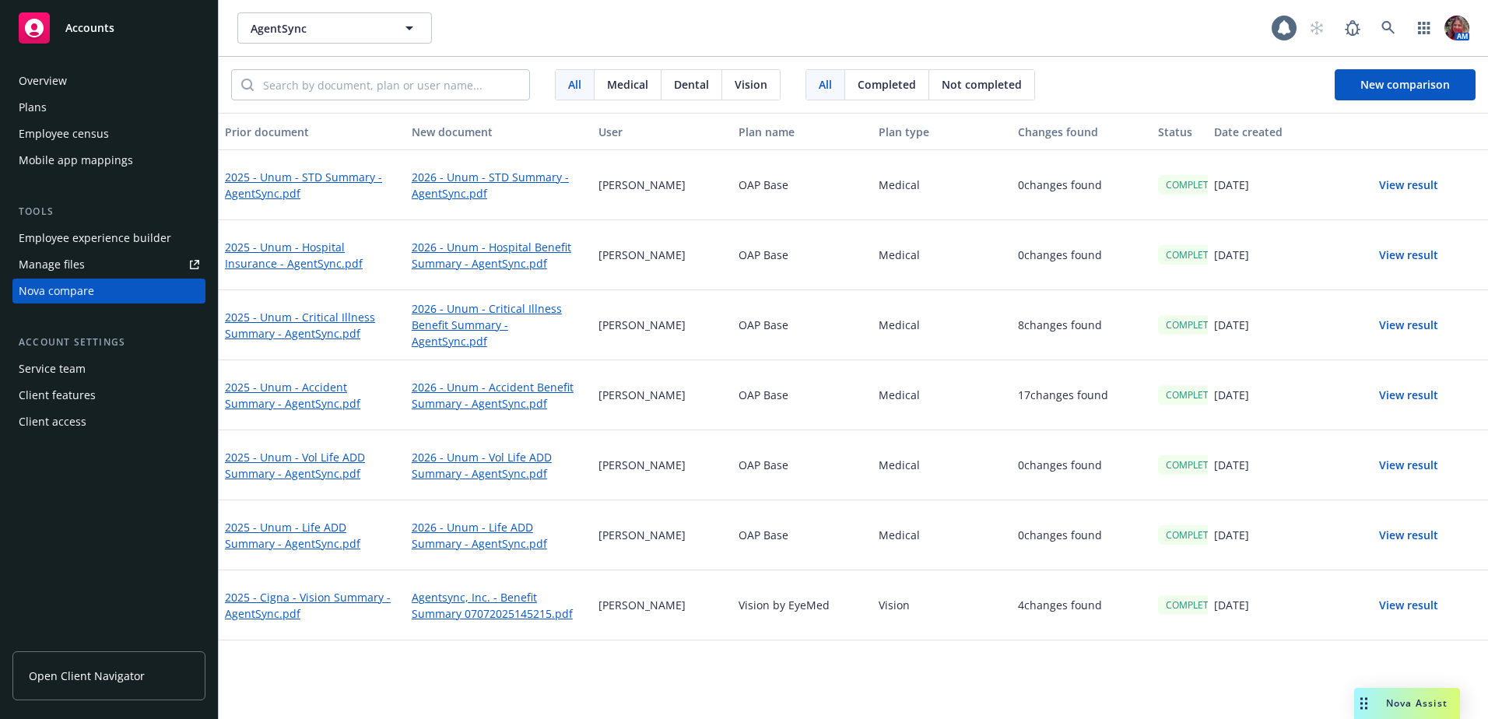
click at [139, 114] on div "Plans" at bounding box center [109, 107] width 181 height 25
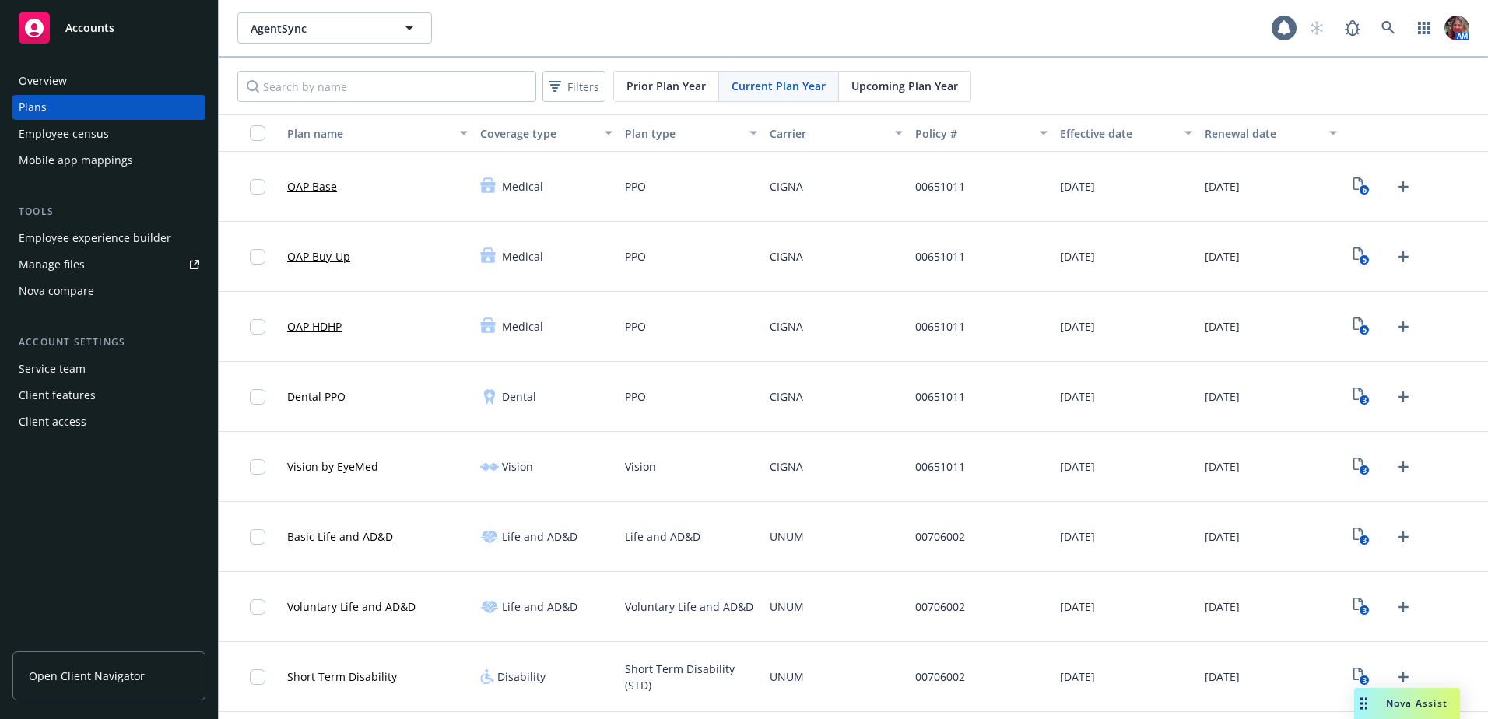
click at [887, 80] on span "Upcoming Plan Year" at bounding box center [905, 86] width 107 height 16
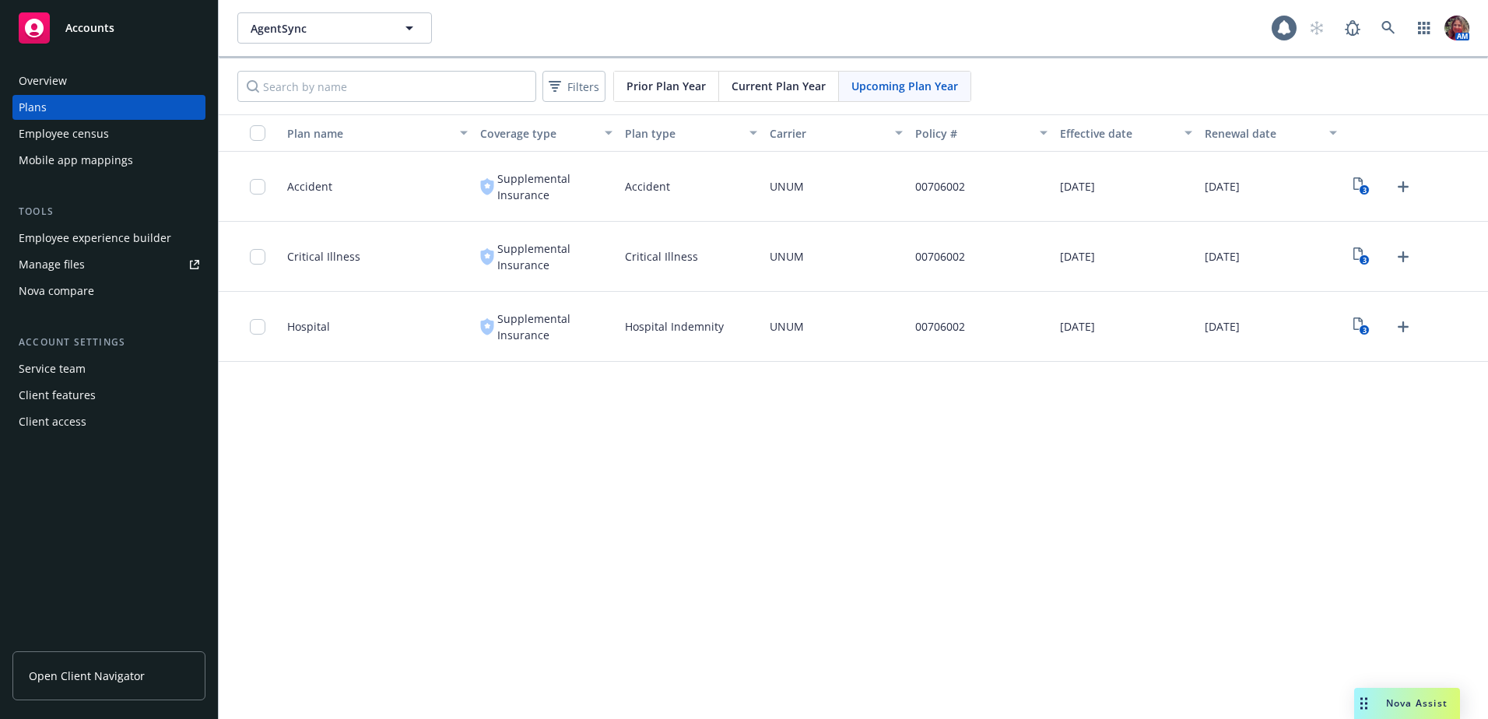
click at [782, 90] on span "Current Plan Year" at bounding box center [779, 86] width 94 height 16
